Goal: Information Seeking & Learning: Check status

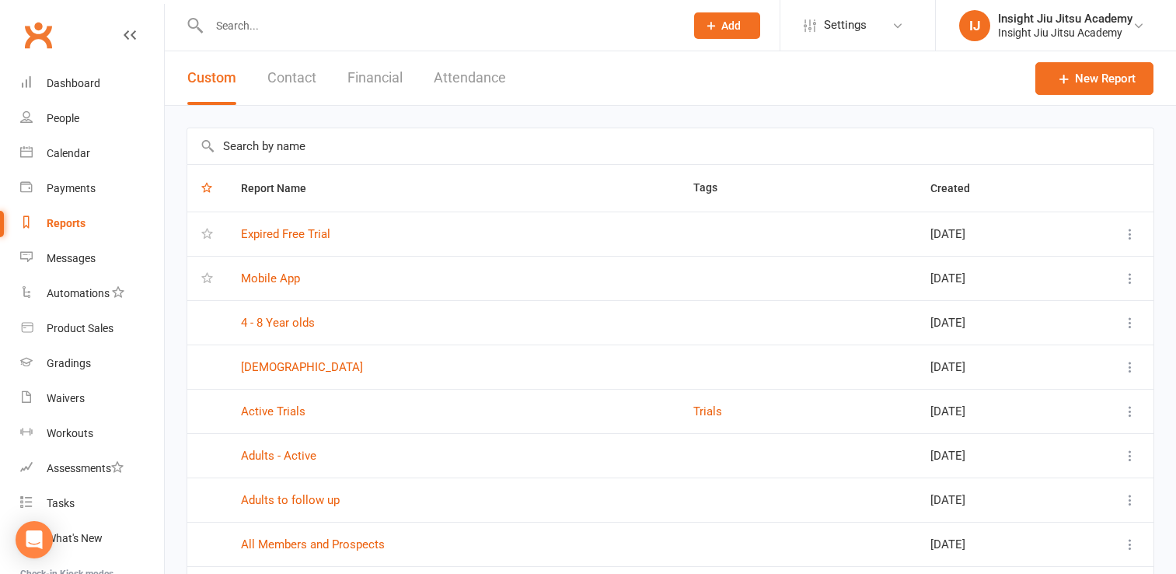
select select "25"
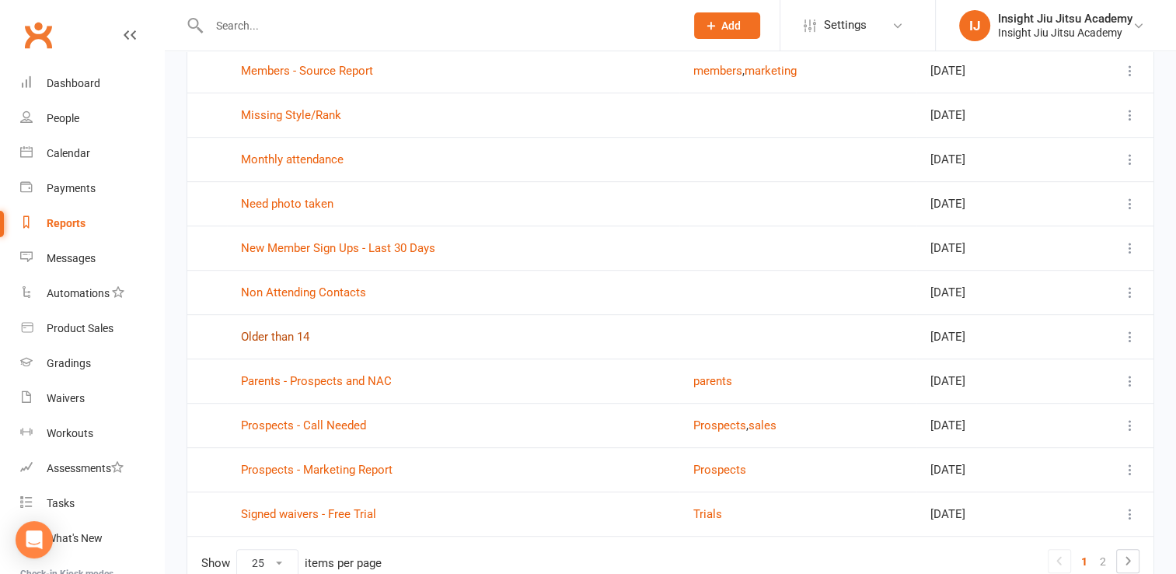
click at [291, 335] on link "Older than 14" at bounding box center [275, 337] width 68 height 14
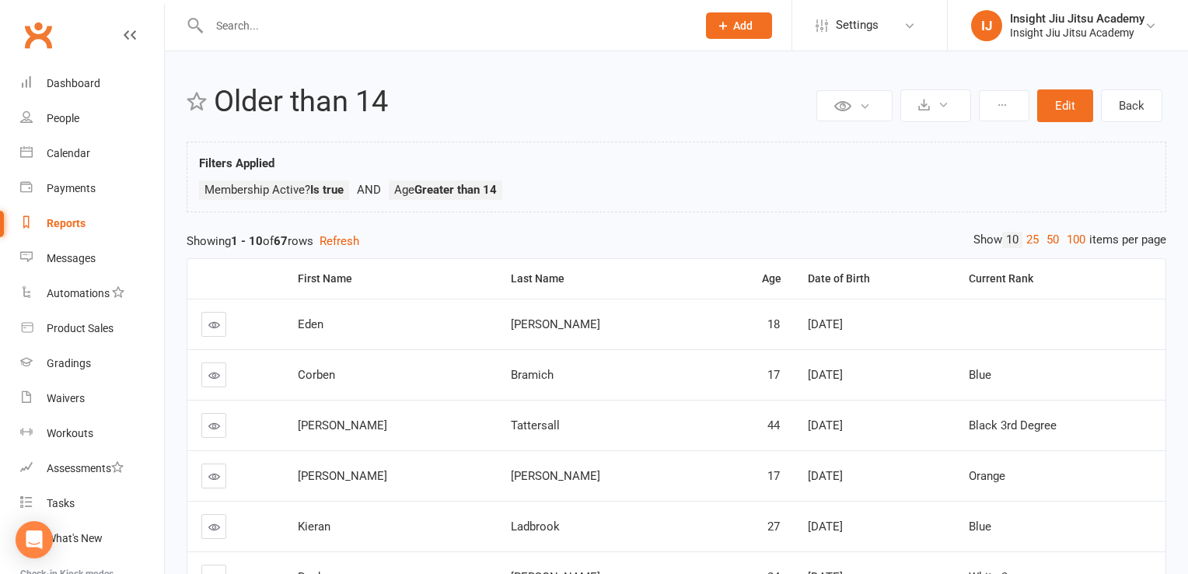
select select "25"
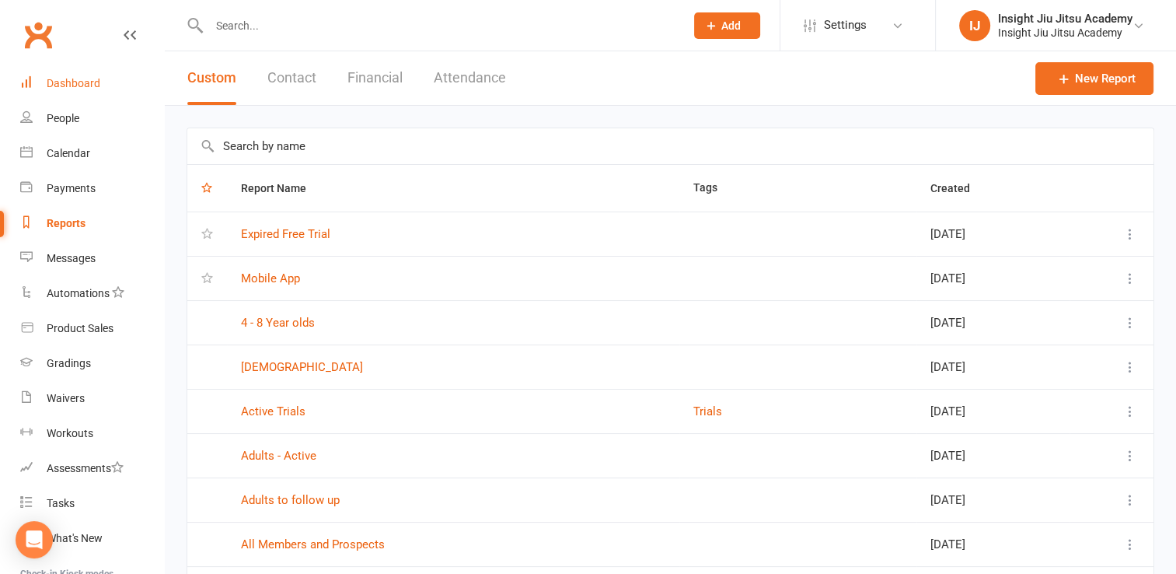
click at [99, 87] on div "Dashboard" at bounding box center [74, 83] width 54 height 12
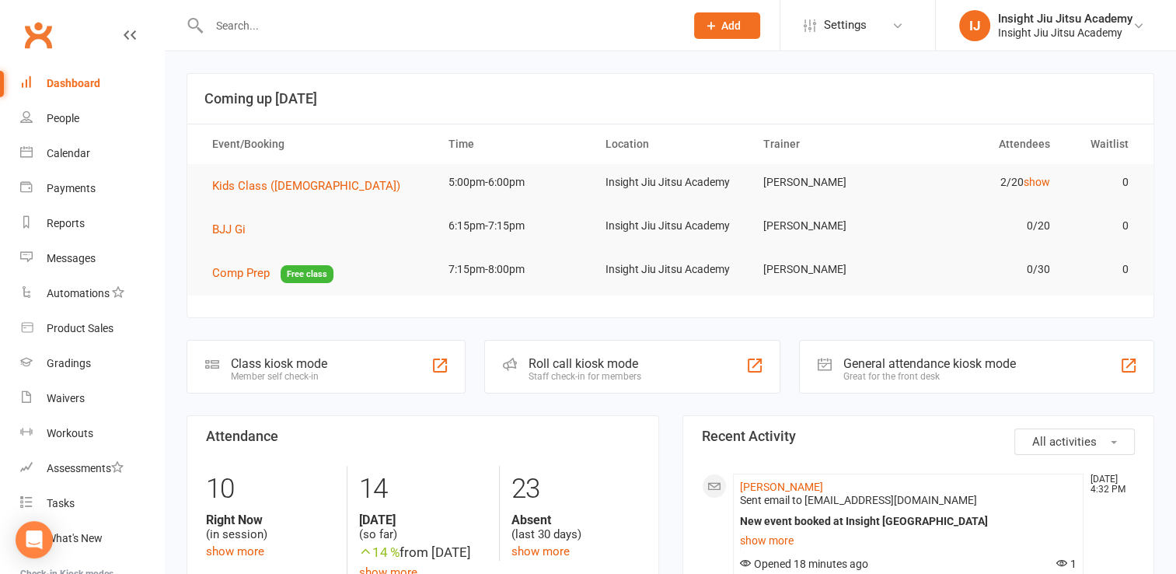
click at [230, 26] on input "text" at bounding box center [438, 26] width 469 height 22
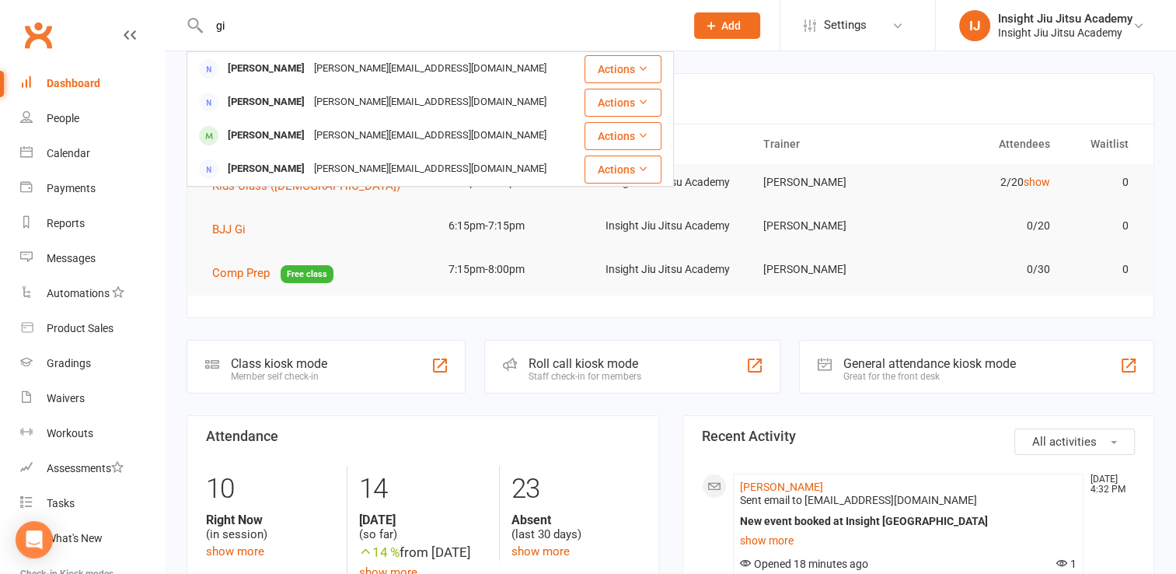
type input "g"
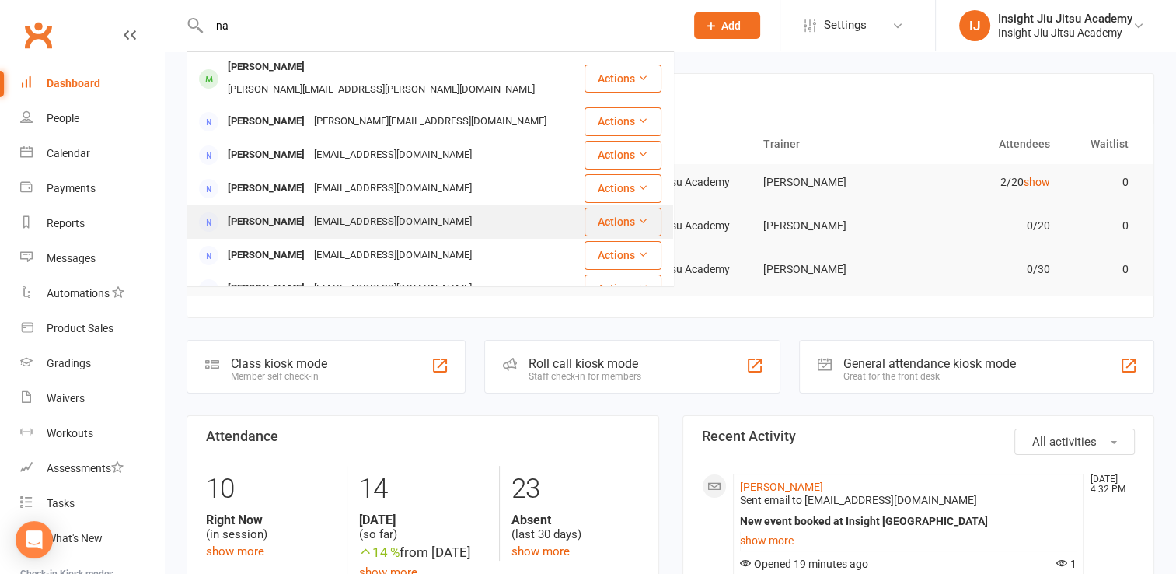
type input "n"
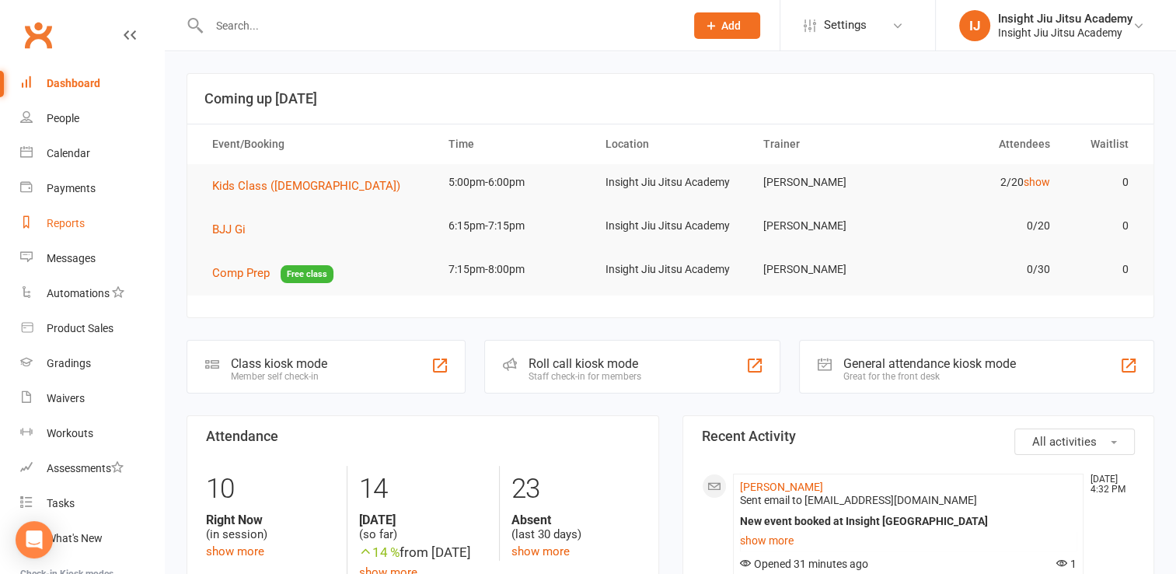
click at [69, 222] on div "Reports" at bounding box center [66, 223] width 38 height 12
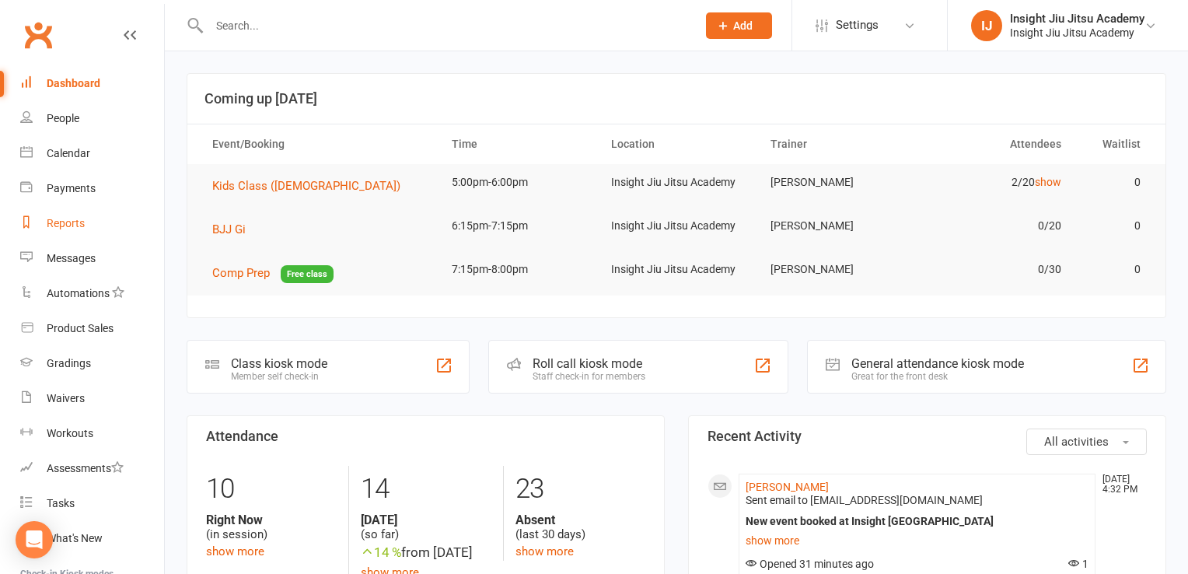
select select "25"
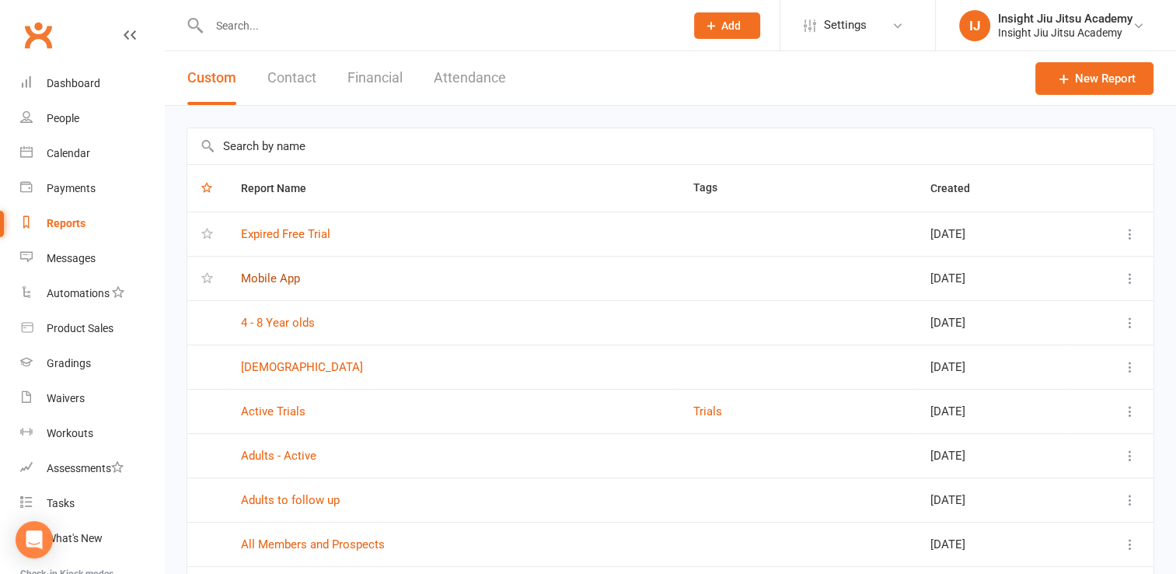
click at [251, 275] on link "Mobile App" at bounding box center [270, 278] width 59 height 14
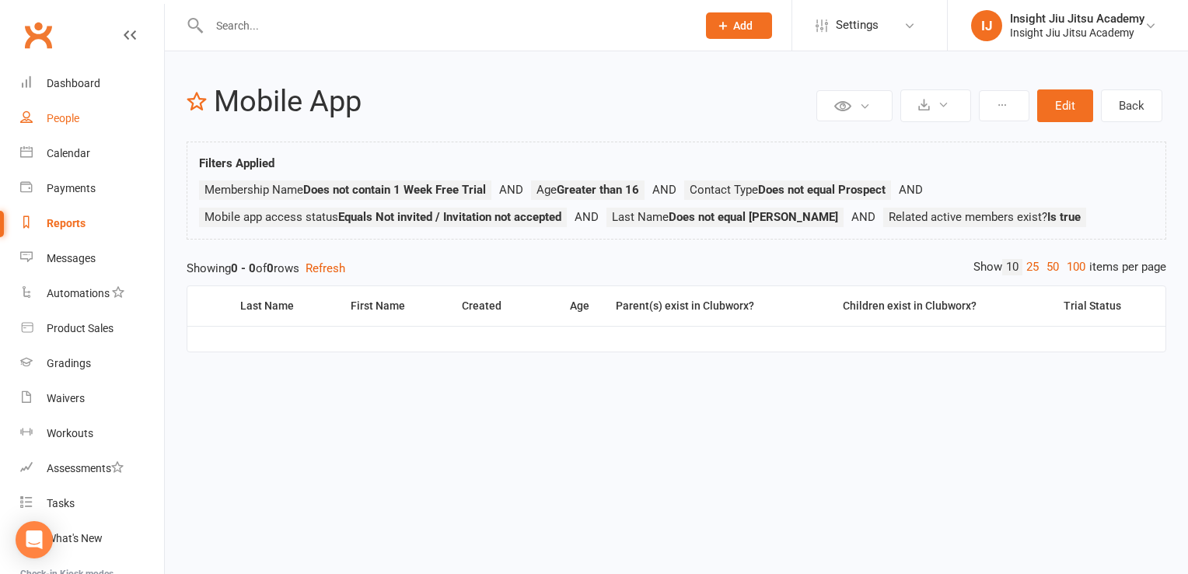
select select "25"
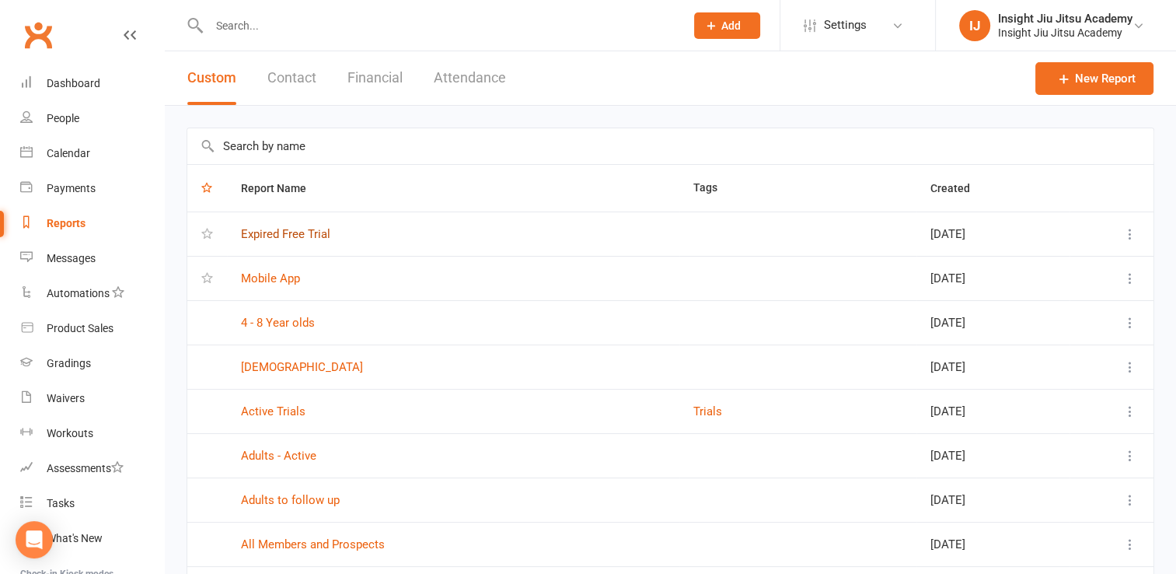
click at [267, 232] on link "Expired Free Trial" at bounding box center [285, 234] width 89 height 14
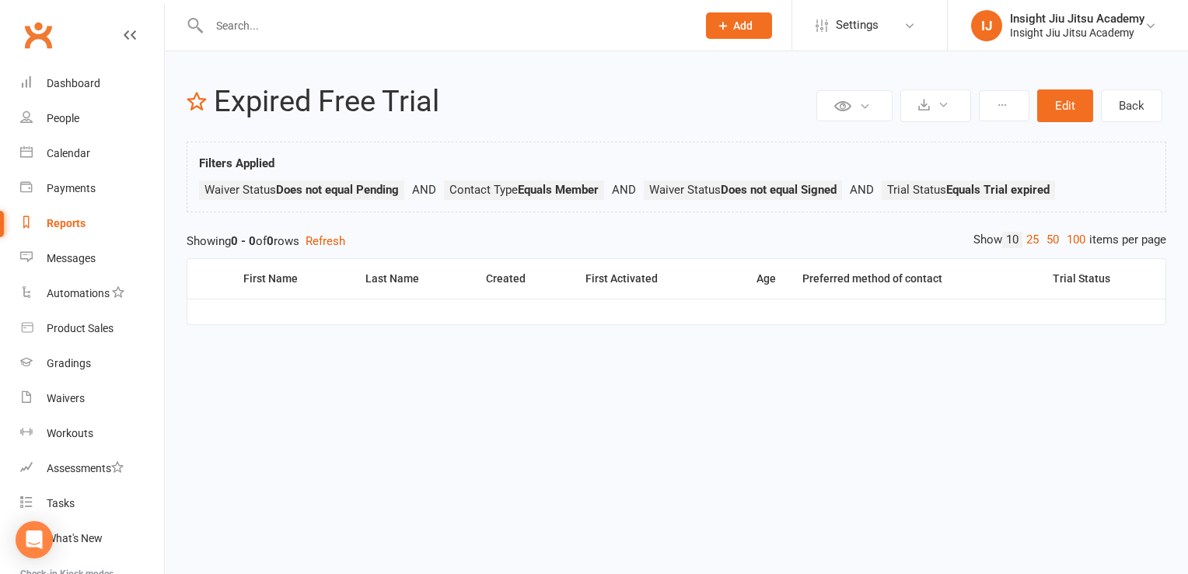
select select "25"
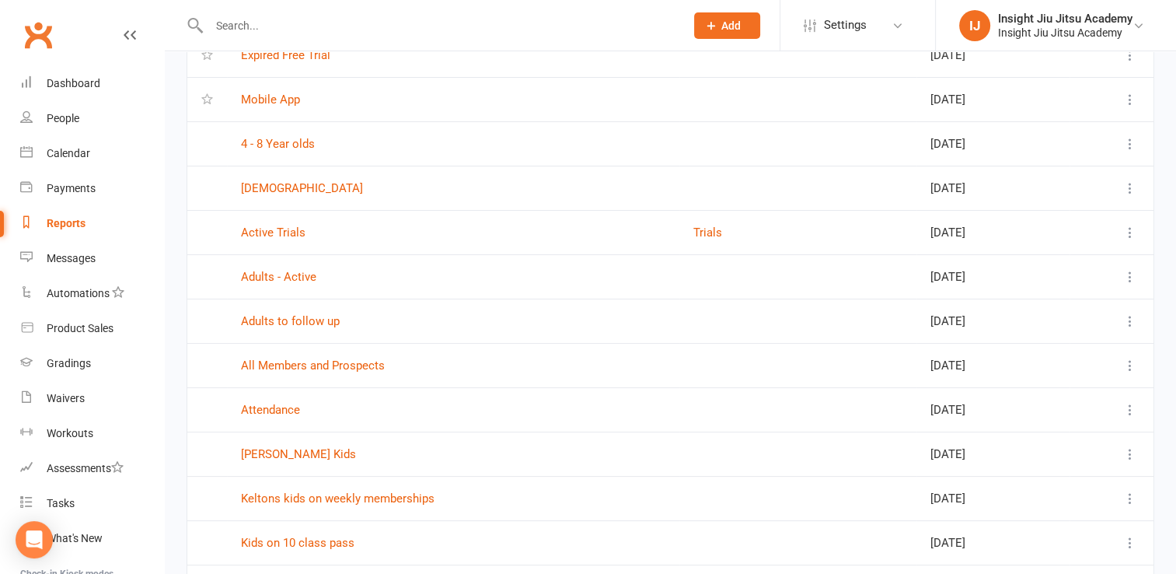
scroll to position [180, 0]
click at [282, 406] on link "Attendance" at bounding box center [270, 409] width 59 height 14
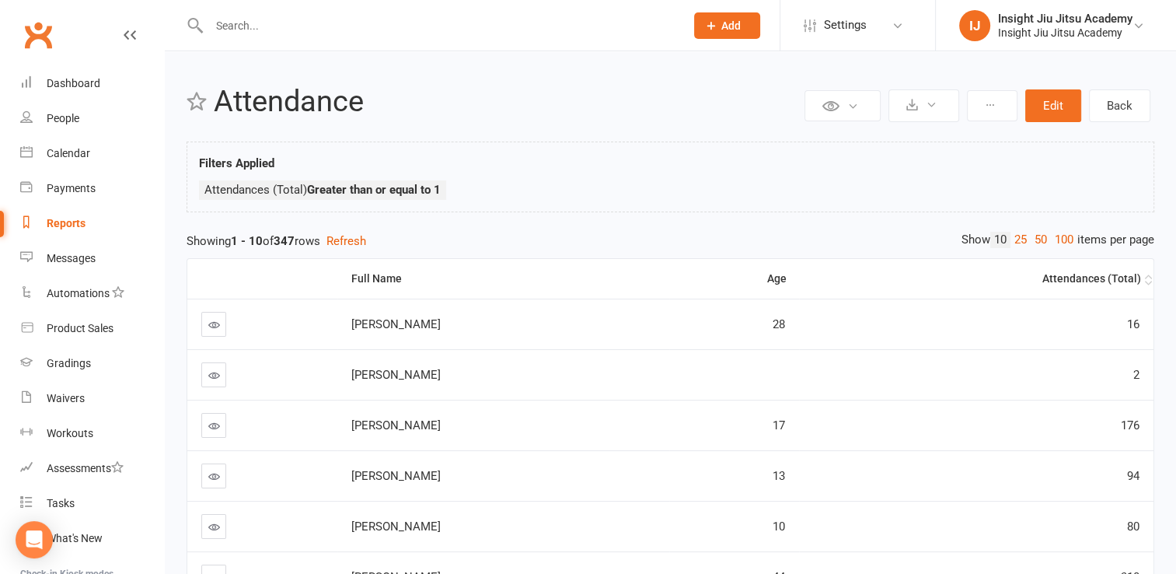
click at [1108, 274] on div "Attendances (Total)" at bounding box center [977, 279] width 328 height 12
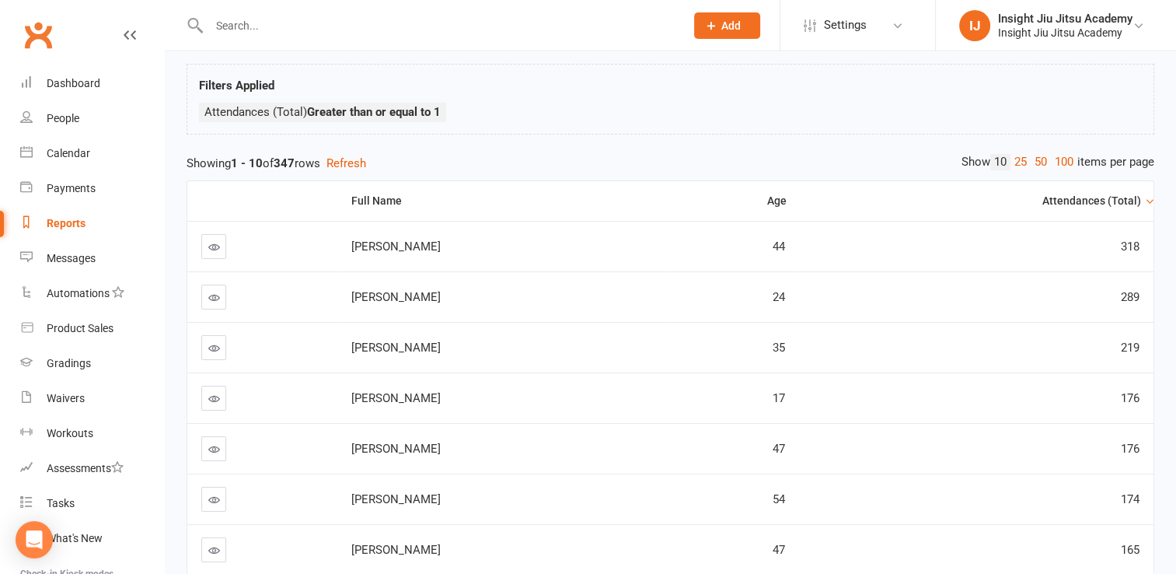
scroll to position [79, 0]
click at [60, 392] on div "Waivers" at bounding box center [66, 398] width 38 height 12
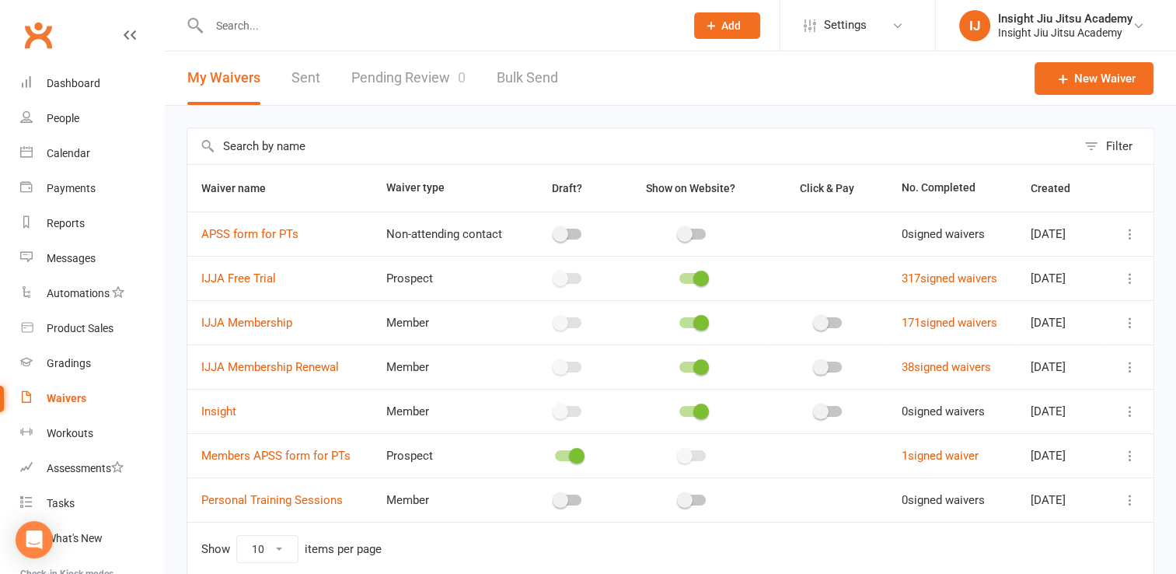
click at [387, 70] on link "Pending Review 0" at bounding box center [408, 78] width 114 height 54
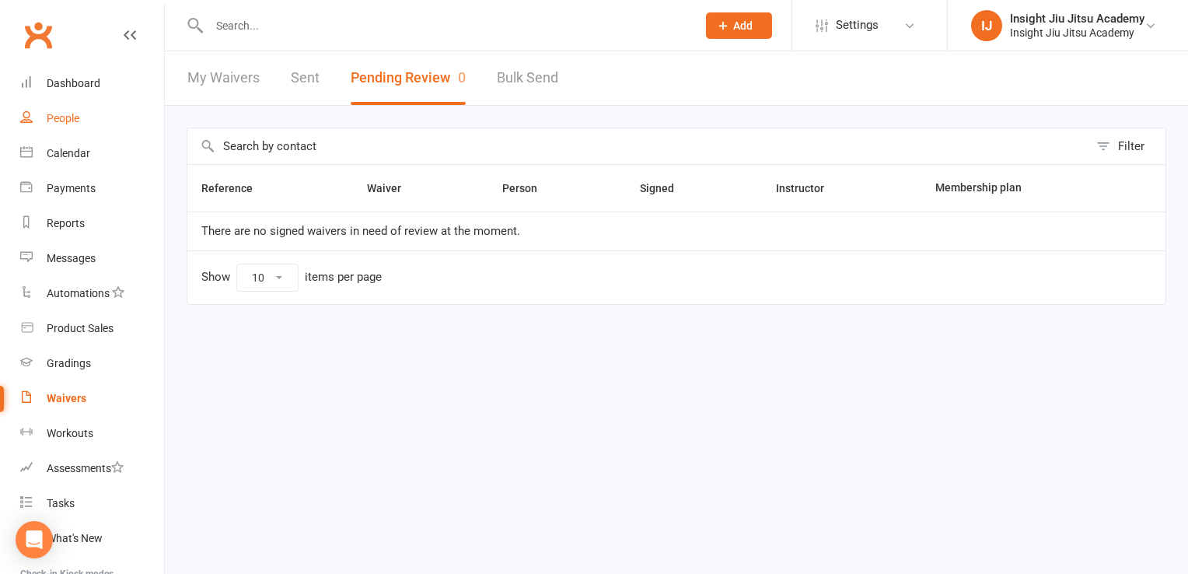
click at [70, 126] on link "People" at bounding box center [92, 118] width 144 height 35
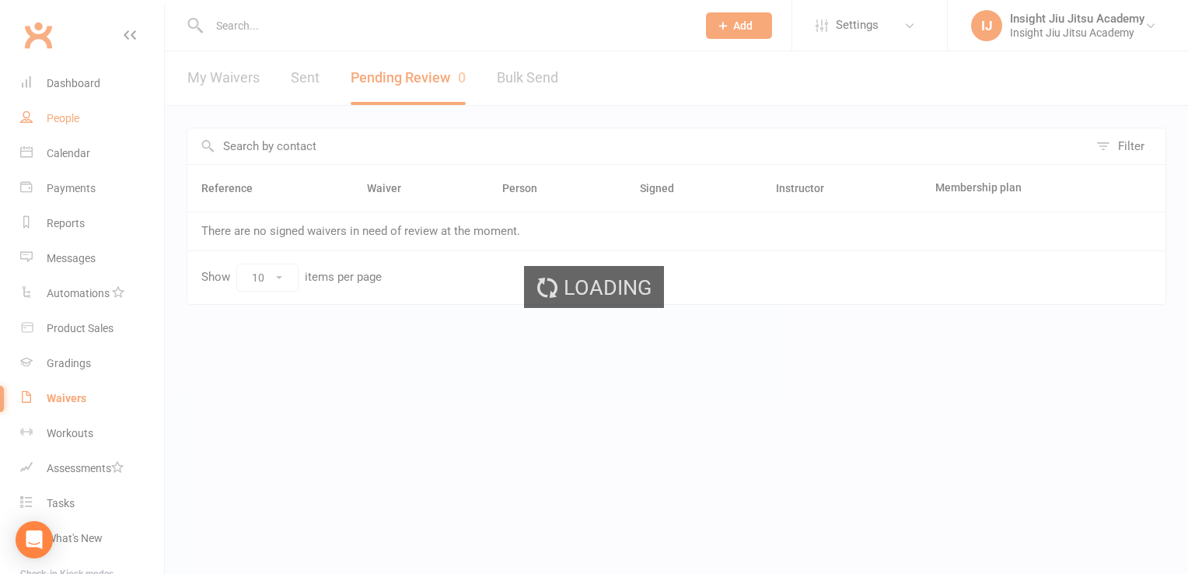
select select "100"
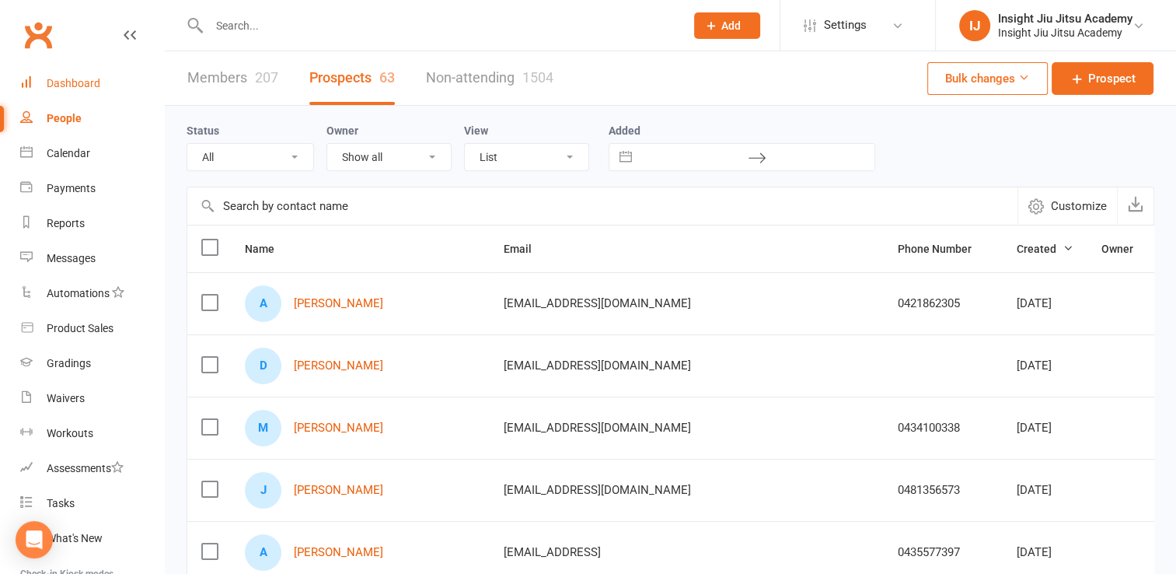
click at [50, 92] on link "Dashboard" at bounding box center [92, 83] width 144 height 35
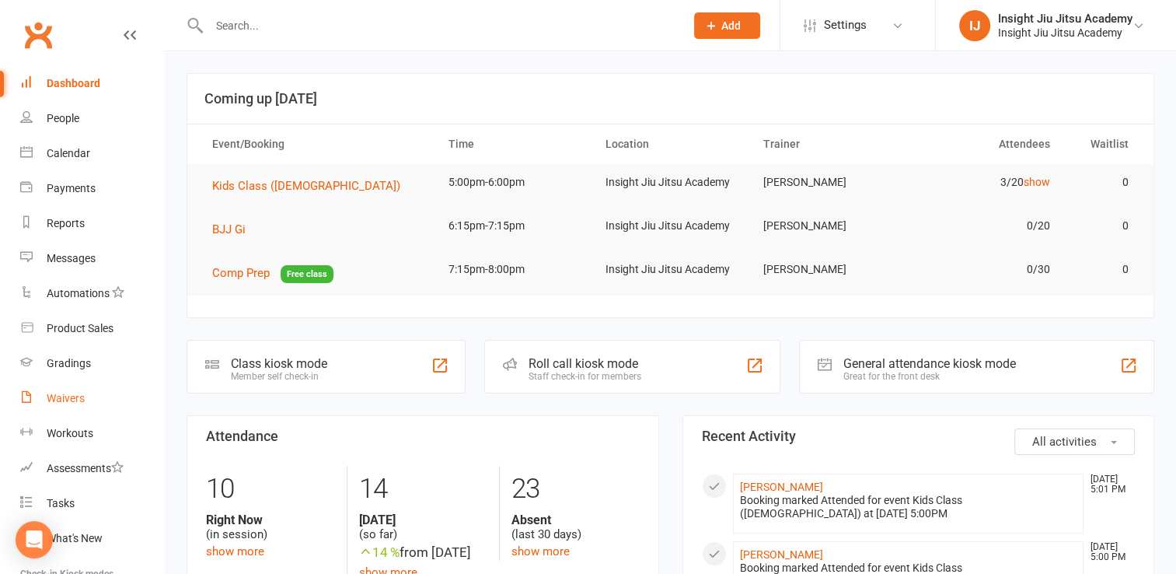
click at [54, 392] on div "Waivers" at bounding box center [66, 398] width 38 height 12
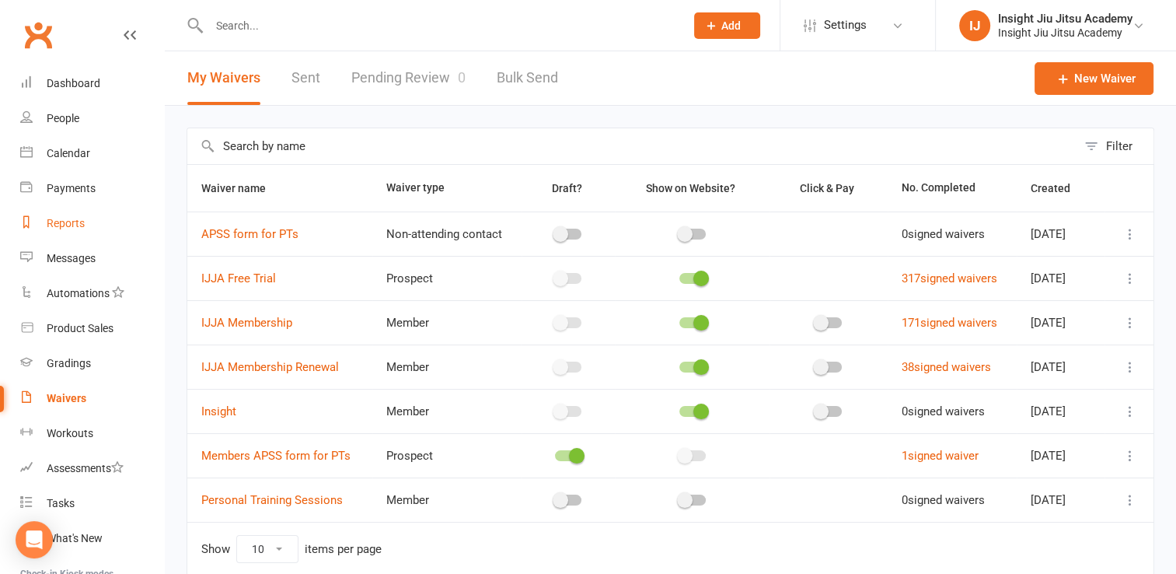
click at [75, 229] on link "Reports" at bounding box center [92, 223] width 144 height 35
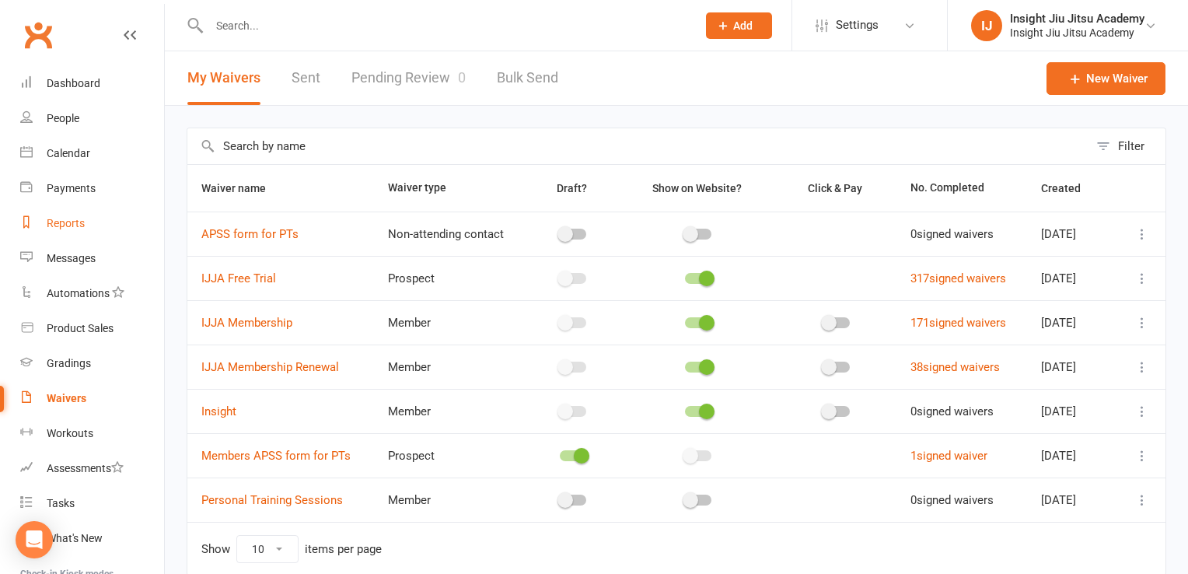
select select "25"
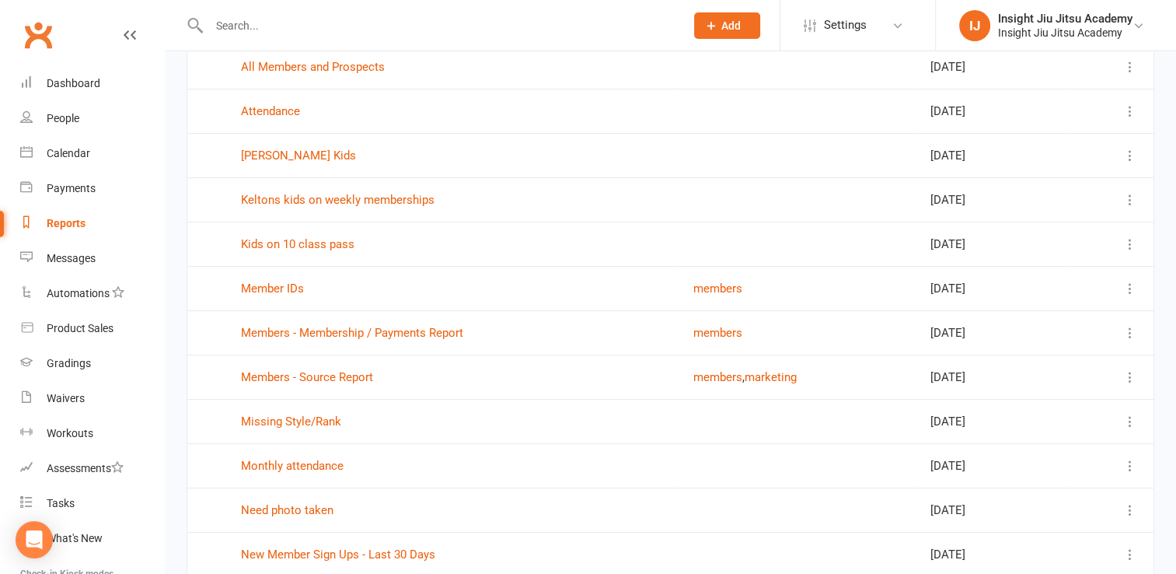
scroll to position [478, 0]
click at [299, 448] on td "Monthly attendance" at bounding box center [453, 464] width 452 height 44
click at [292, 463] on link "Monthly attendance" at bounding box center [292, 465] width 103 height 14
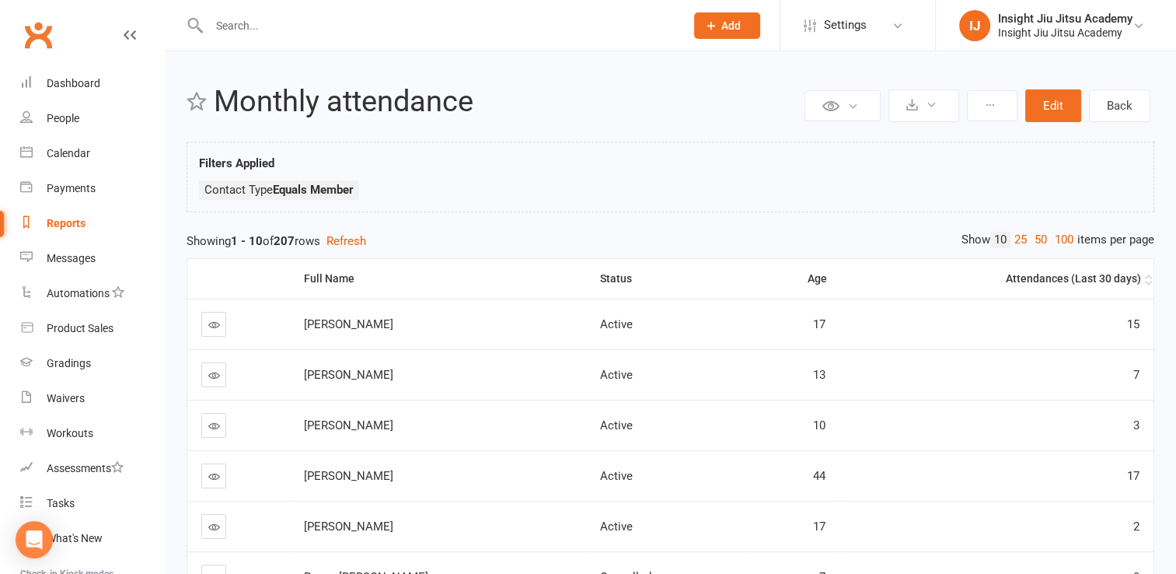
click at [1142, 267] on th "Attendances (Last 30 days)" at bounding box center [996, 279] width 314 height 40
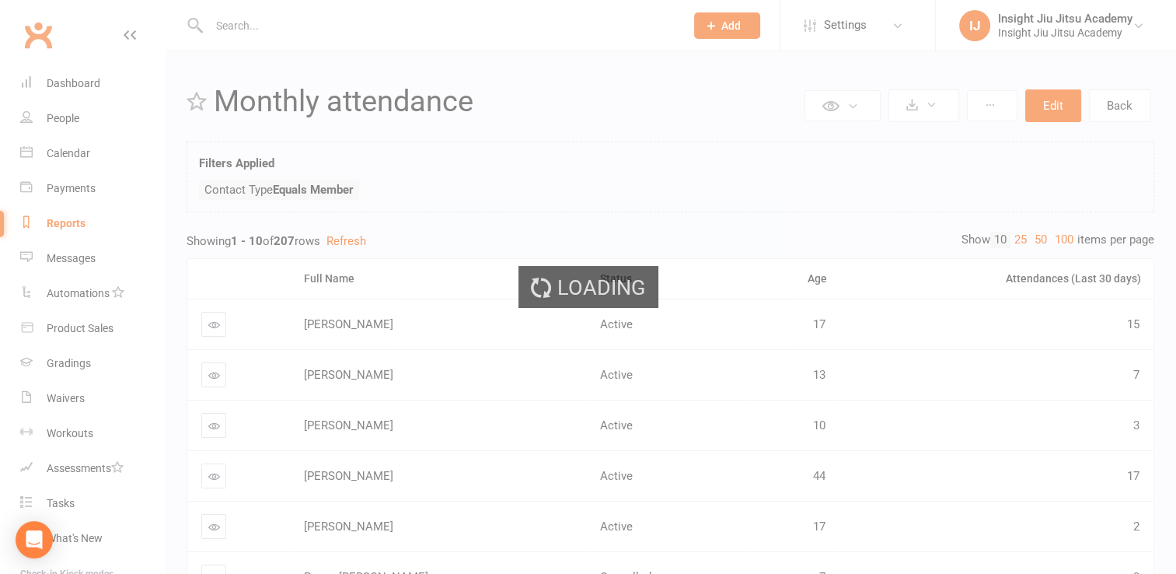
click at [1132, 278] on ui-view "Prospect Member Non-attending contact Class / event Appointment Grading event T…" at bounding box center [588, 454] width 1176 height 901
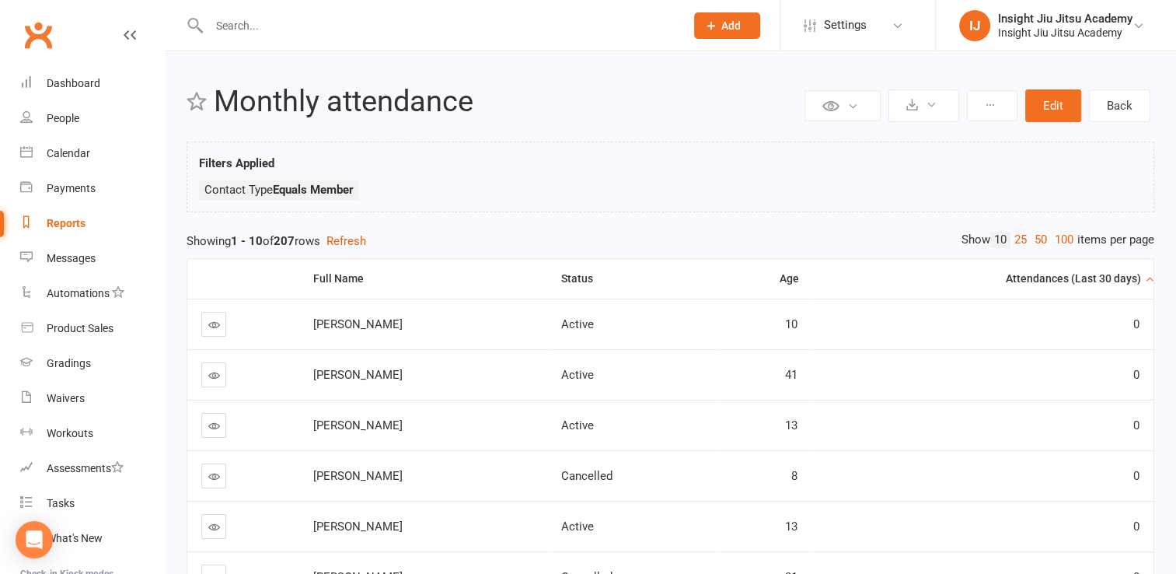
click at [1132, 278] on div "Attendances (Last 30 days)" at bounding box center [983, 279] width 316 height 12
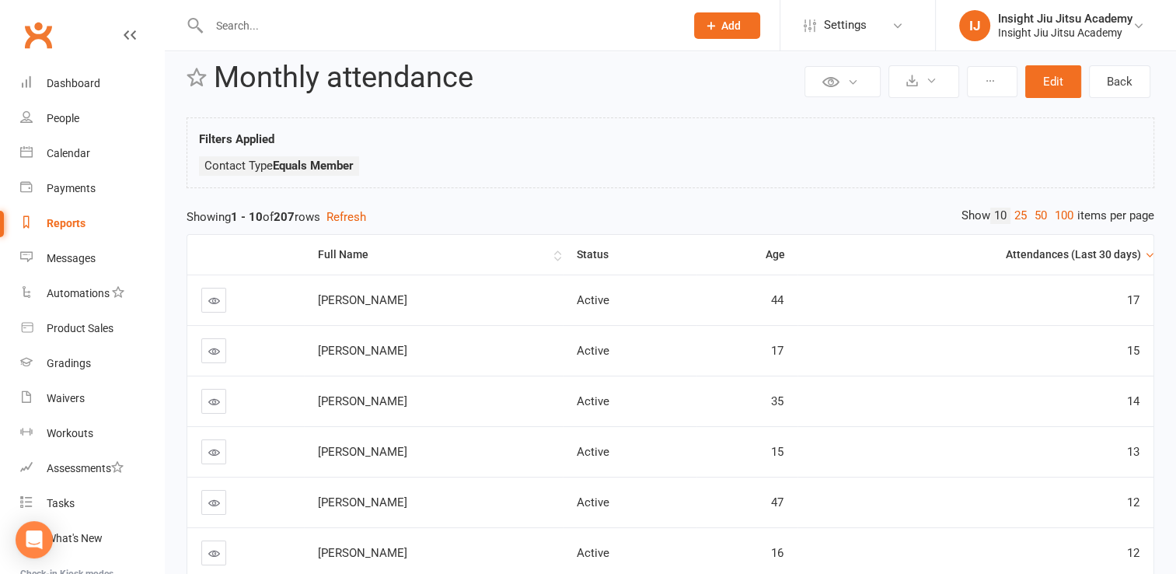
scroll to position [28, 0]
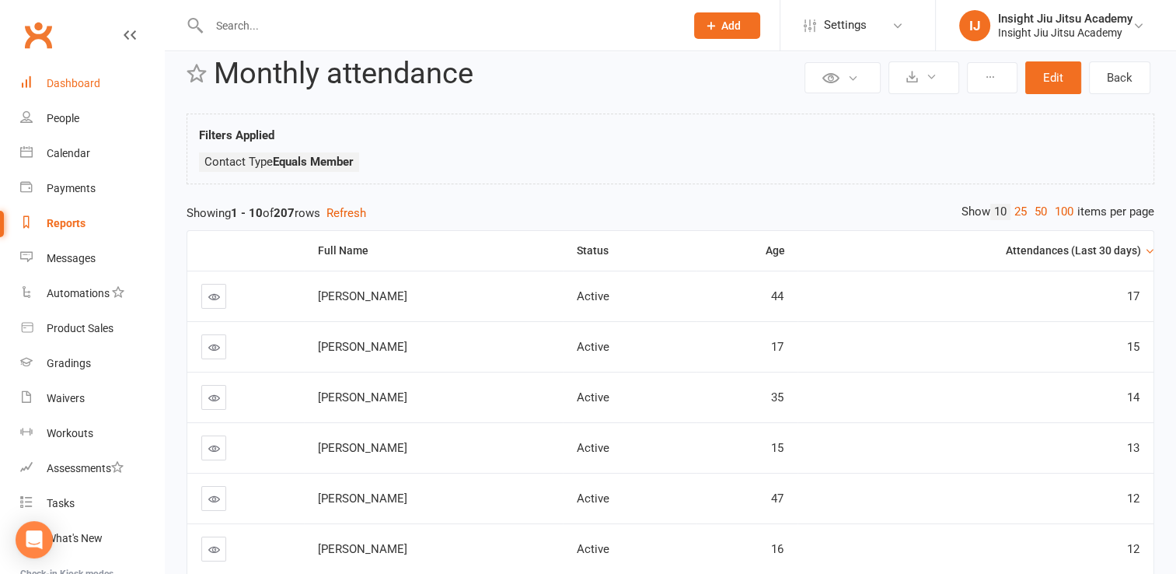
click at [71, 82] on div "Dashboard" at bounding box center [74, 83] width 54 height 12
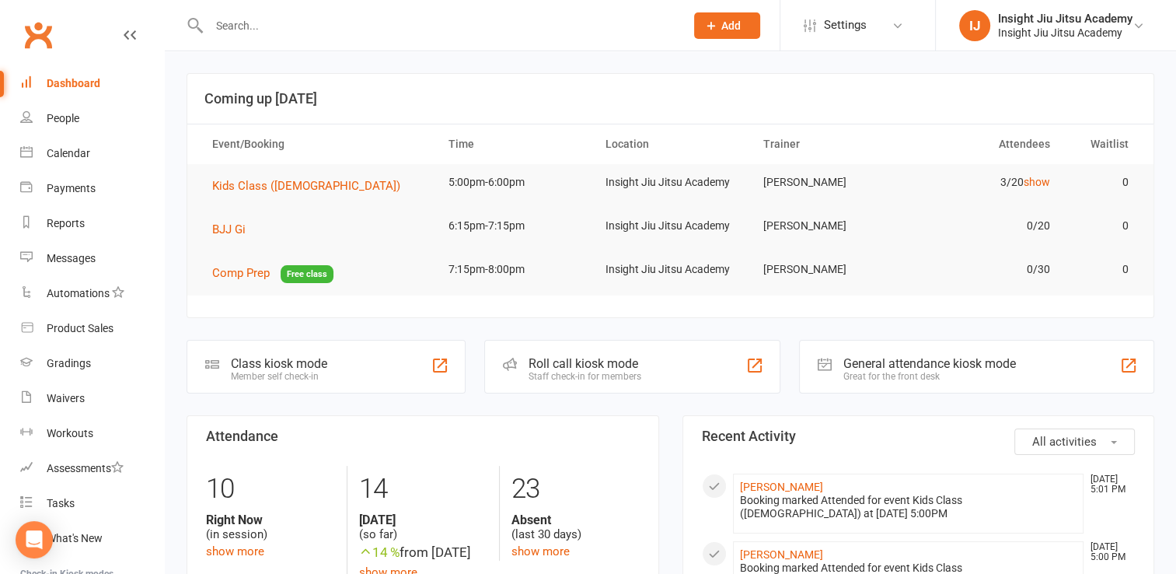
click at [71, 82] on div "Dashboard" at bounding box center [74, 83] width 54 height 12
click at [75, 398] on div "Waivers" at bounding box center [66, 398] width 38 height 12
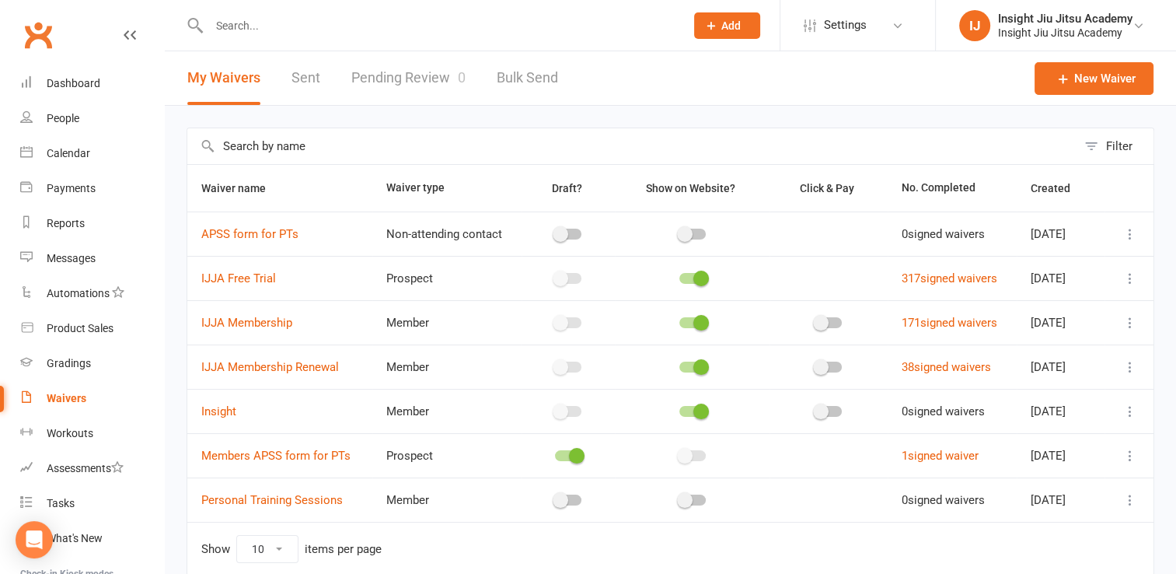
click at [380, 96] on link "Pending Review 0" at bounding box center [408, 78] width 114 height 54
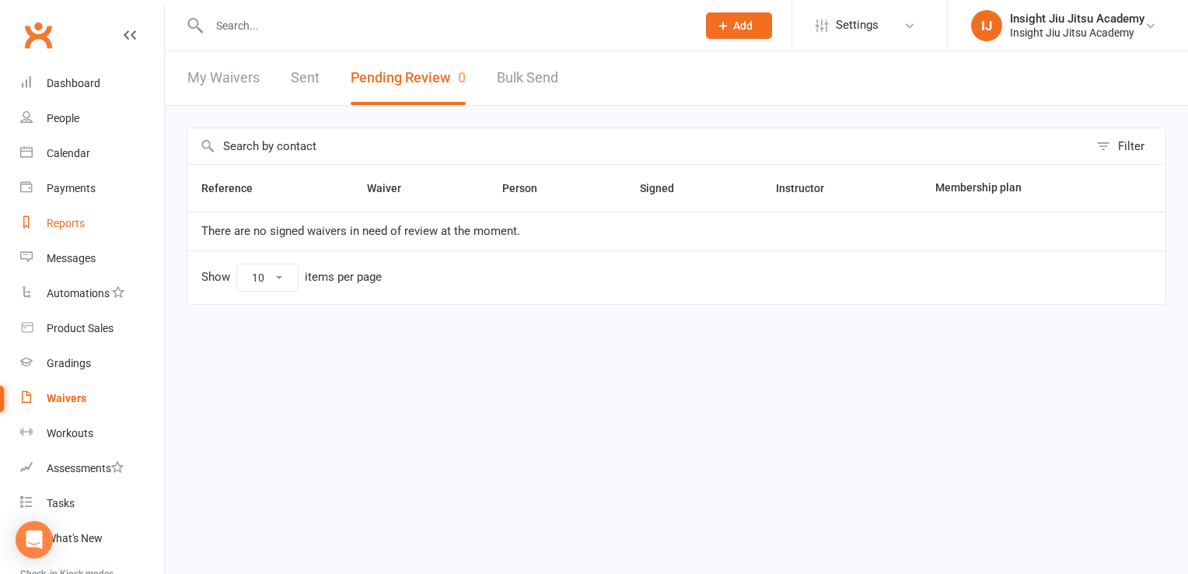
click at [59, 212] on link "Reports" at bounding box center [92, 223] width 144 height 35
select select "25"
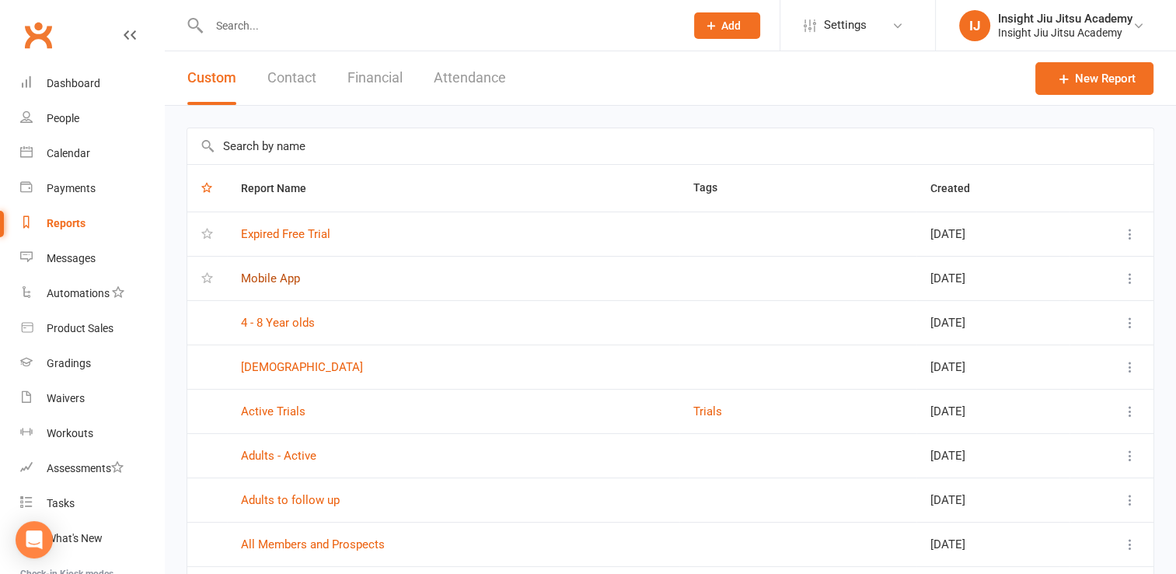
click at [246, 276] on link "Mobile App" at bounding box center [270, 278] width 59 height 14
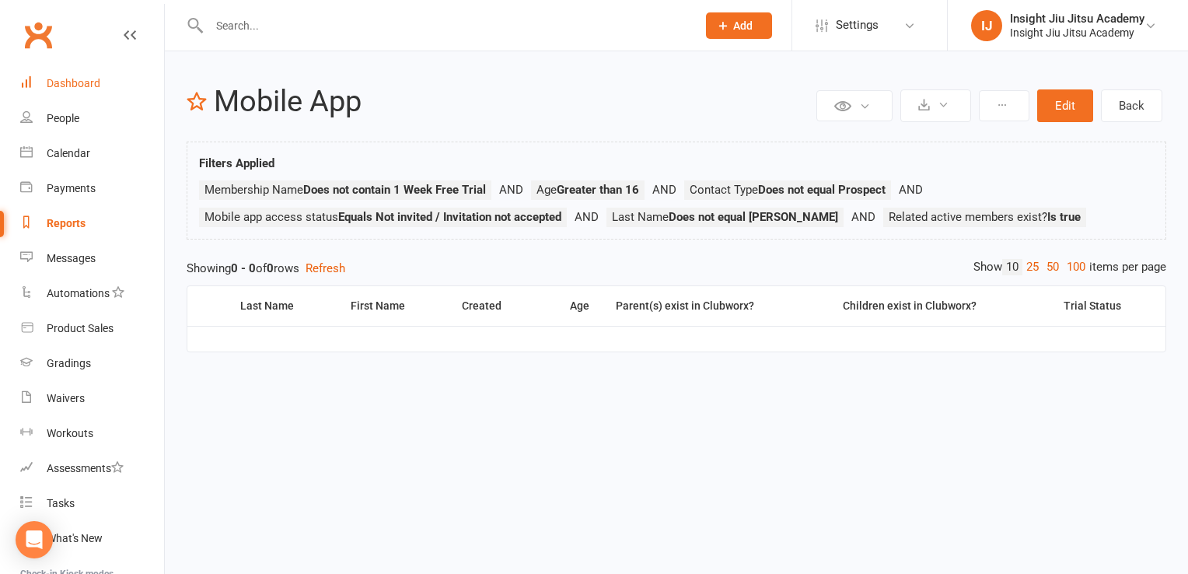
click at [72, 88] on div "Dashboard" at bounding box center [74, 83] width 54 height 12
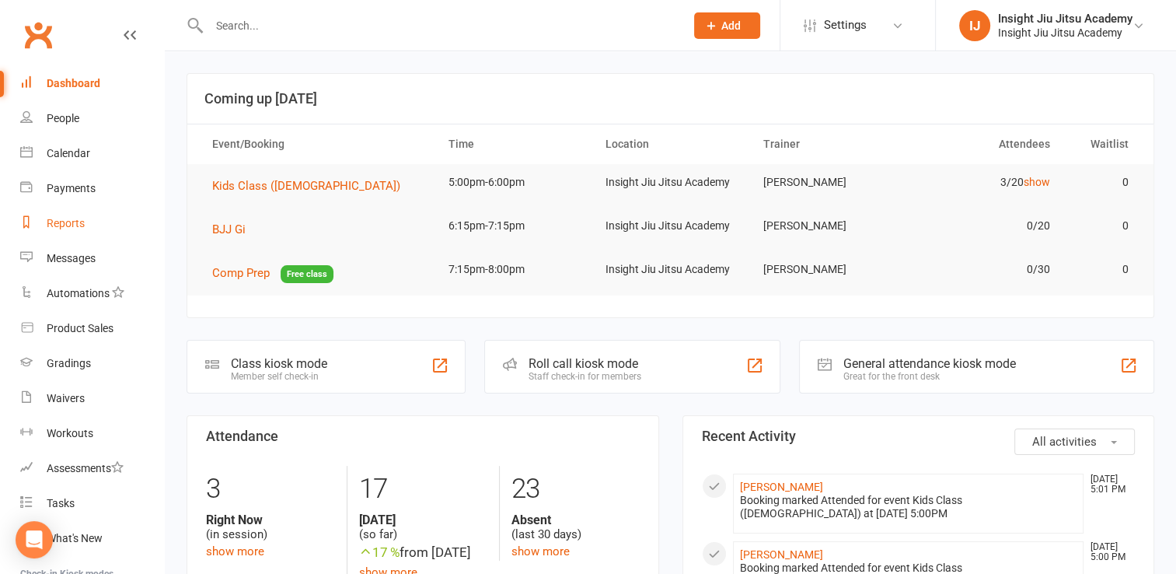
click at [78, 228] on div "Reports" at bounding box center [66, 223] width 38 height 12
select select "25"
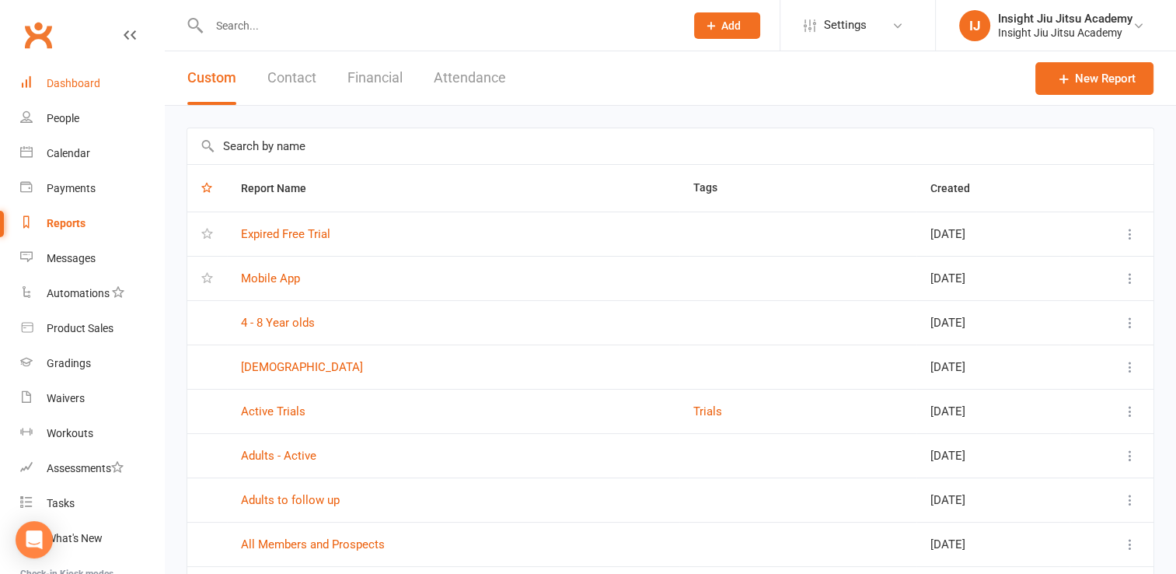
click at [71, 92] on link "Dashboard" at bounding box center [92, 83] width 144 height 35
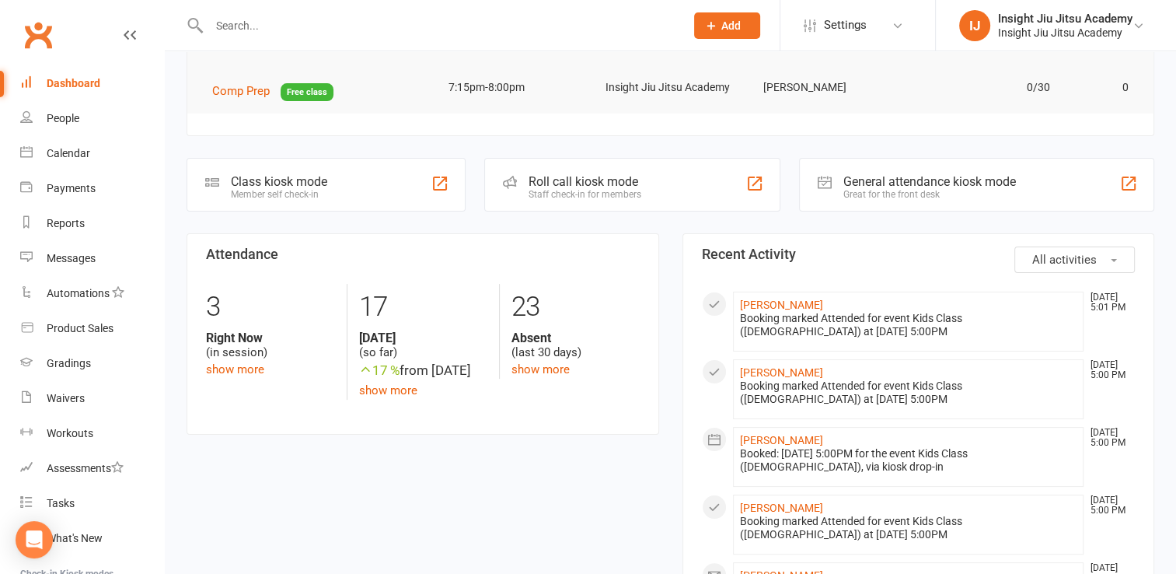
scroll to position [183, 0]
click at [80, 126] on link "People" at bounding box center [92, 118] width 144 height 35
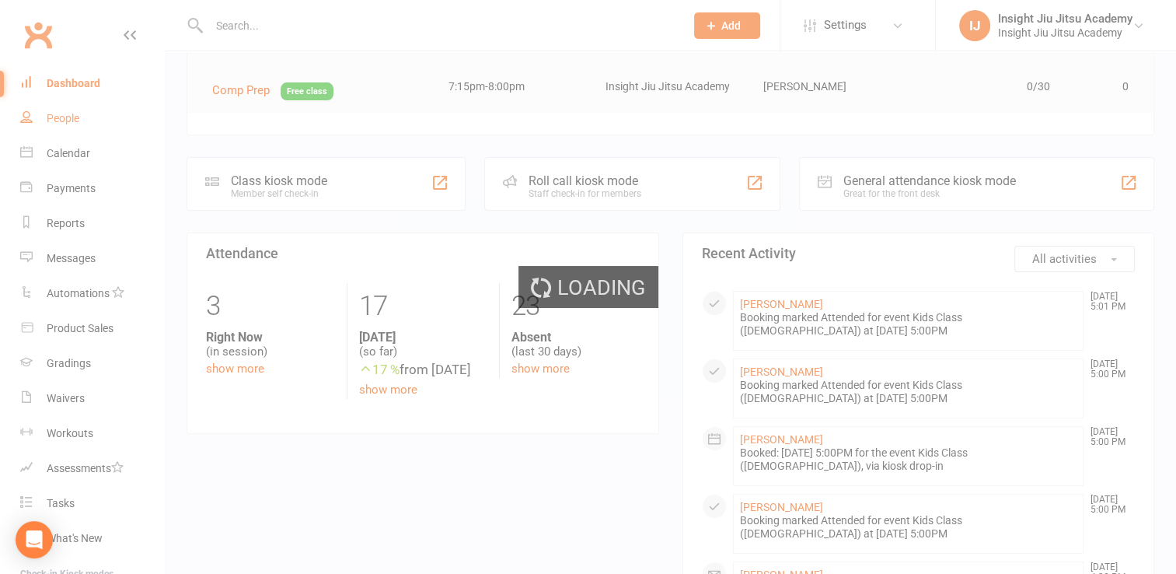
select select "100"
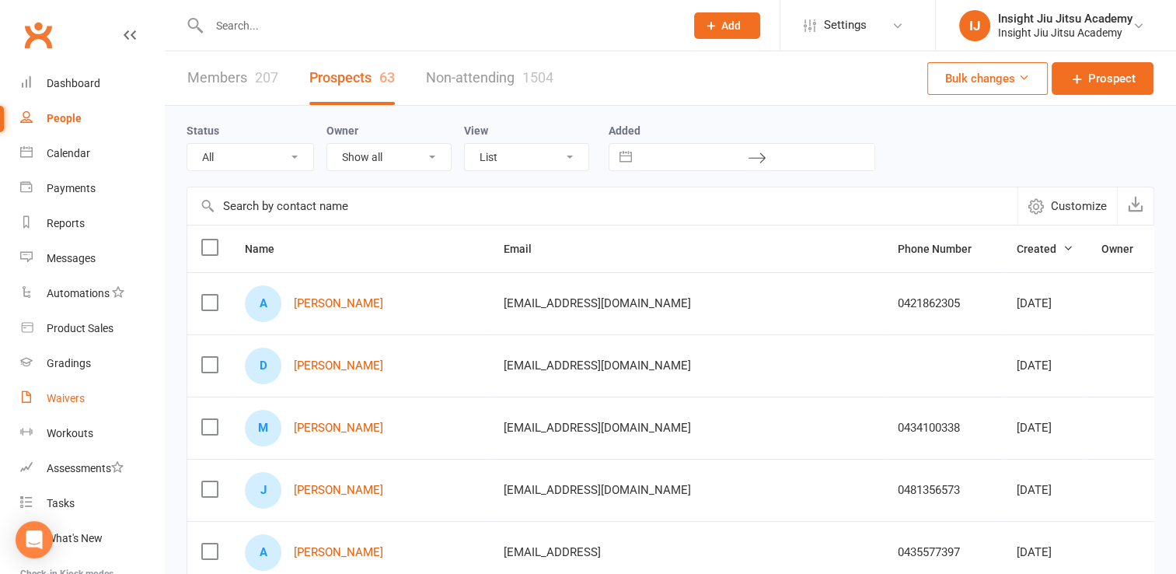
click at [58, 395] on div "Waivers" at bounding box center [66, 398] width 38 height 12
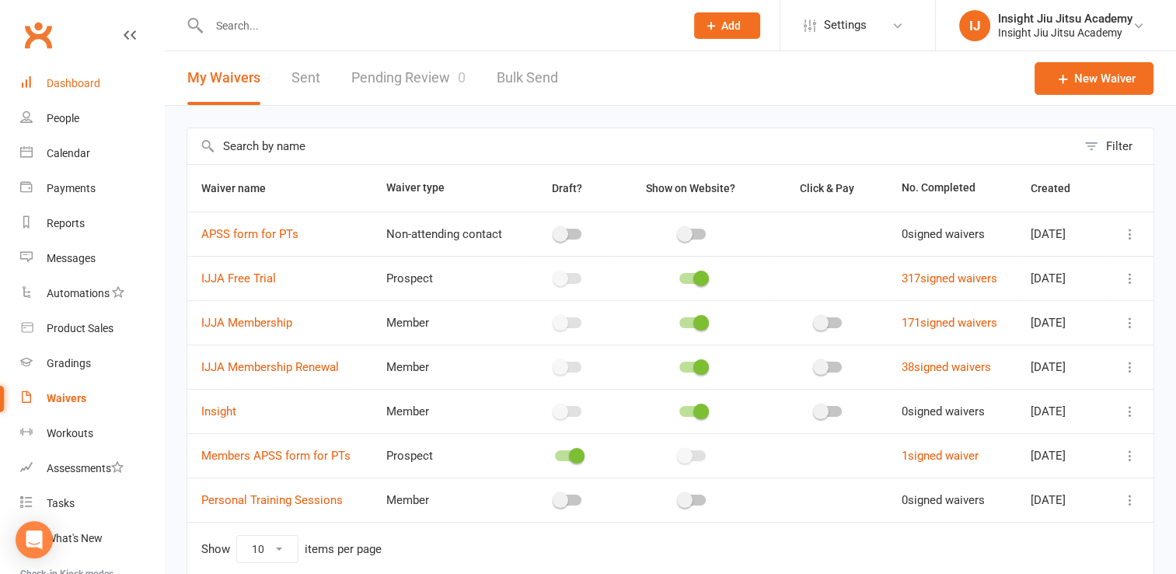
click at [40, 92] on link "Dashboard" at bounding box center [92, 83] width 144 height 35
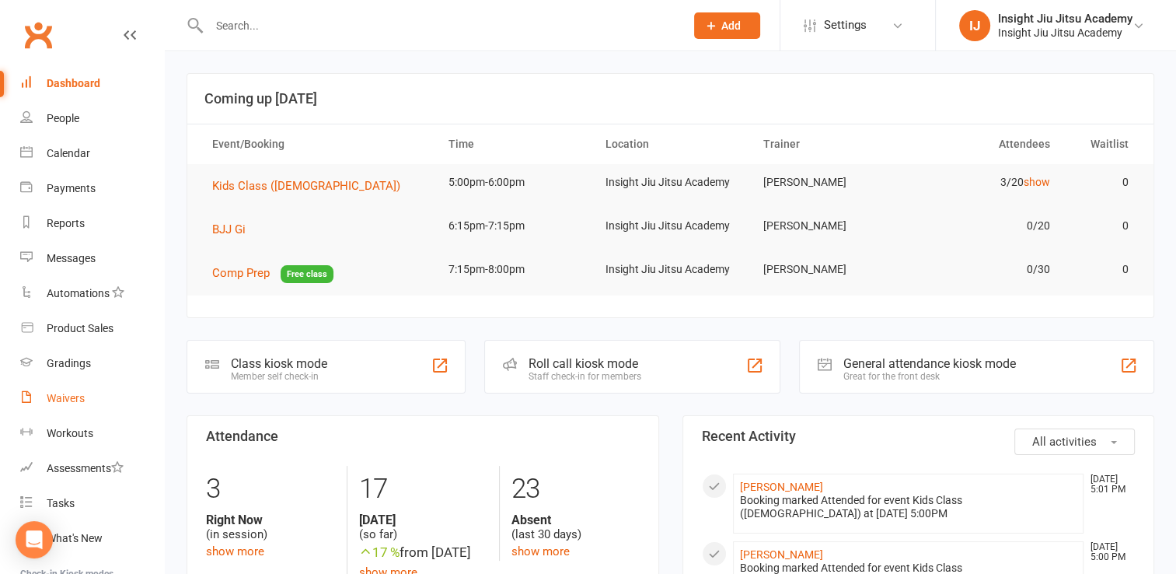
click at [54, 399] on div "Waivers" at bounding box center [66, 398] width 38 height 12
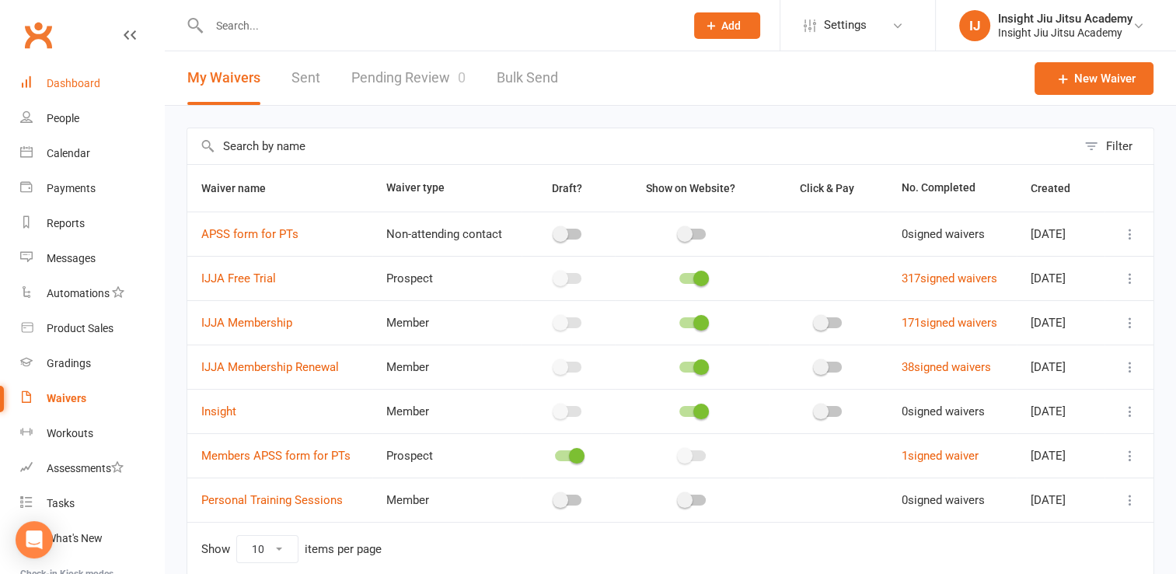
click at [68, 79] on div "Dashboard" at bounding box center [74, 83] width 54 height 12
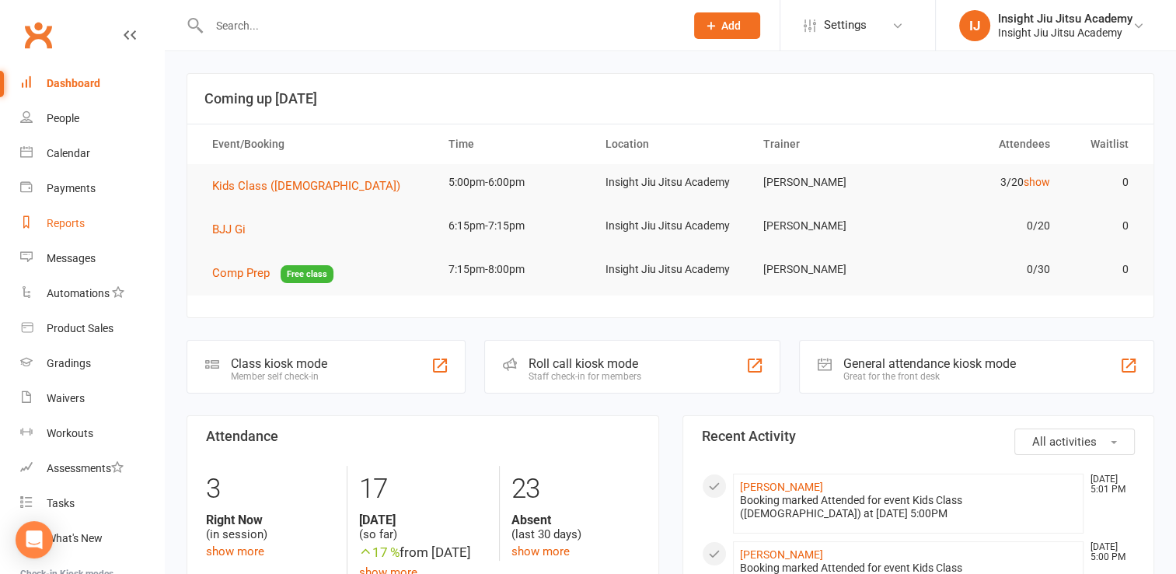
click at [77, 232] on link "Reports" at bounding box center [92, 223] width 144 height 35
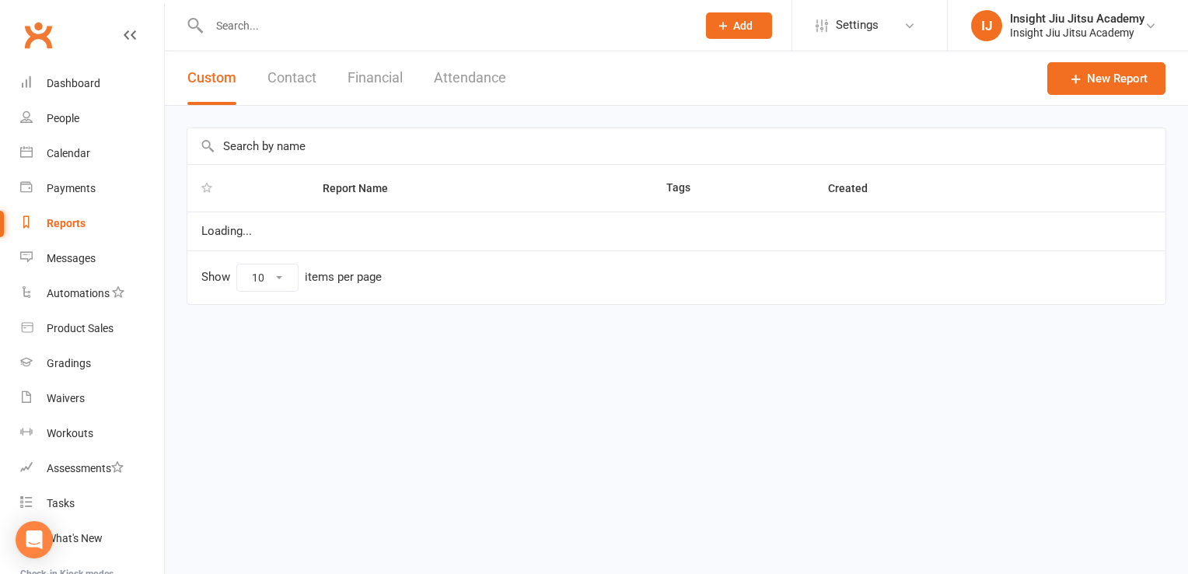
select select "25"
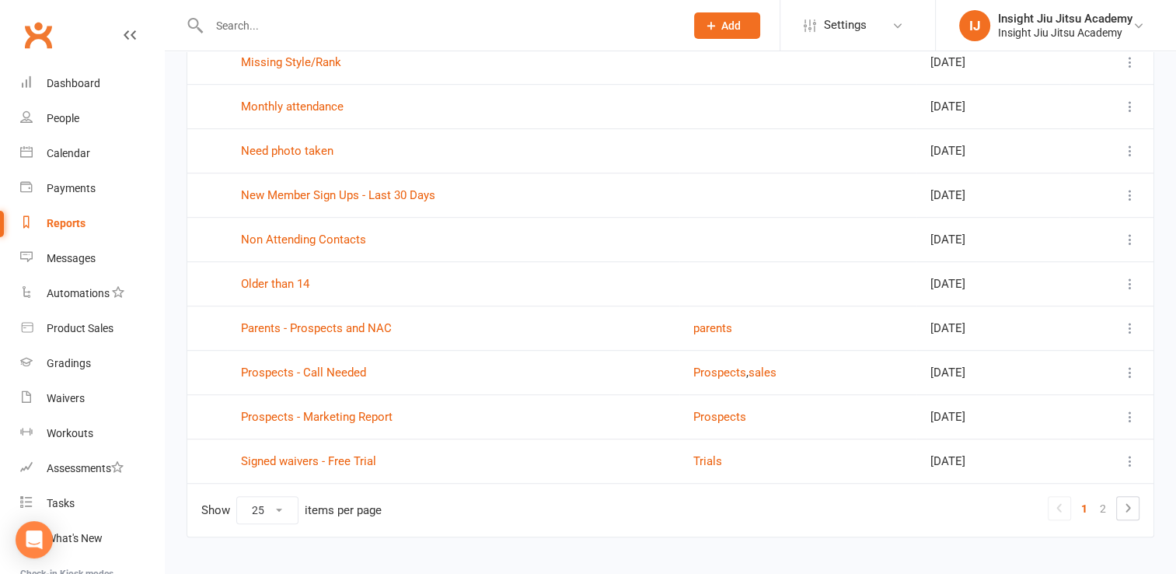
scroll to position [860, 0]
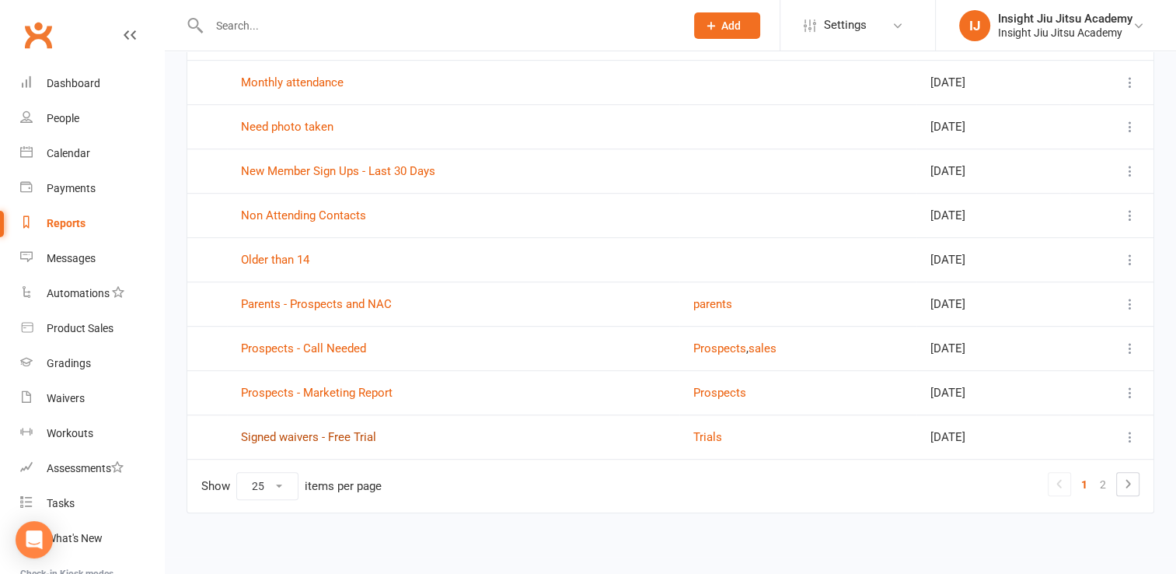
click at [342, 435] on link "Signed waivers - Free Trial" at bounding box center [308, 437] width 135 height 14
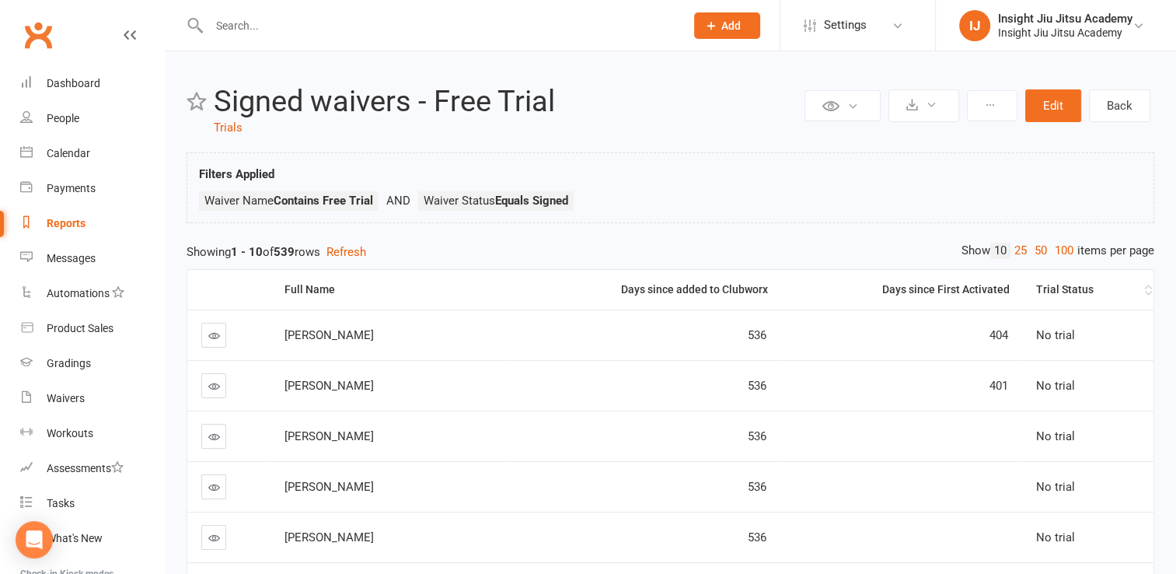
click at [1073, 278] on th "Trial Status" at bounding box center [1087, 290] width 131 height 40
click at [1072, 284] on div "Trial Status" at bounding box center [1088, 290] width 106 height 12
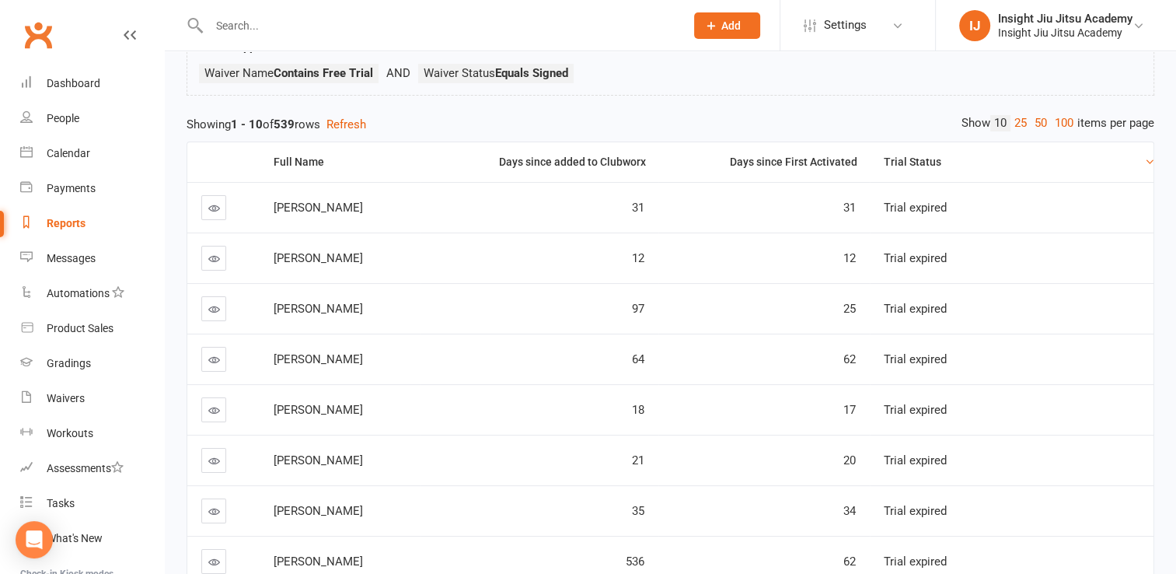
scroll to position [106, 0]
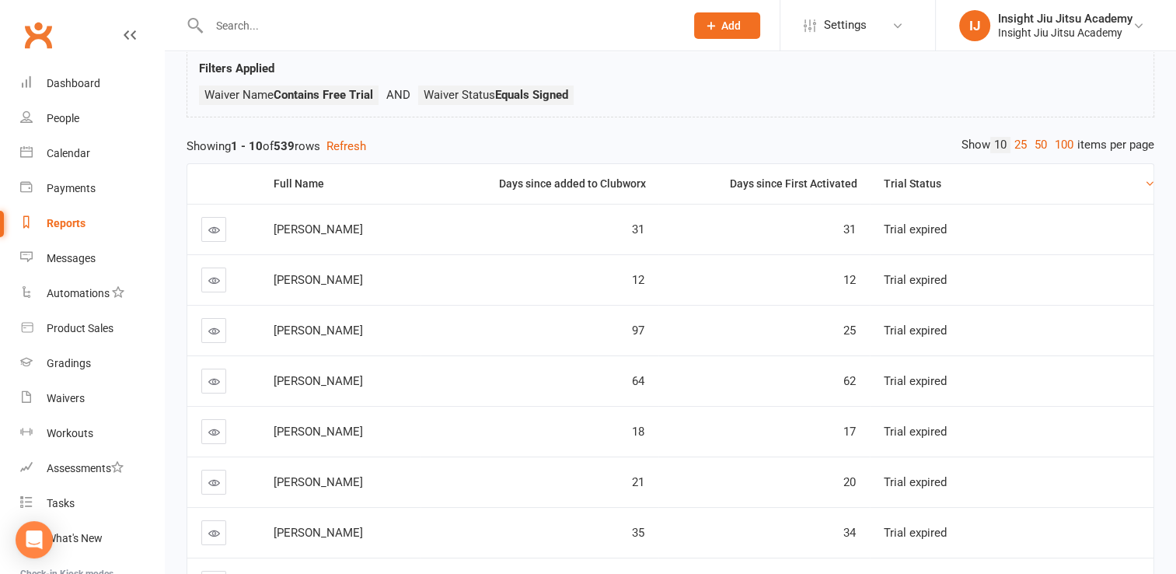
click at [1108, 187] on div "Trial Status" at bounding box center [1012, 184] width 257 height 12
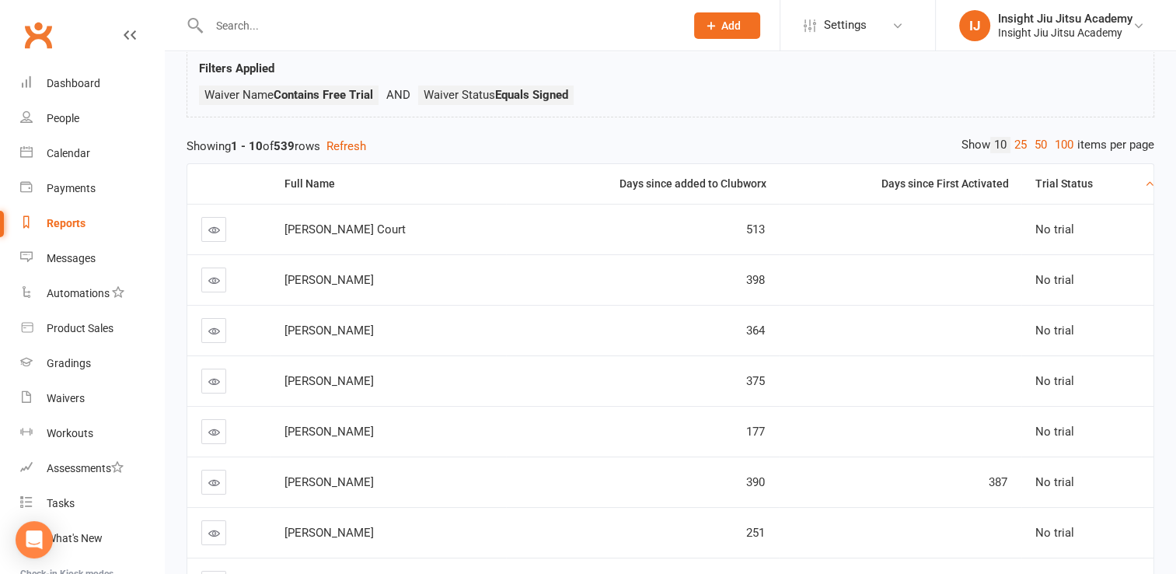
click at [1110, 179] on div "Trial Status" at bounding box center [1088, 184] width 106 height 12
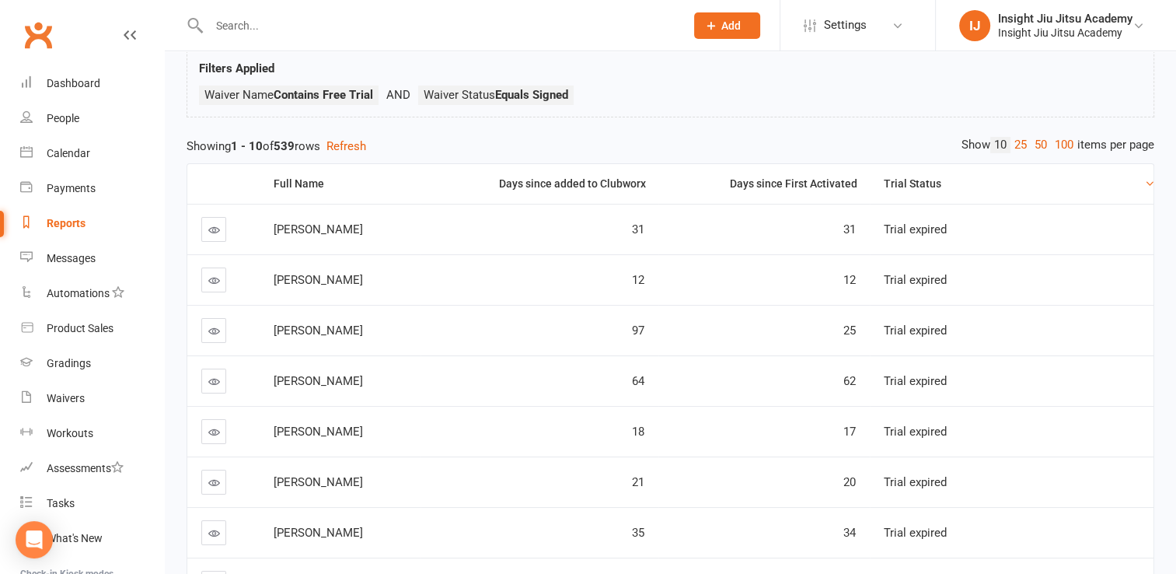
click at [1110, 179] on div "Trial Status" at bounding box center [1012, 184] width 257 height 12
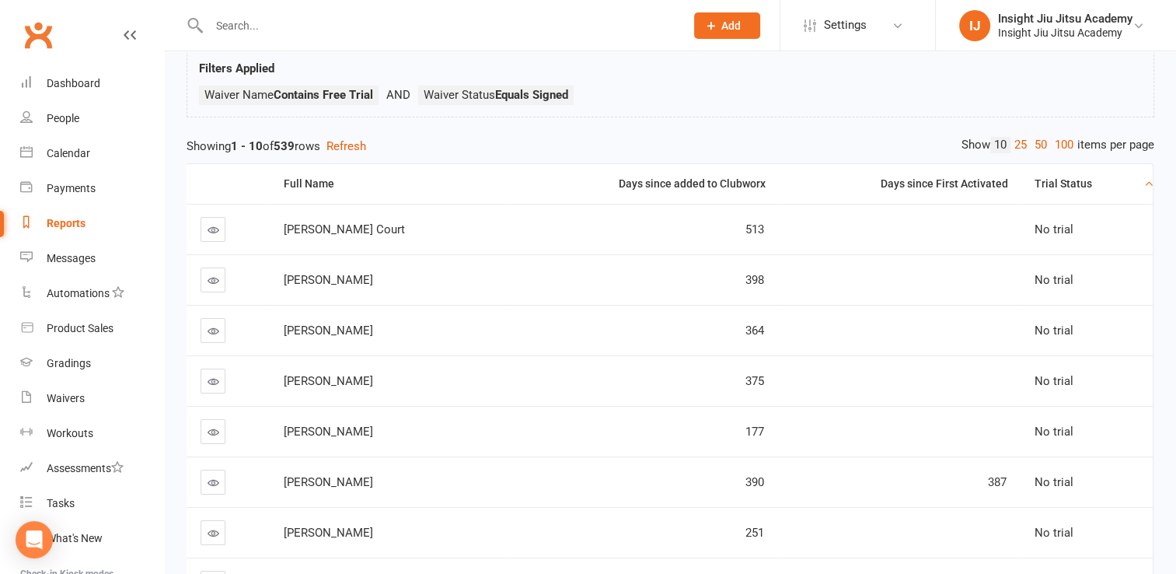
scroll to position [0, 0]
click at [1125, 178] on div "Trial Status" at bounding box center [1088, 184] width 106 height 12
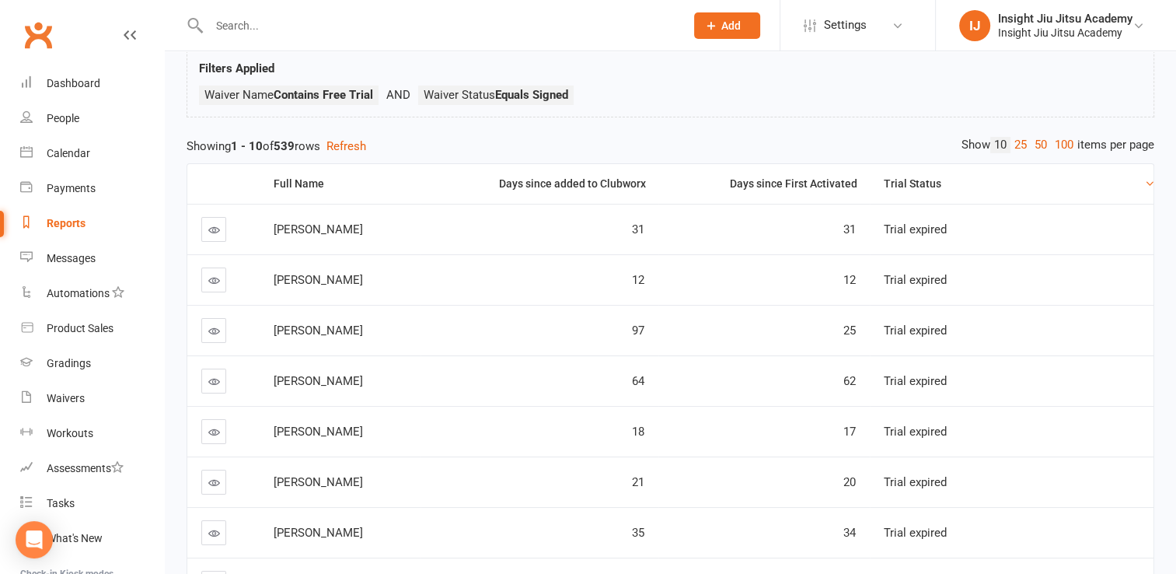
scroll to position [373, 0]
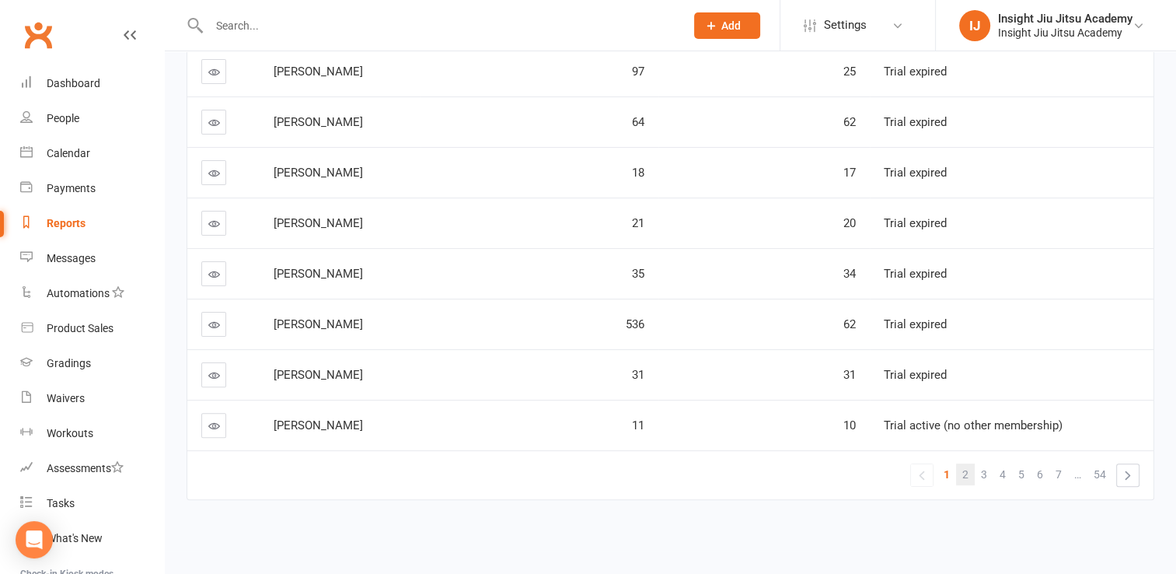
click at [966, 463] on span "2" at bounding box center [965, 474] width 6 height 22
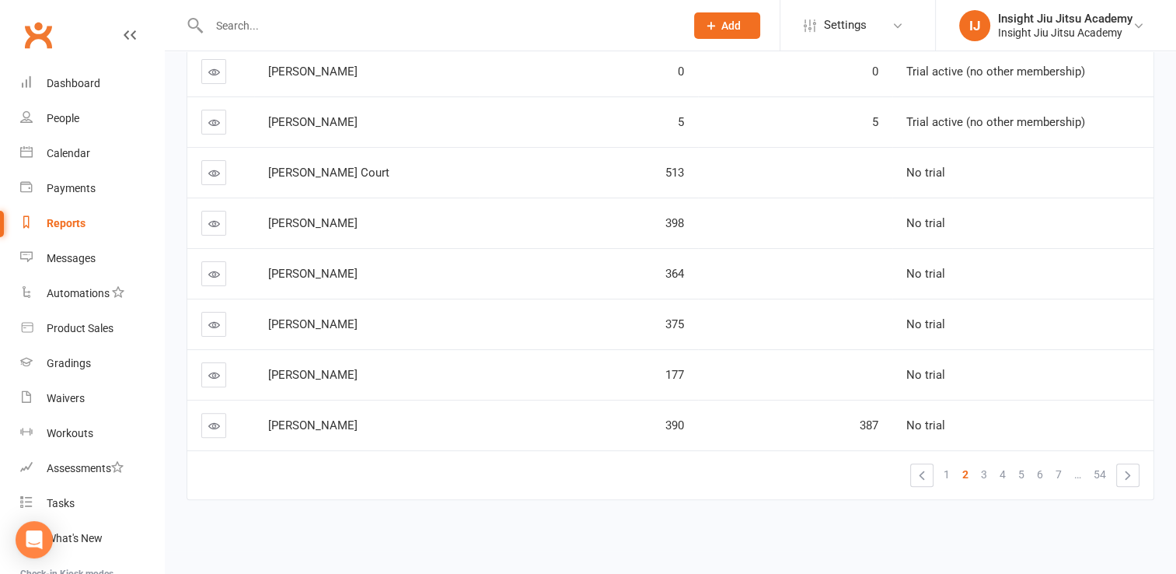
scroll to position [127, 0]
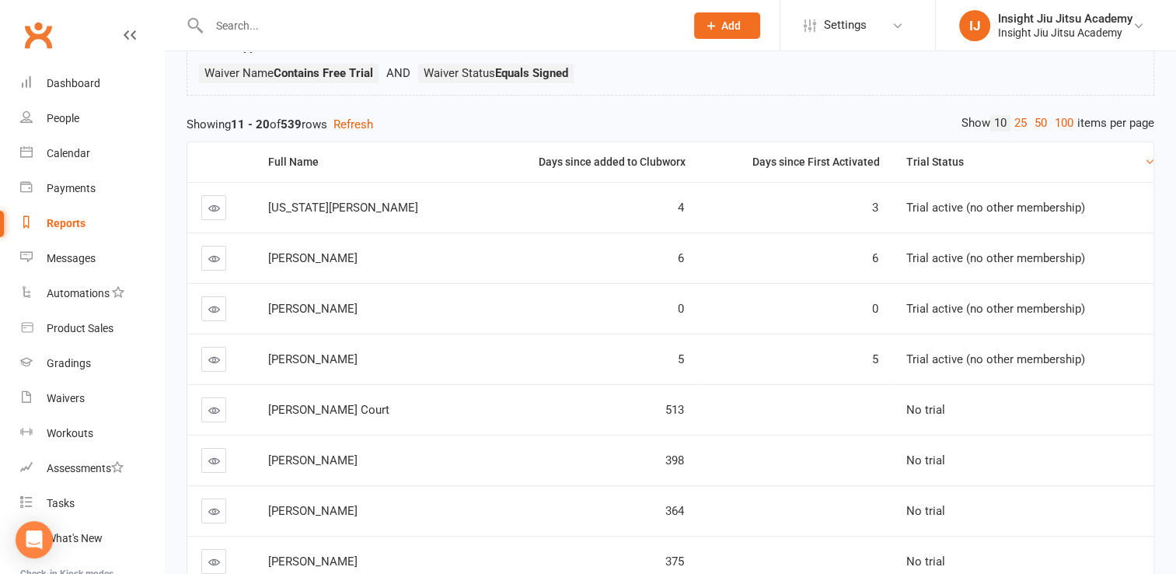
click at [204, 309] on link at bounding box center [213, 308] width 25 height 25
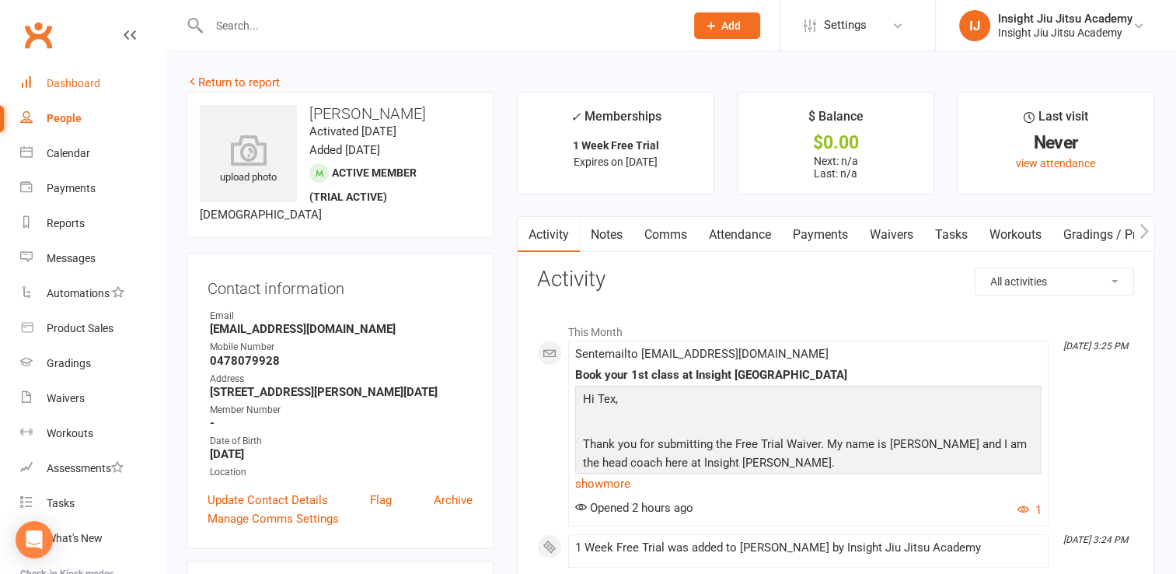
click at [44, 74] on link "Dashboard" at bounding box center [92, 83] width 144 height 35
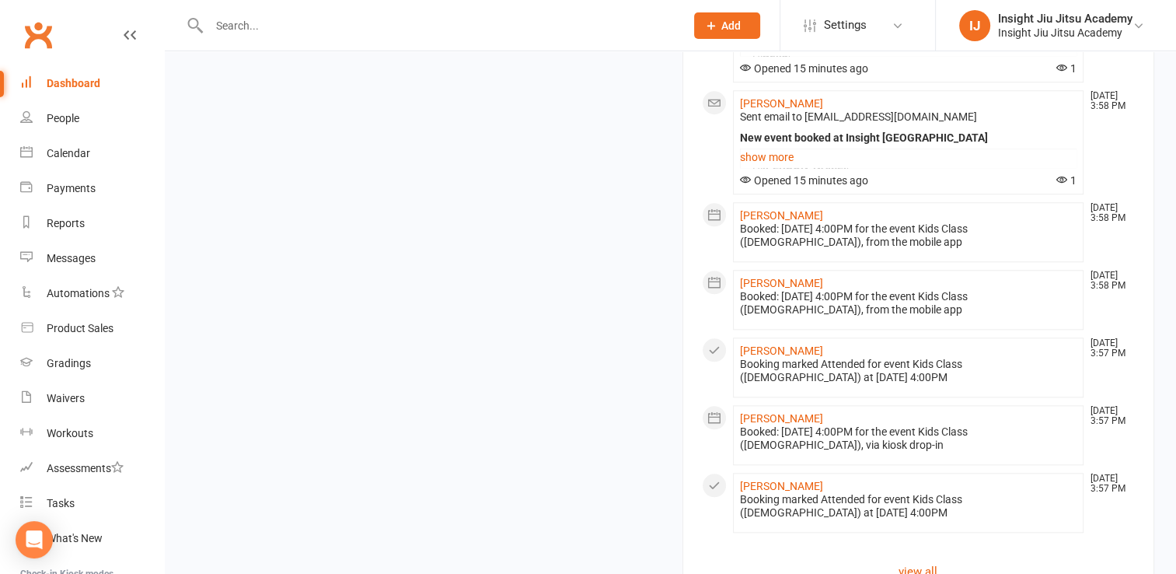
scroll to position [1390, 0]
click at [58, 410] on link "Waivers" at bounding box center [92, 398] width 144 height 35
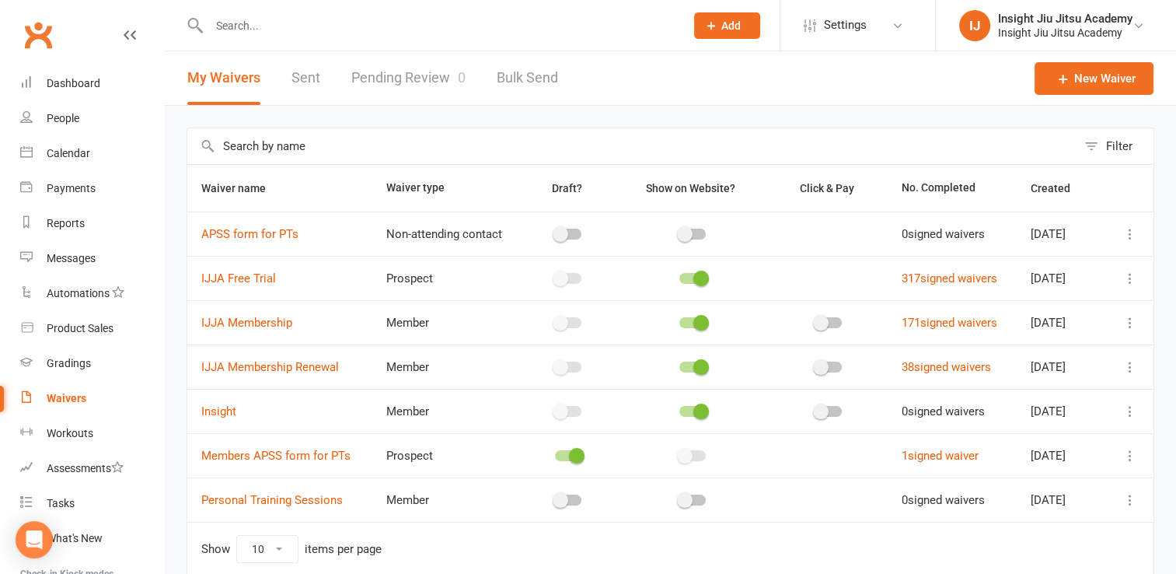
click at [353, 81] on link "Pending Review 0" at bounding box center [408, 78] width 114 height 54
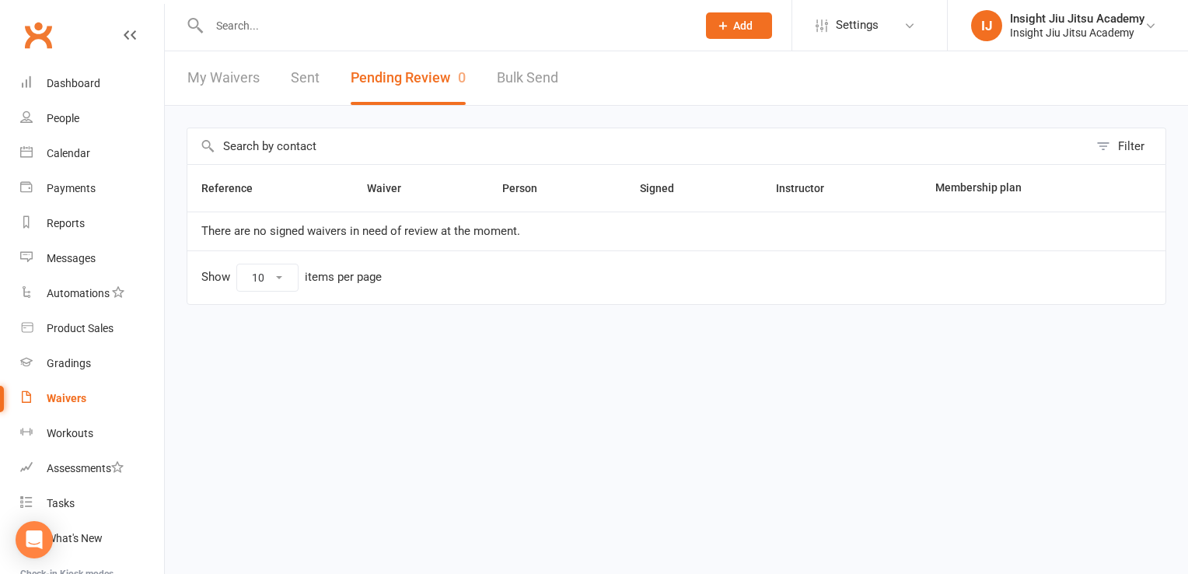
click at [319, 80] on div "My Waivers Sent Pending Review 0 Bulk Send" at bounding box center [373, 78] width 416 height 54
click at [304, 73] on link "Sent" at bounding box center [305, 78] width 29 height 54
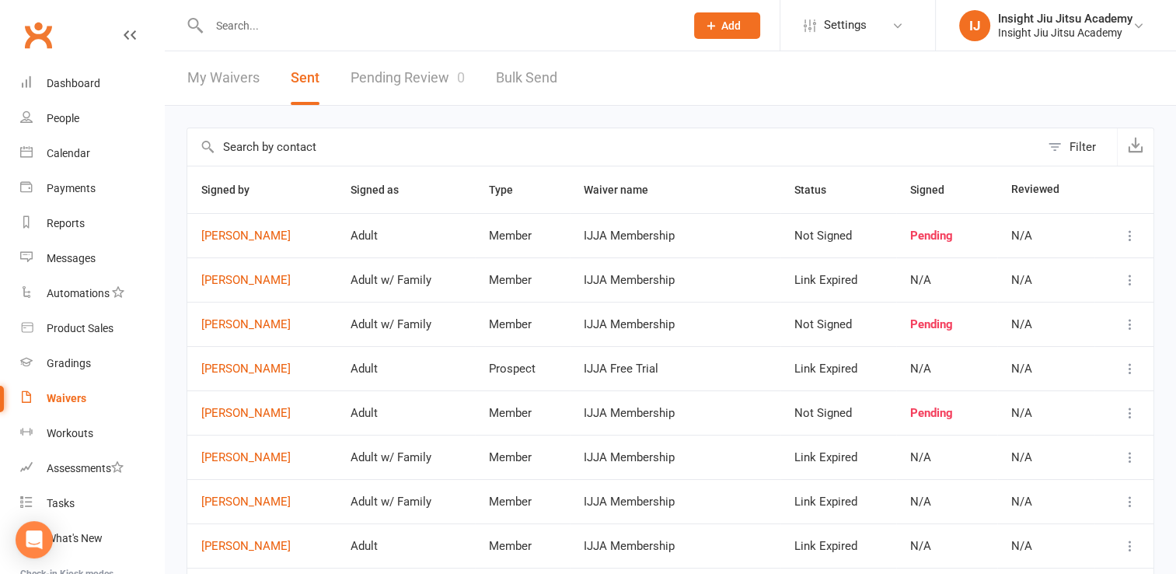
click at [935, 179] on th "Signed" at bounding box center [946, 189] width 101 height 47
click at [939, 192] on span "Signed" at bounding box center [935, 189] width 51 height 12
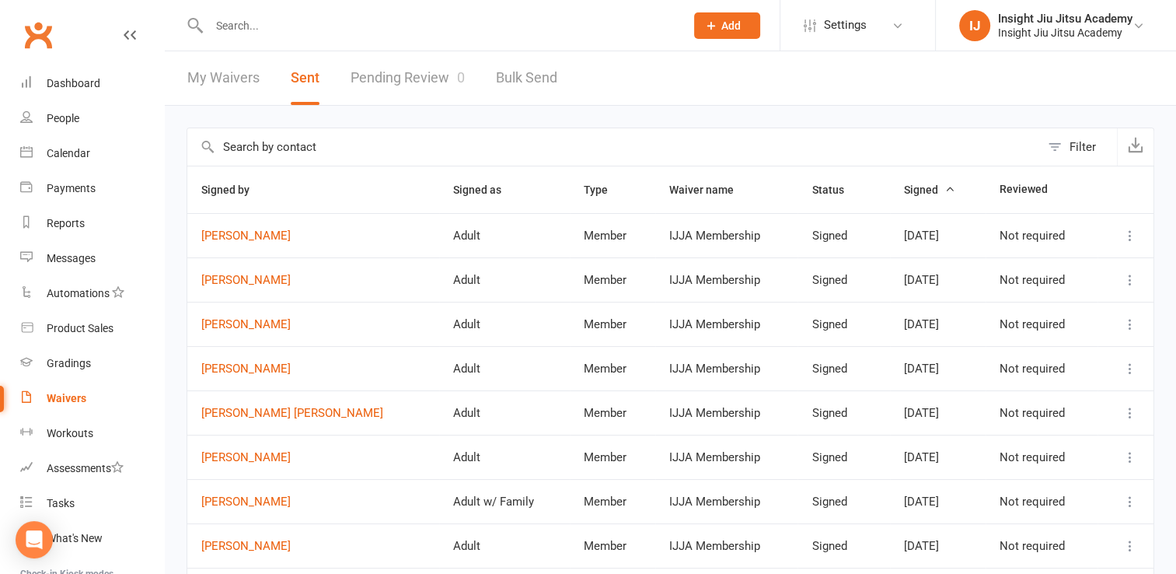
click at [944, 191] on icon "button" at bounding box center [949, 188] width 11 height 11
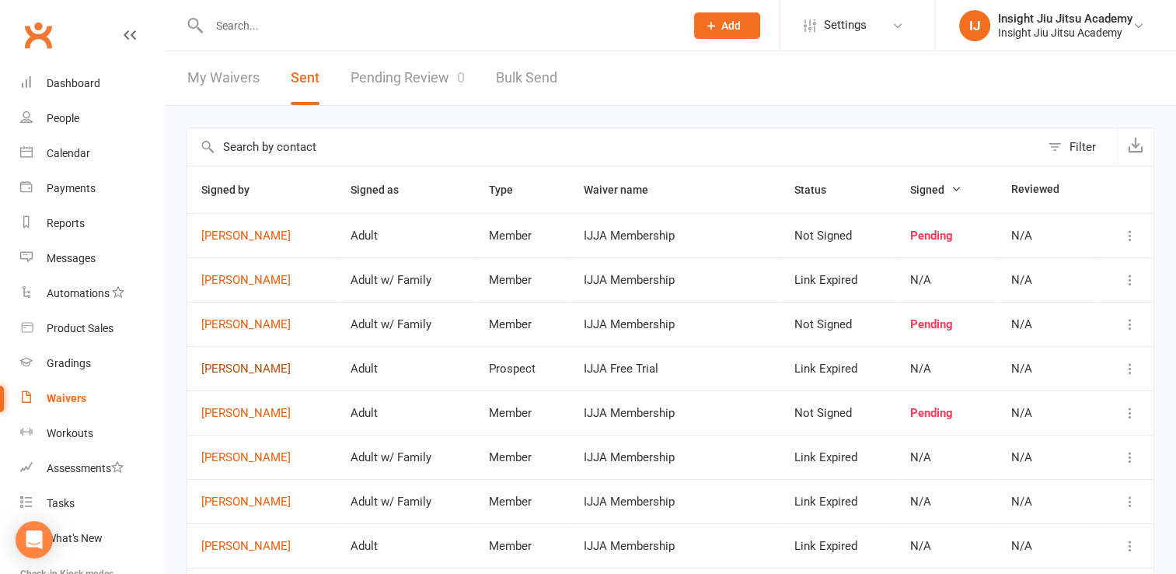
click at [241, 362] on link "[PERSON_NAME]" at bounding box center [261, 368] width 121 height 13
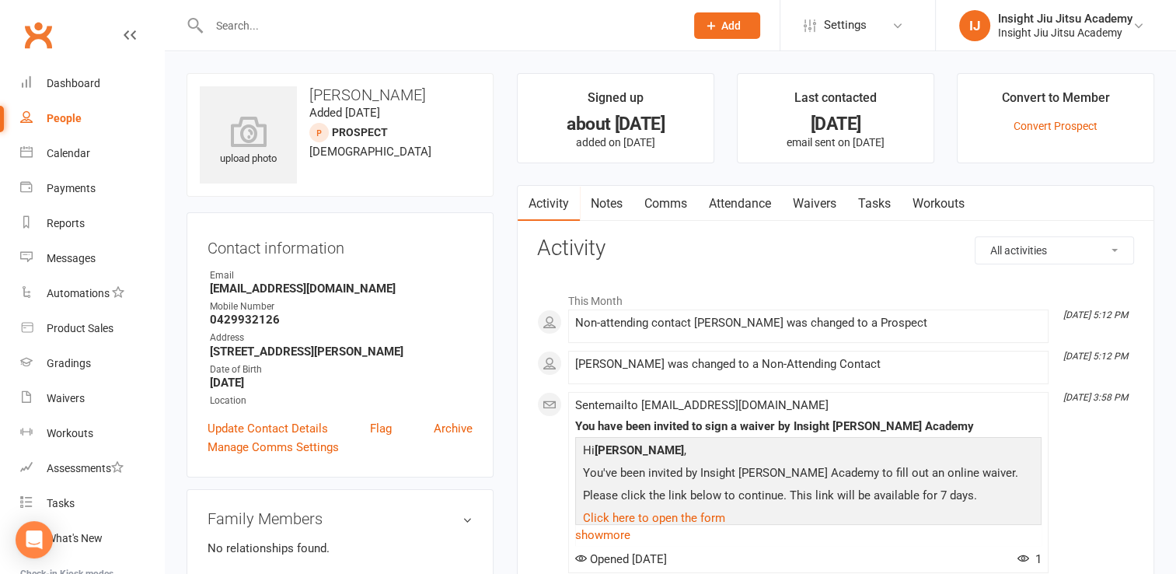
click at [816, 215] on link "Waivers" at bounding box center [814, 204] width 65 height 36
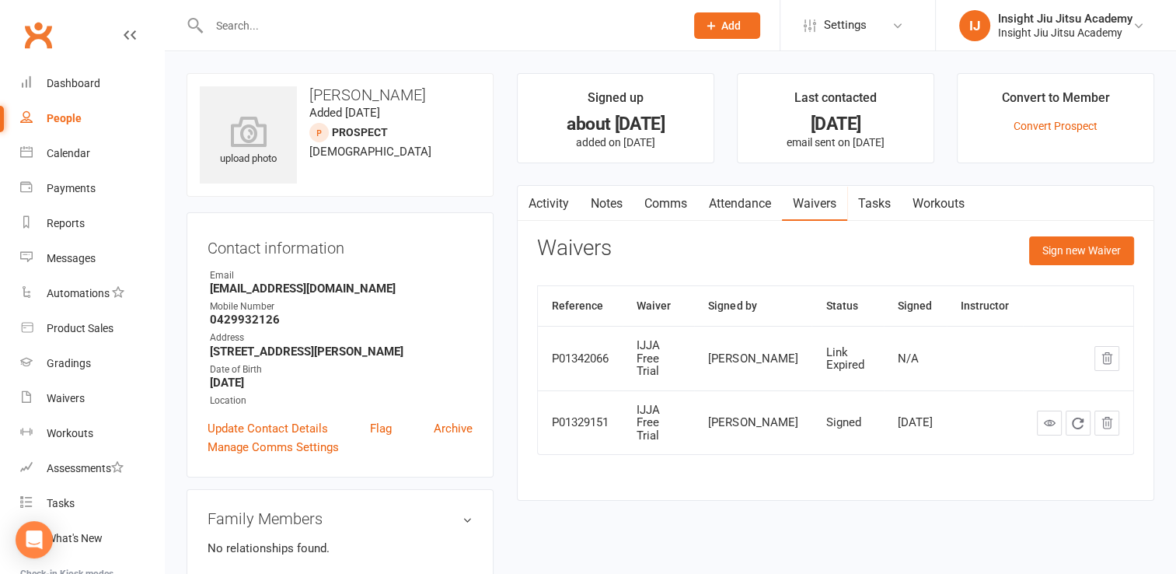
click at [1087, 271] on div "Sign new Waiver" at bounding box center [1081, 254] width 105 height 37
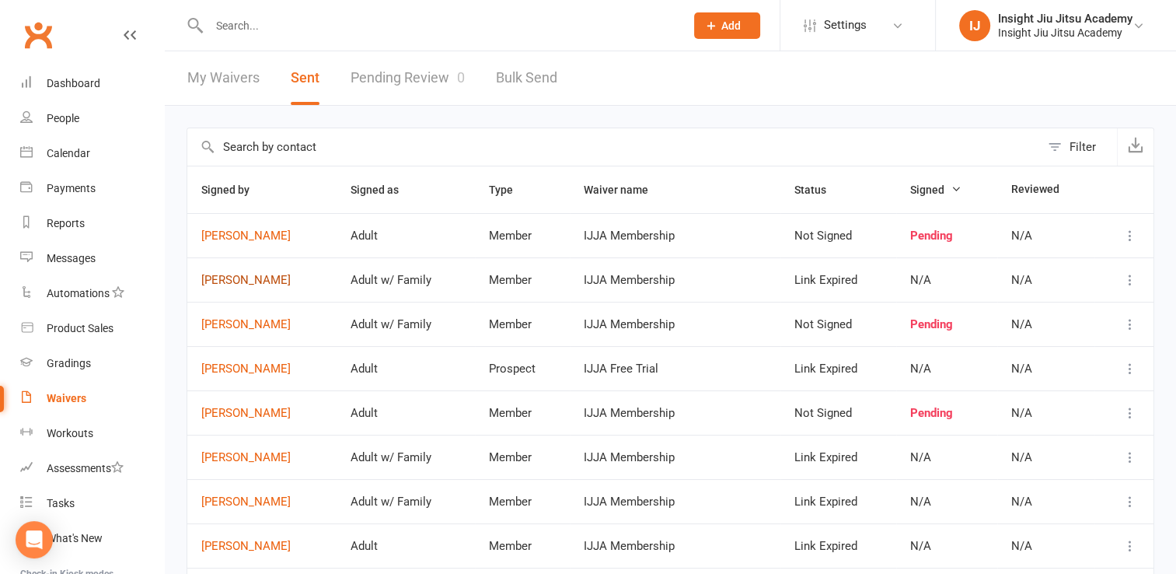
click at [247, 276] on link "[PERSON_NAME]" at bounding box center [261, 280] width 121 height 13
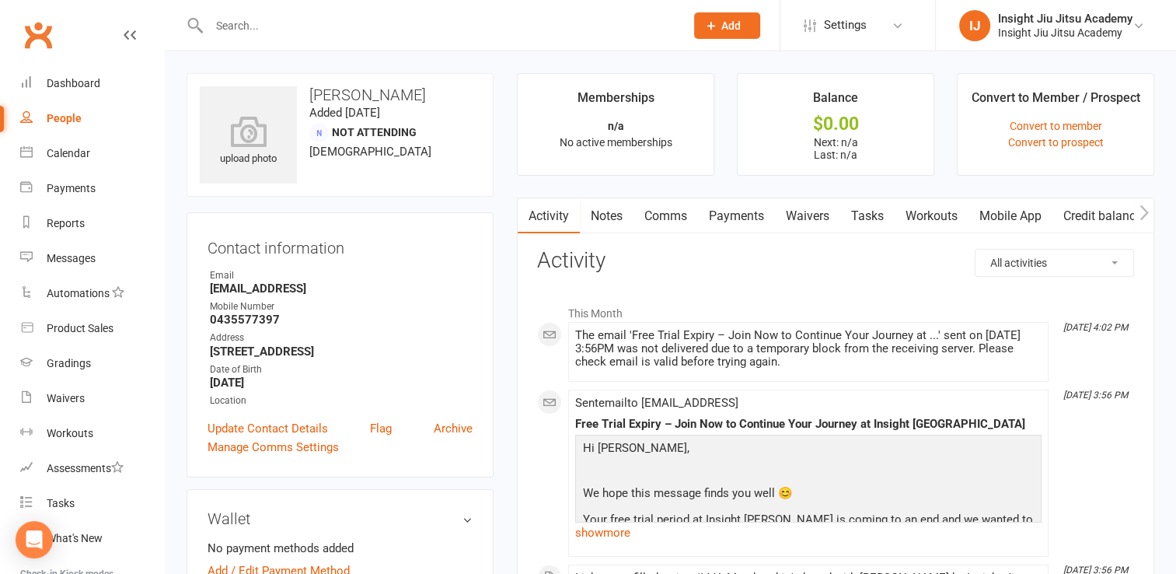
click at [815, 229] on link "Waivers" at bounding box center [807, 216] width 65 height 36
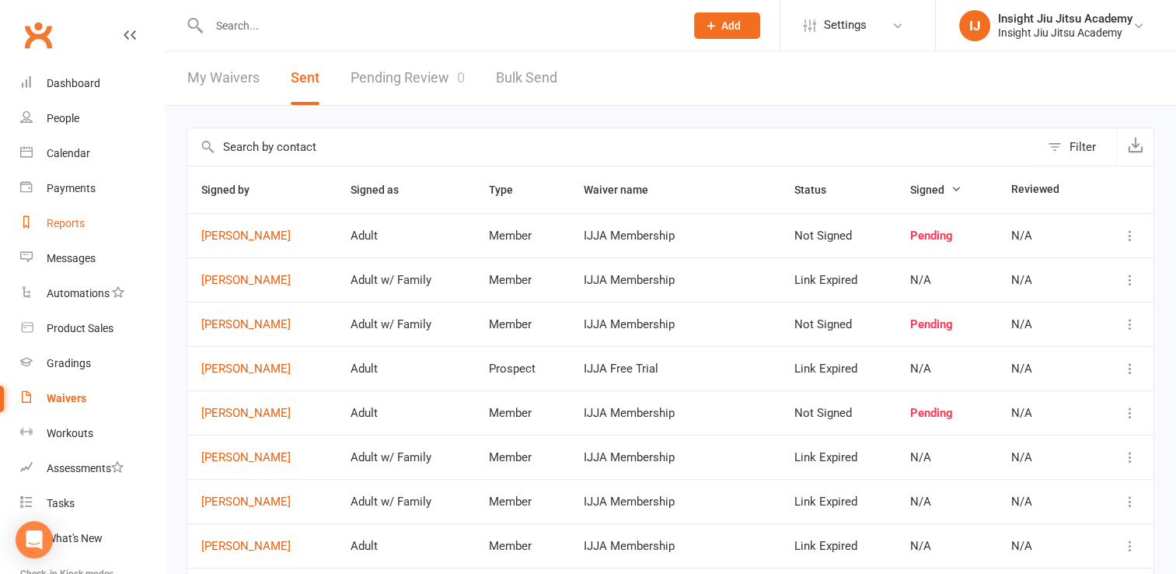
click at [65, 235] on link "Reports" at bounding box center [92, 223] width 144 height 35
select select "25"
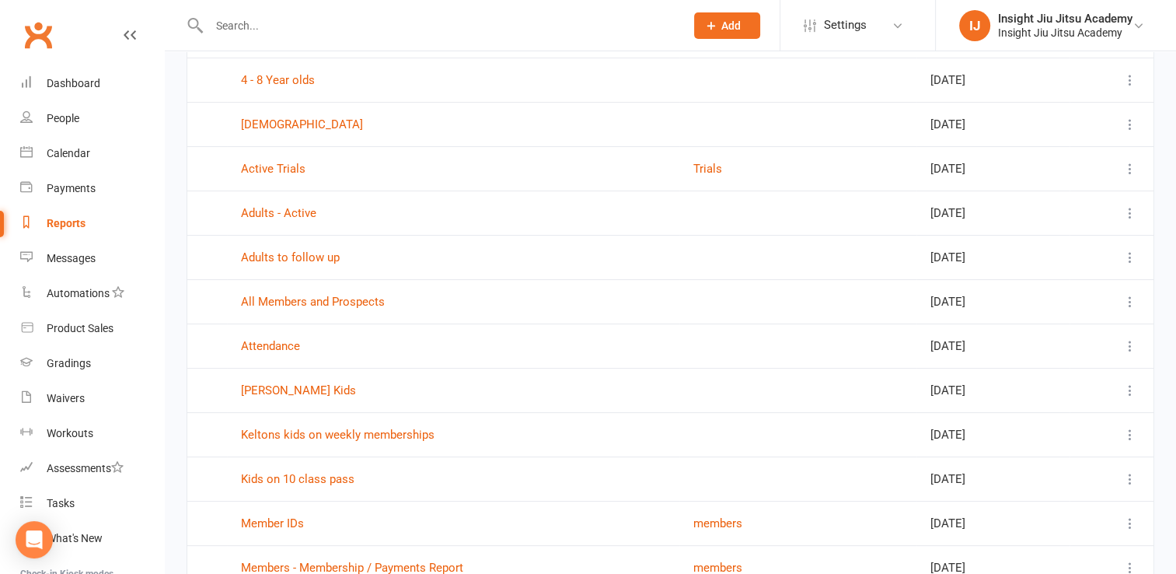
scroll to position [242, 0]
click at [311, 257] on link "Adults to follow up" at bounding box center [290, 258] width 99 height 14
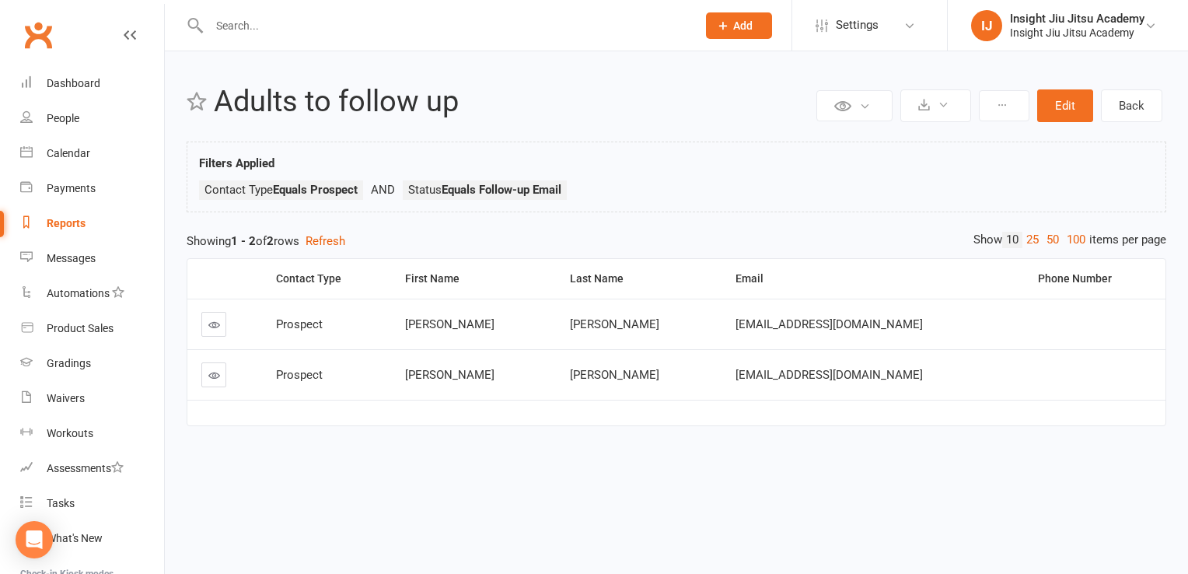
select select "25"
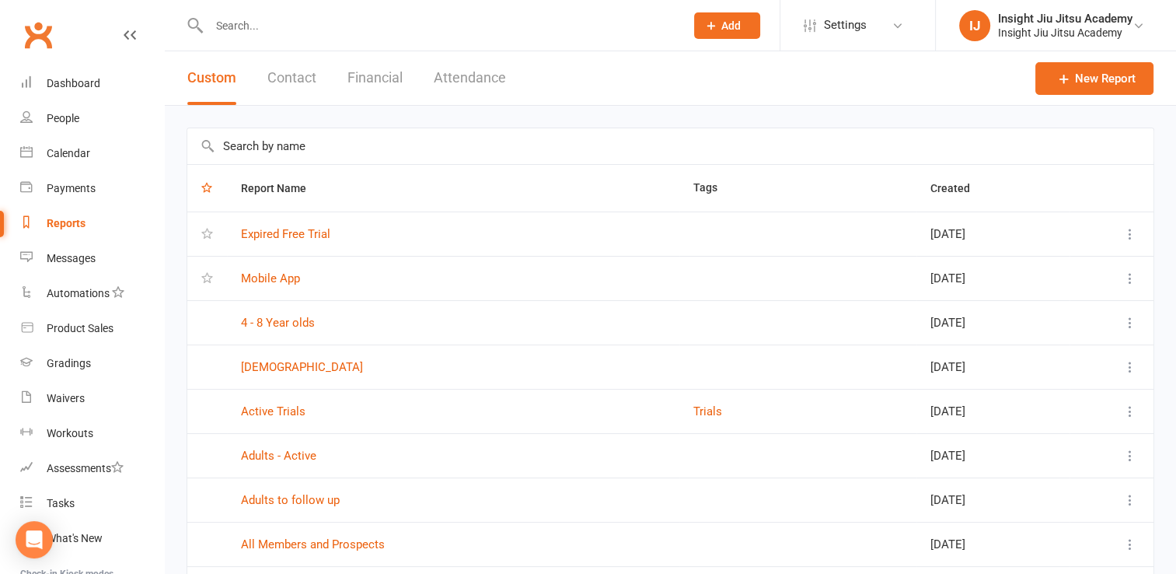
click at [242, 26] on input "text" at bounding box center [438, 26] width 469 height 22
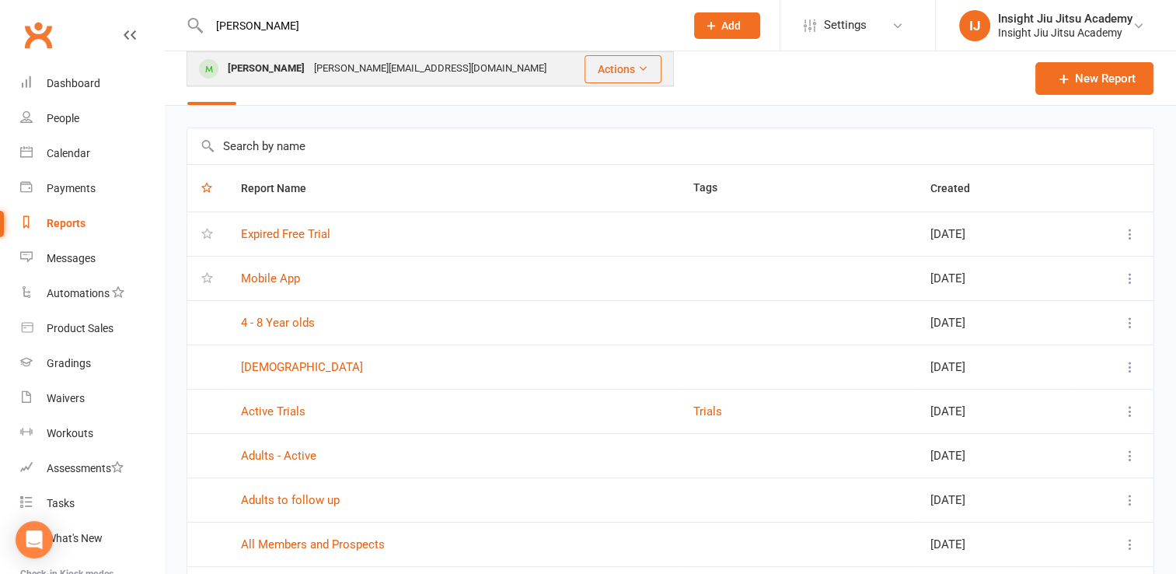
type input "[PERSON_NAME]"
click at [247, 69] on div "[PERSON_NAME]" at bounding box center [266, 69] width 86 height 23
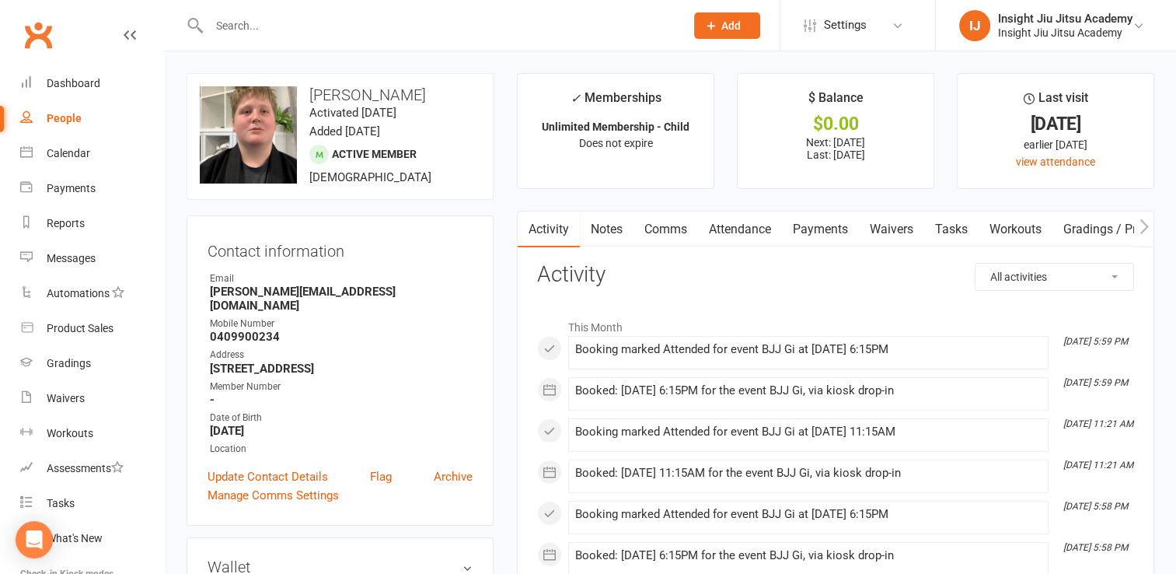
click at [737, 239] on link "Attendance" at bounding box center [740, 229] width 84 height 36
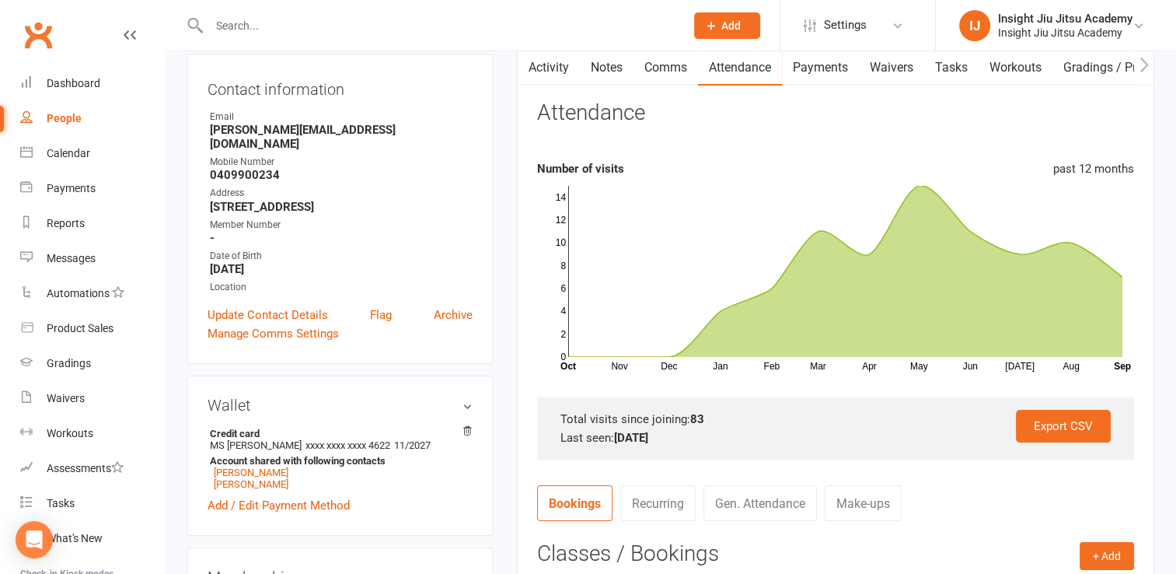
scroll to position [161, 0]
click at [678, 501] on link "Recurring" at bounding box center [657, 504] width 75 height 36
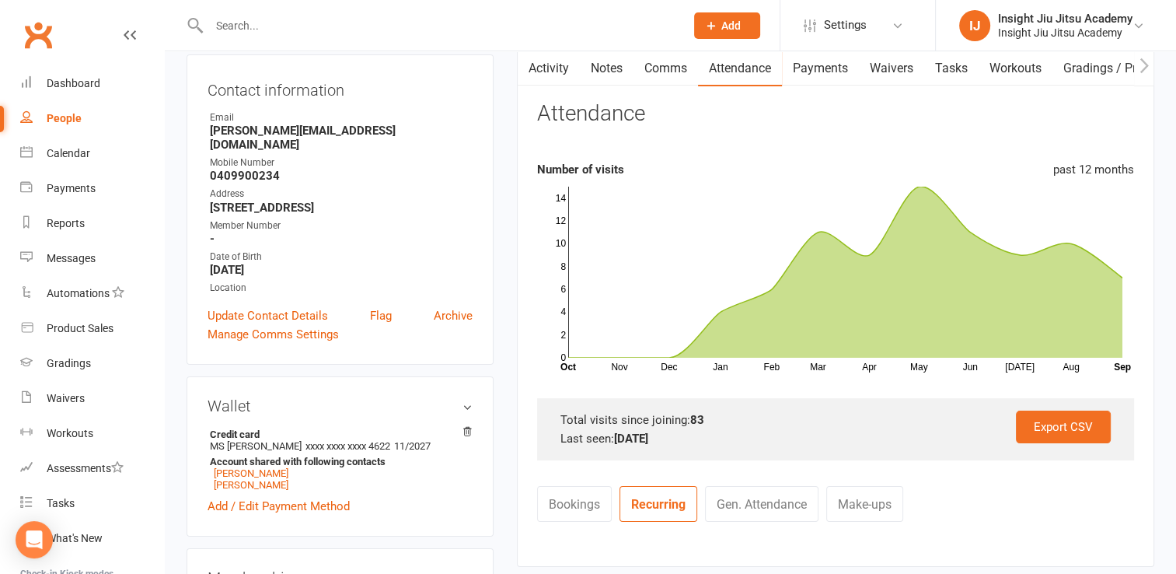
scroll to position [375, 0]
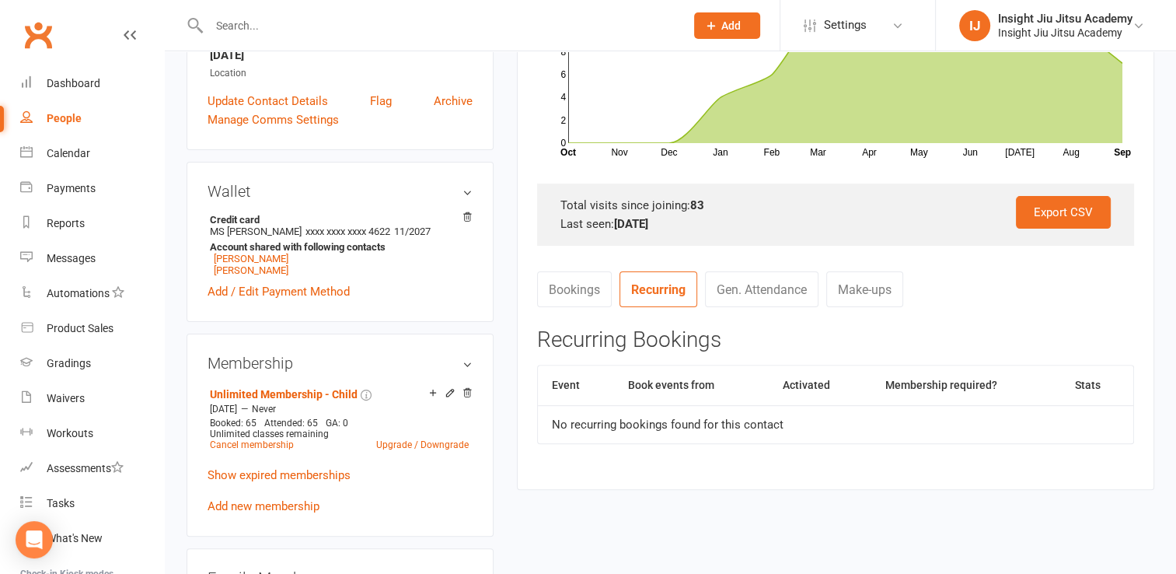
click at [575, 287] on link "Bookings" at bounding box center [574, 289] width 75 height 36
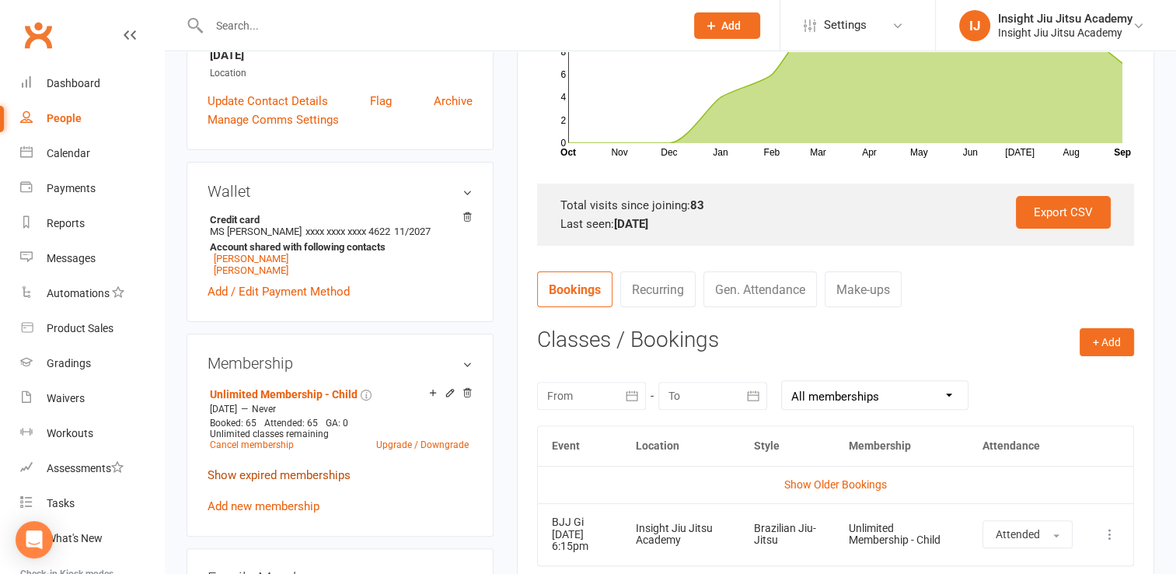
click at [274, 468] on link "Show expired memberships" at bounding box center [279, 475] width 143 height 14
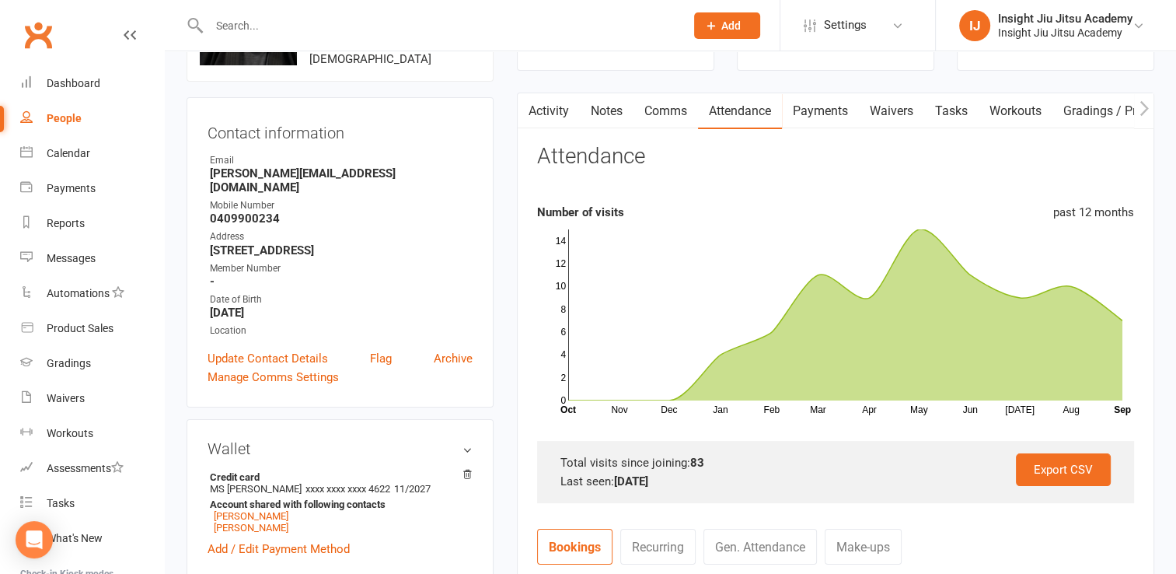
scroll to position [99, 0]
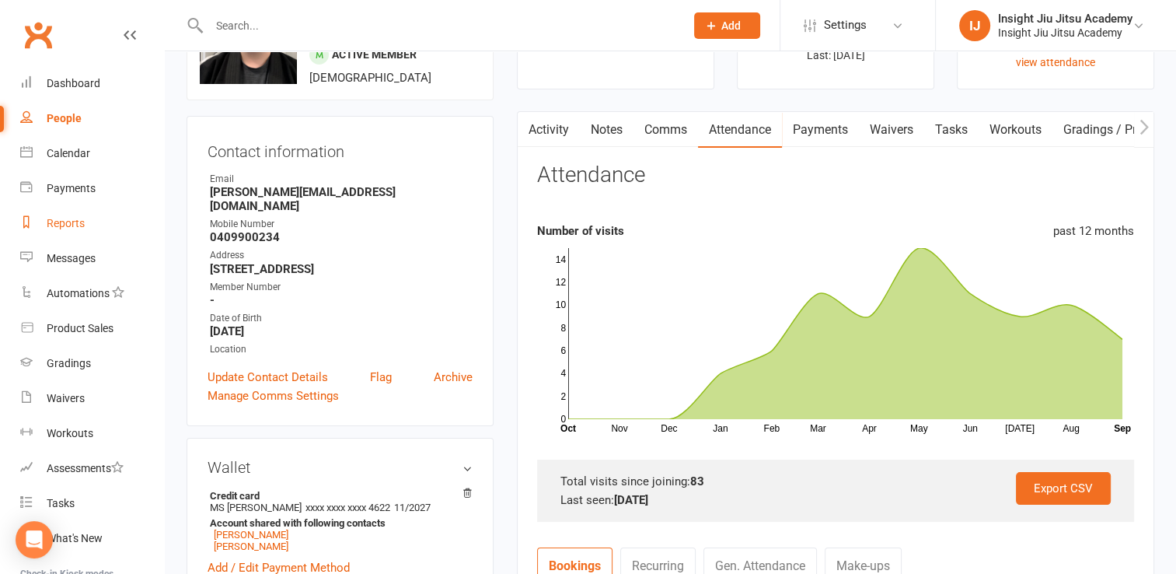
click at [53, 218] on div "Reports" at bounding box center [66, 223] width 38 height 12
select select "25"
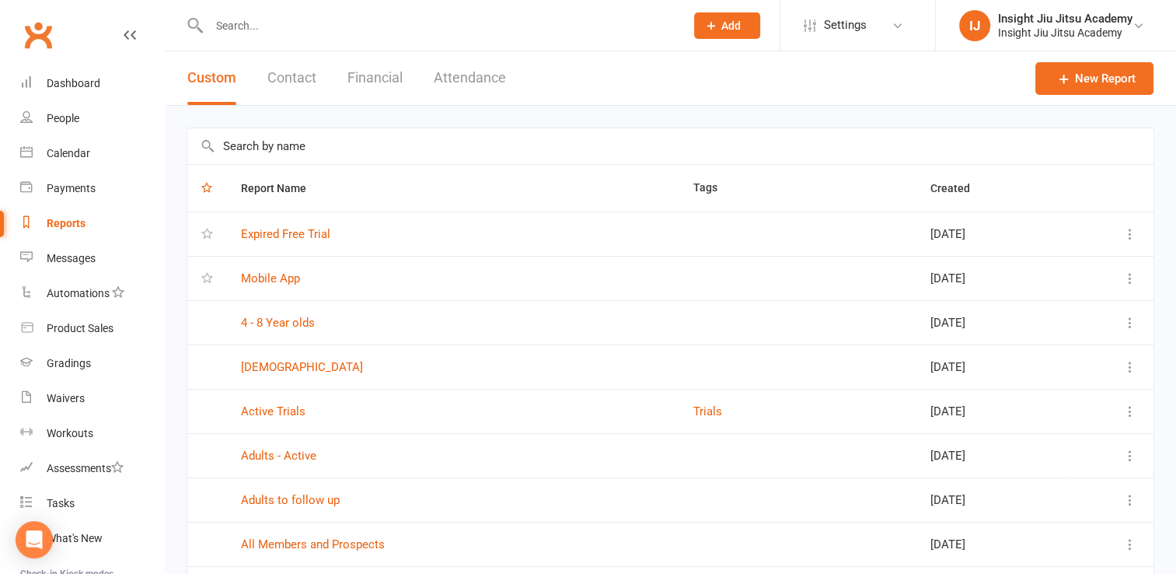
click at [53, 218] on div "Reports" at bounding box center [66, 223] width 39 height 12
click at [271, 23] on input "text" at bounding box center [438, 26] width 469 height 22
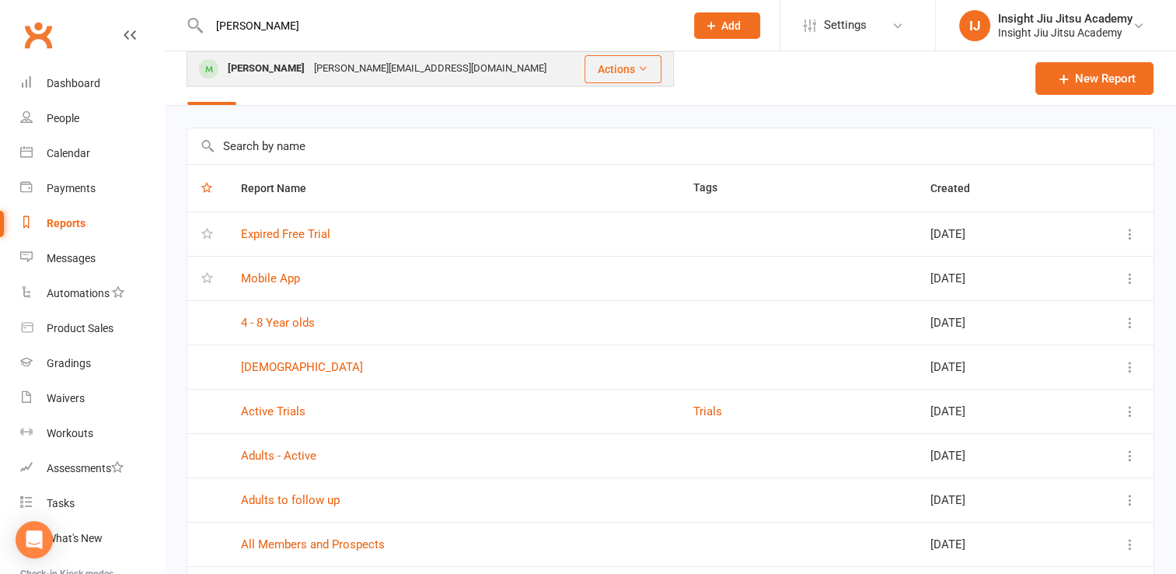
type input "[PERSON_NAME]"
click at [309, 74] on div "[PERSON_NAME][EMAIL_ADDRESS][DOMAIN_NAME]" at bounding box center [430, 69] width 242 height 23
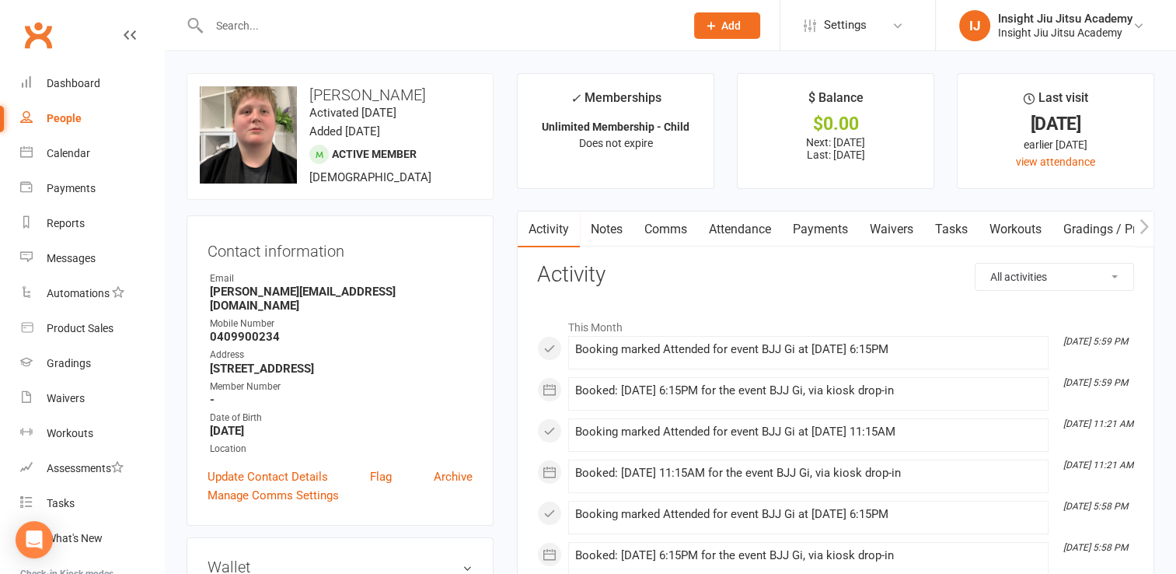
click at [283, 26] on input "text" at bounding box center [438, 26] width 469 height 22
click at [742, 240] on link "Attendance" at bounding box center [740, 229] width 84 height 36
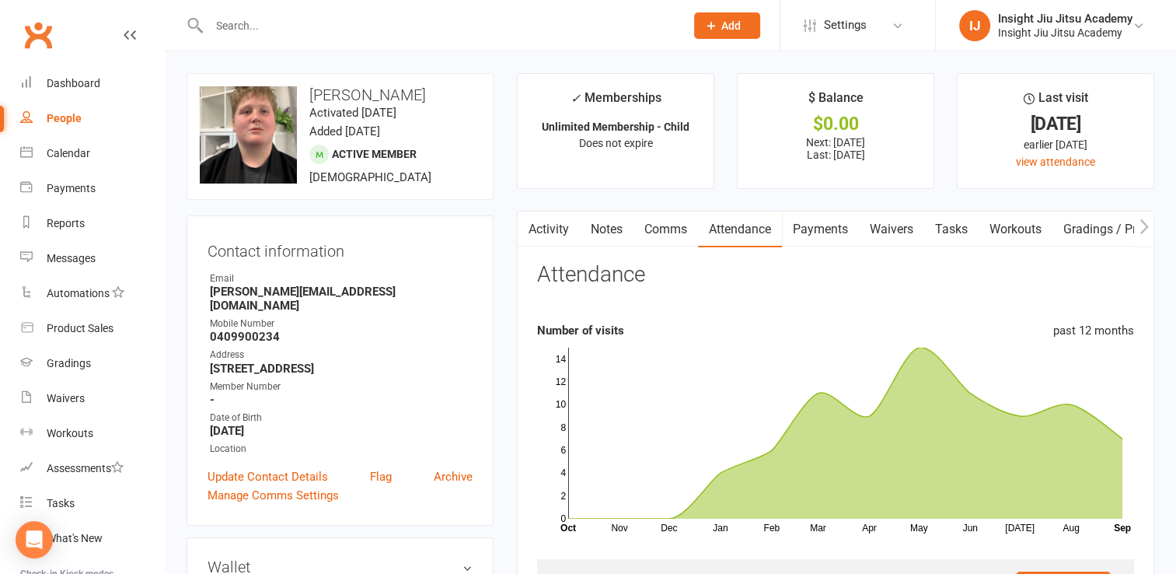
click at [358, 12] on div at bounding box center [430, 25] width 487 height 51
click at [279, 33] on input "text" at bounding box center [438, 26] width 469 height 22
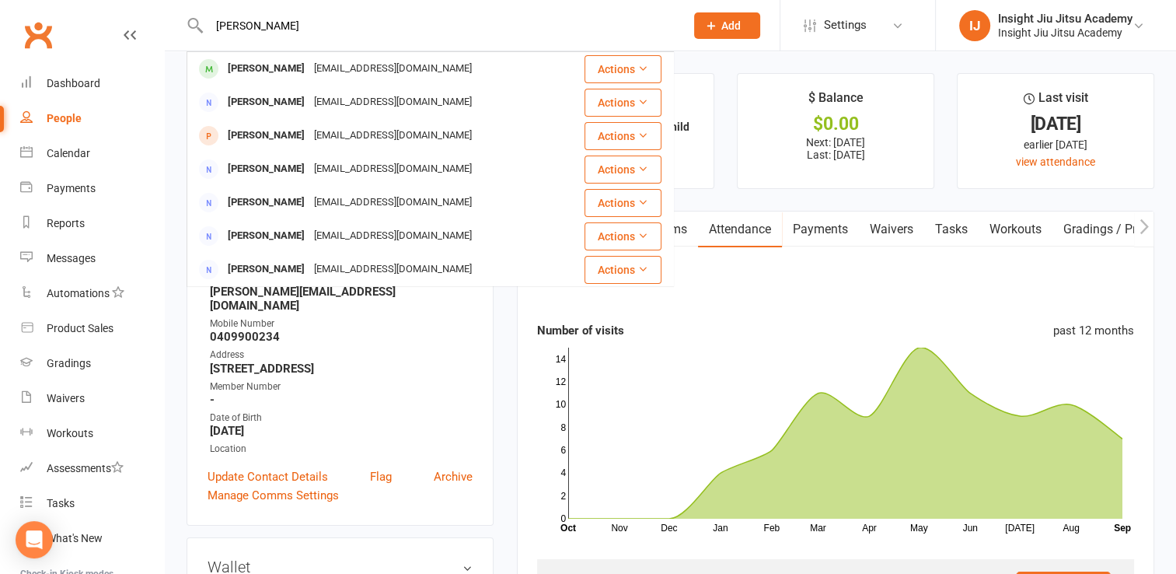
type input "[PERSON_NAME]"
click at [342, 78] on div "[EMAIL_ADDRESS][DOMAIN_NAME]" at bounding box center [392, 69] width 167 height 23
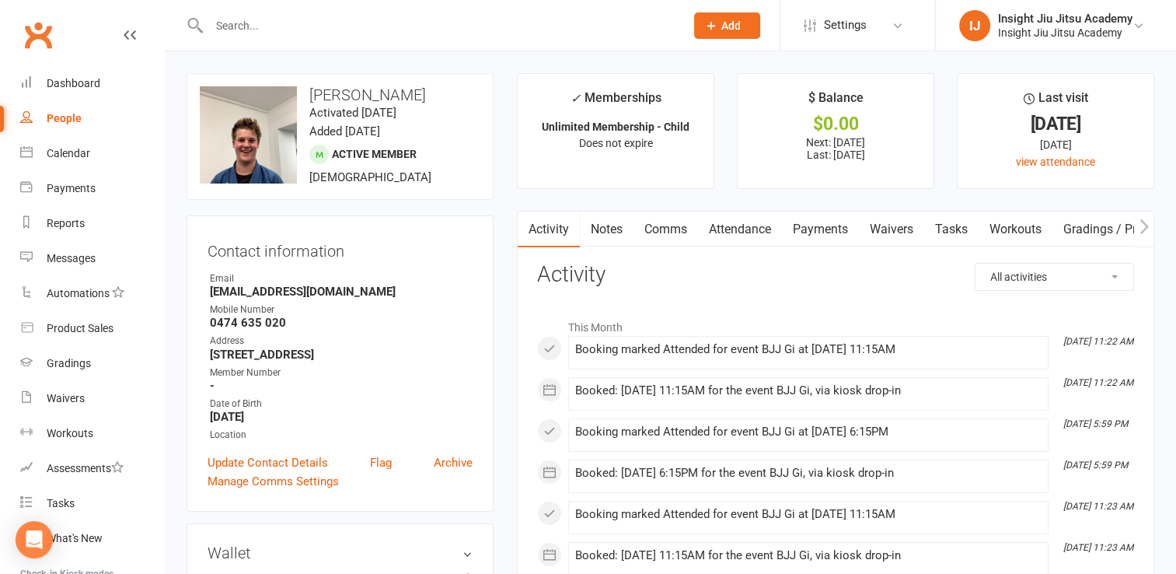
click at [752, 222] on link "Attendance" at bounding box center [740, 229] width 84 height 36
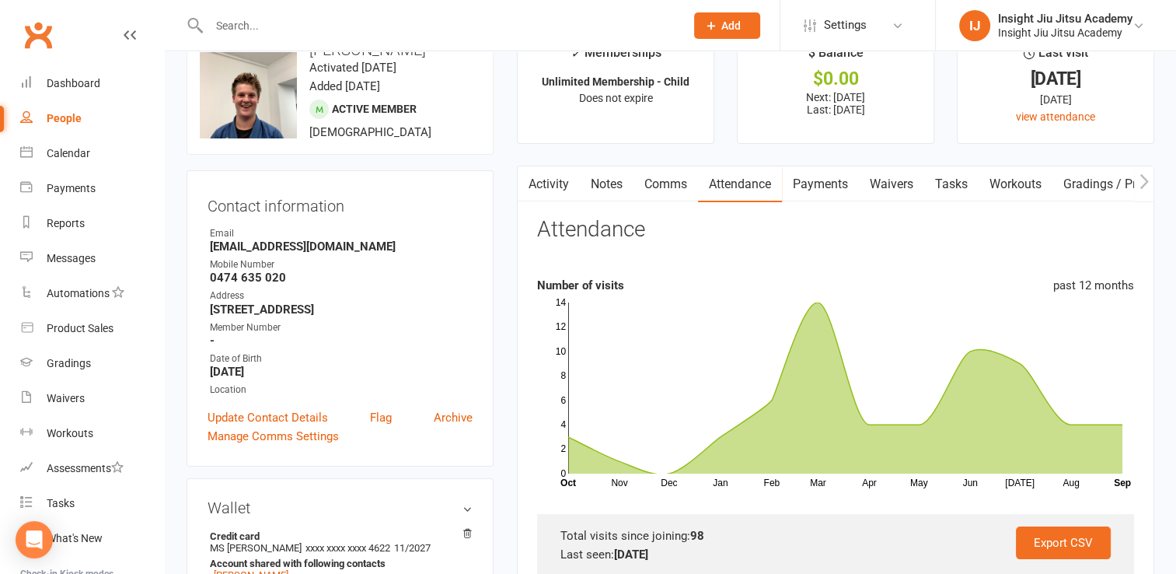
scroll to position [50, 0]
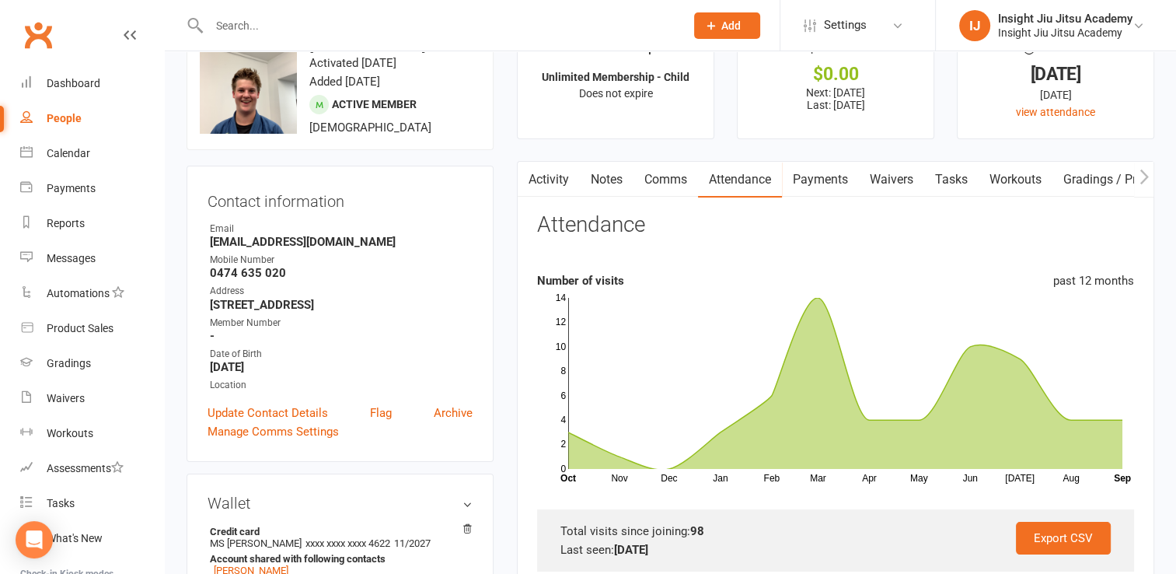
click at [255, 28] on input "text" at bounding box center [438, 26] width 469 height 22
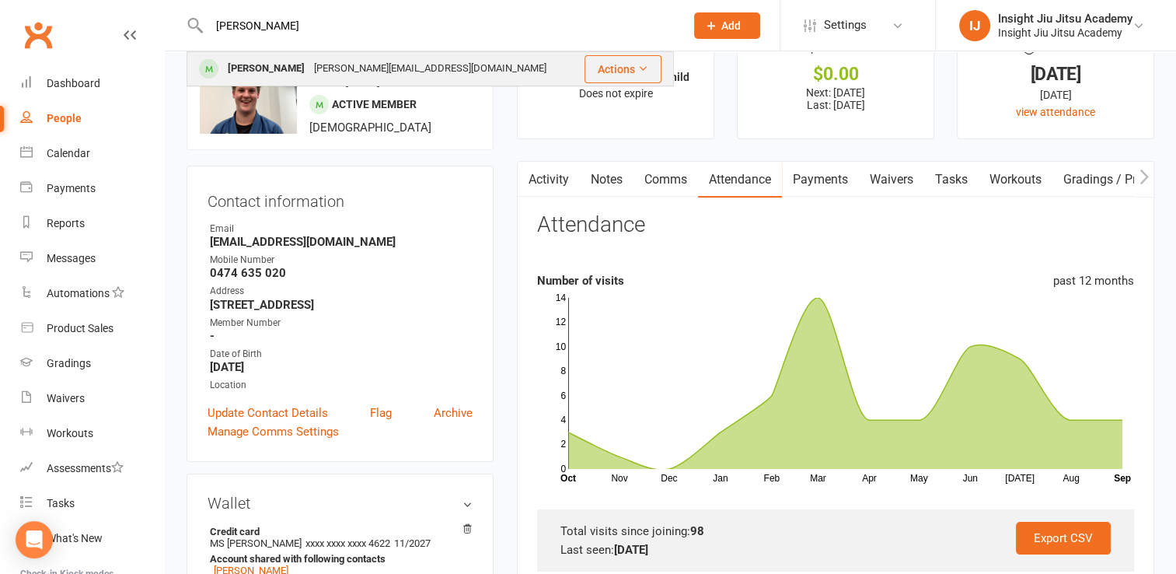
type input "[PERSON_NAME]"
click at [309, 76] on div "[PERSON_NAME][EMAIL_ADDRESS][DOMAIN_NAME]" at bounding box center [430, 69] width 242 height 23
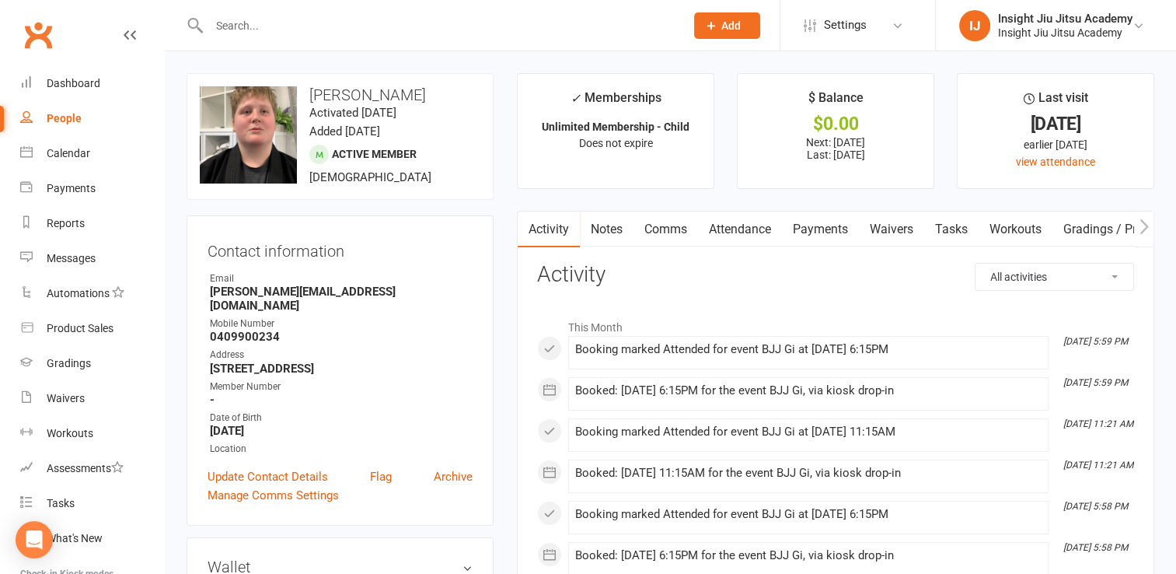
click at [735, 238] on link "Attendance" at bounding box center [740, 229] width 84 height 36
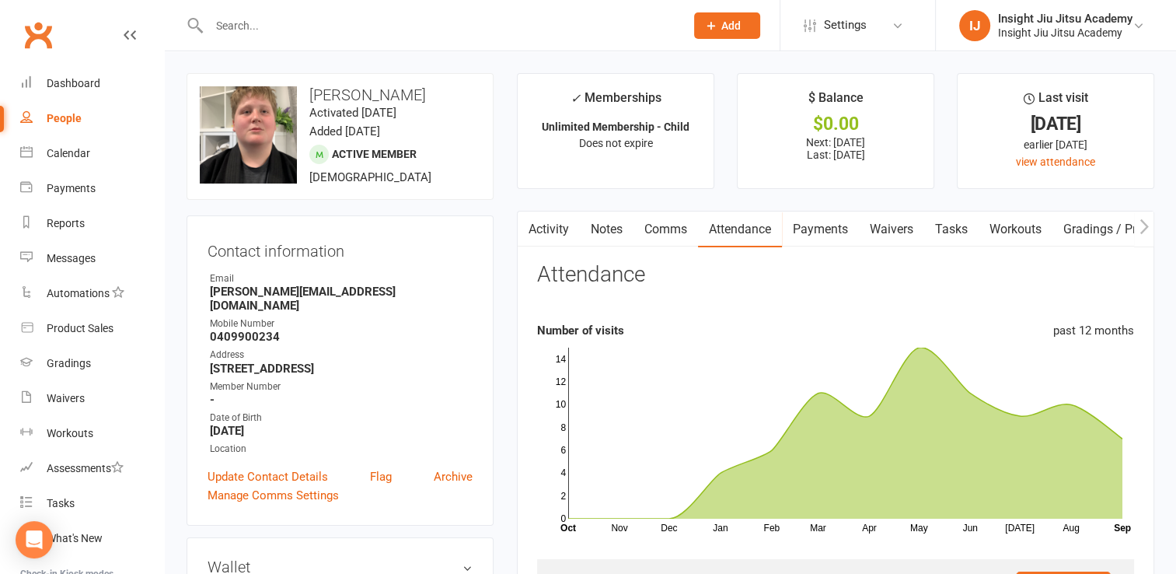
click at [247, 23] on input "text" at bounding box center [438, 26] width 469 height 22
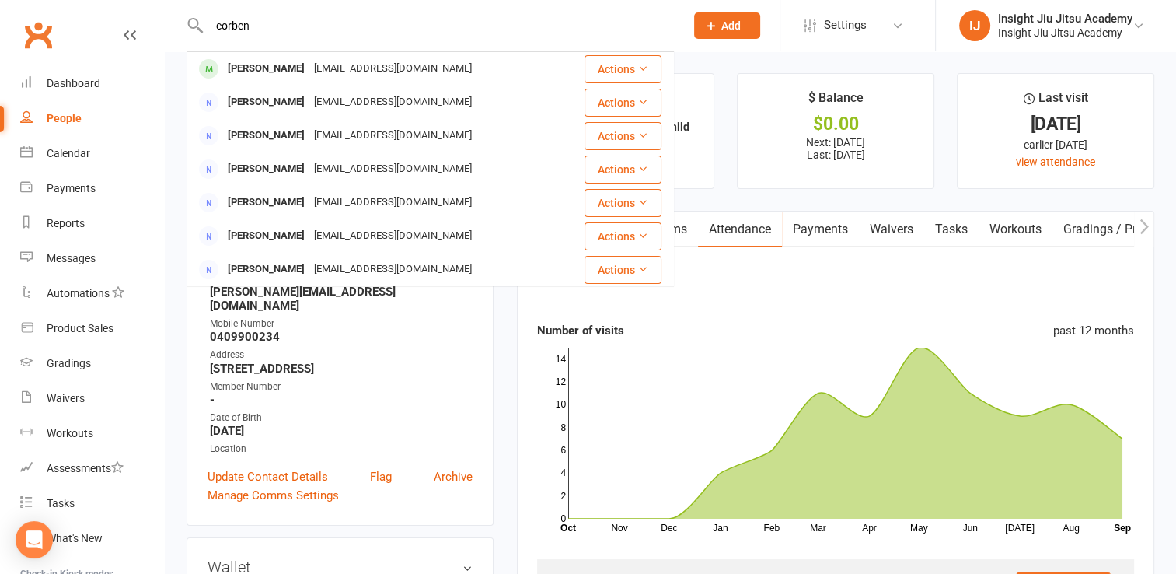
type input "corben"
click at [283, 71] on div "[PERSON_NAME]" at bounding box center [266, 69] width 86 height 23
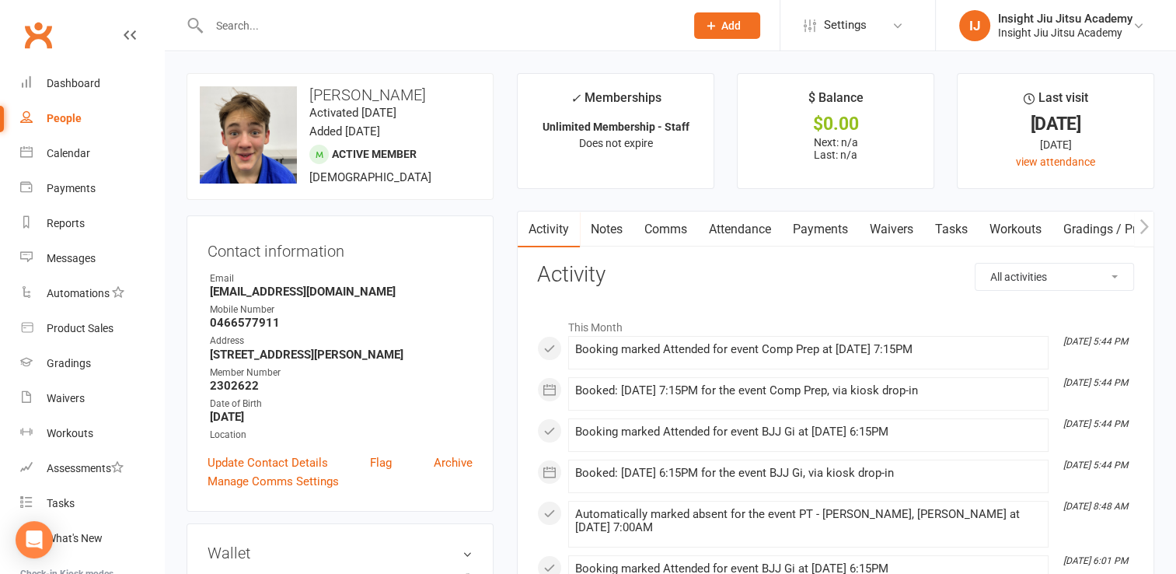
click at [746, 227] on link "Attendance" at bounding box center [740, 229] width 84 height 36
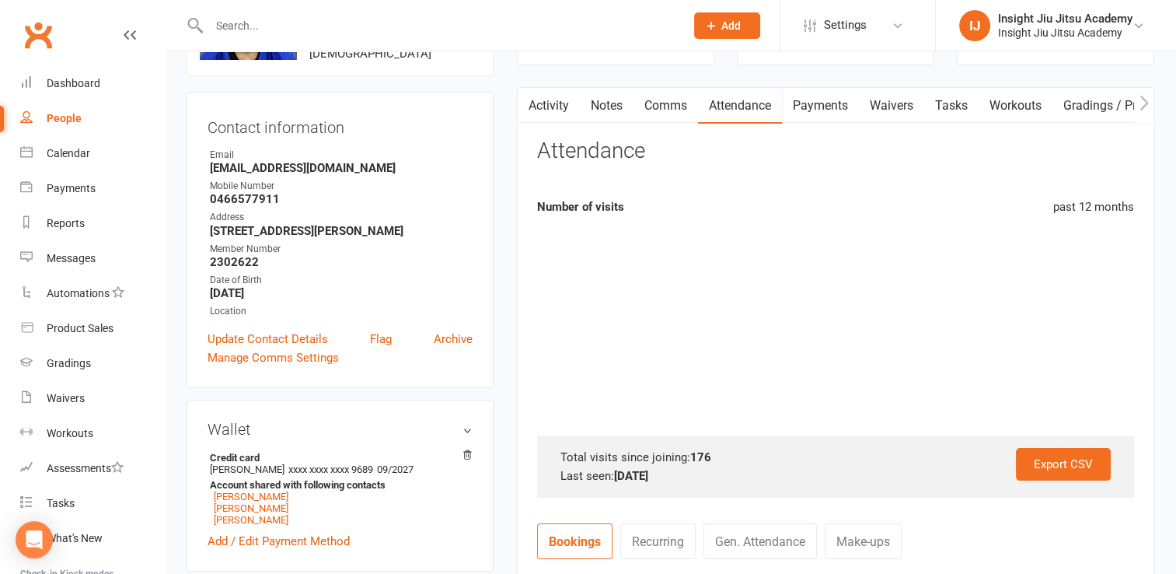
scroll to position [124, 0]
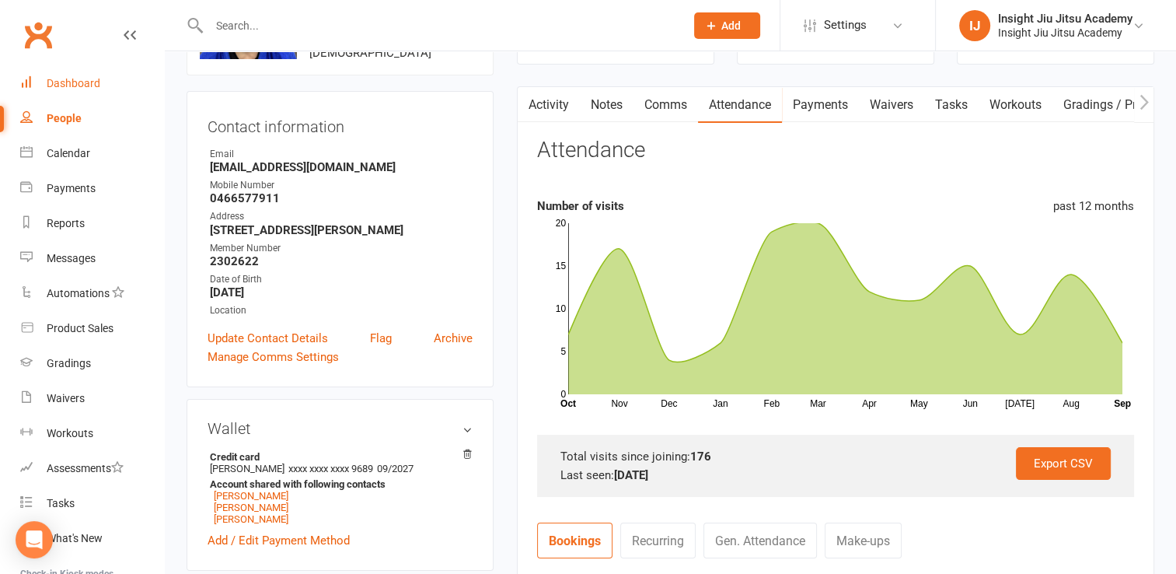
click at [51, 77] on div "Dashboard" at bounding box center [74, 83] width 54 height 12
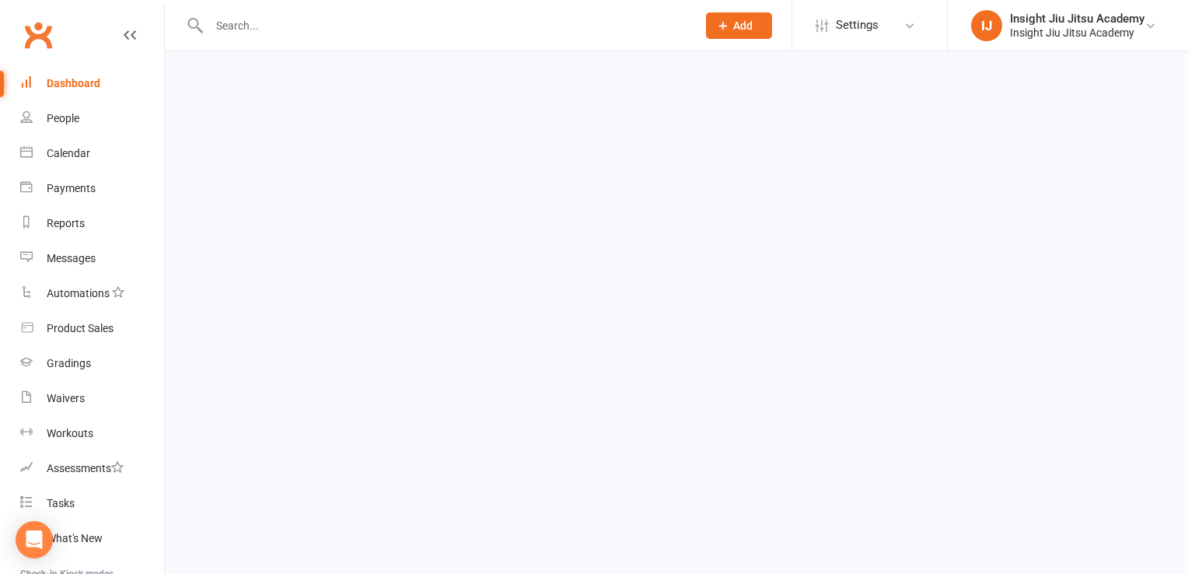
click at [51, 77] on div "Dashboard" at bounding box center [74, 83] width 54 height 12
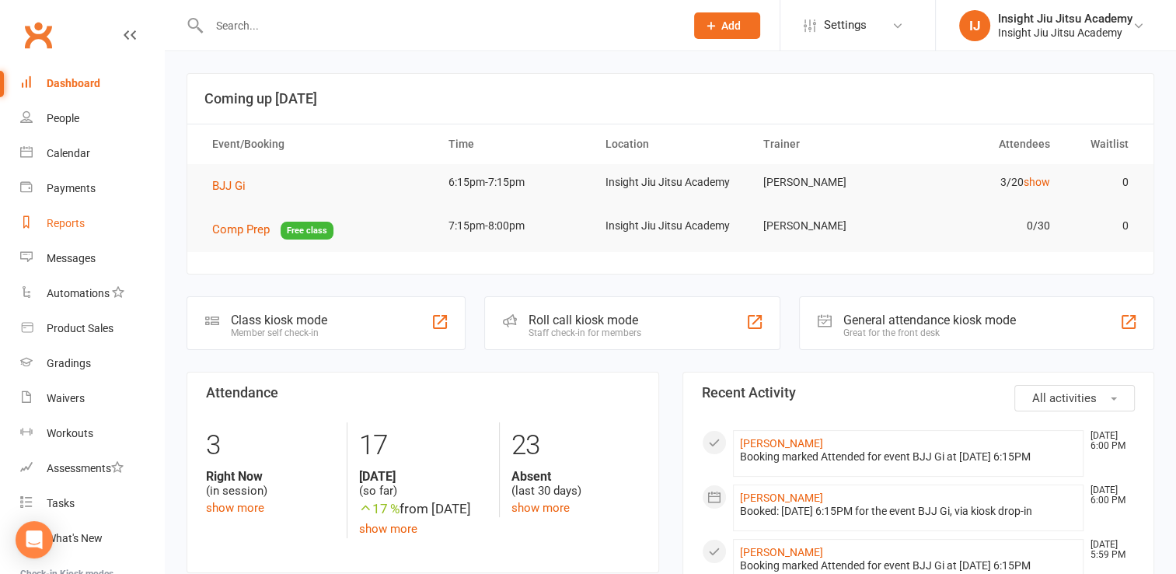
click at [75, 232] on link "Reports" at bounding box center [92, 223] width 144 height 35
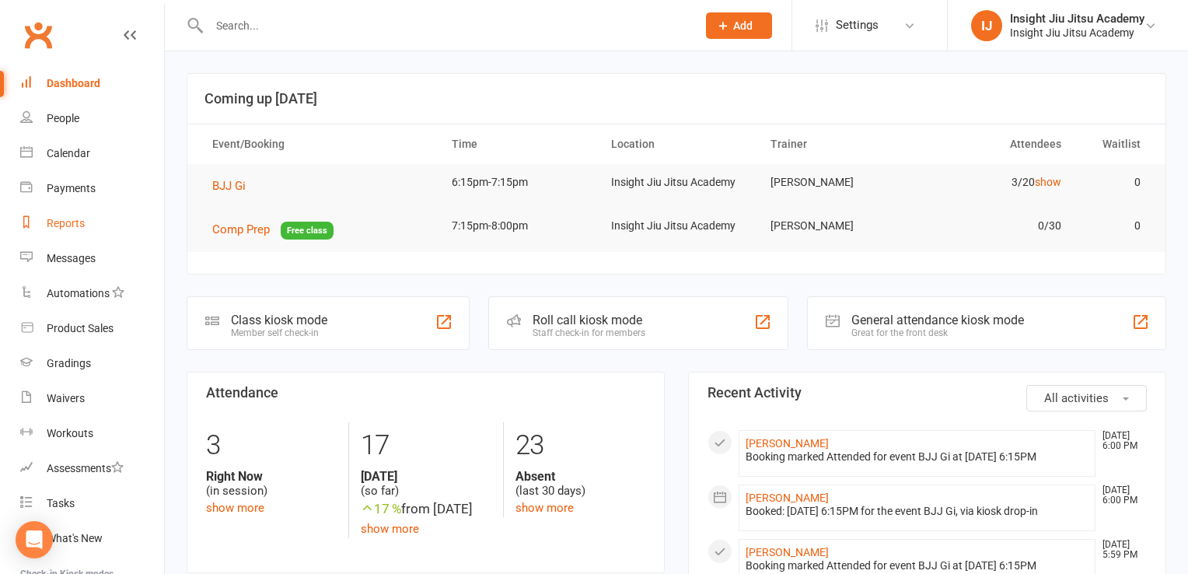
select select "25"
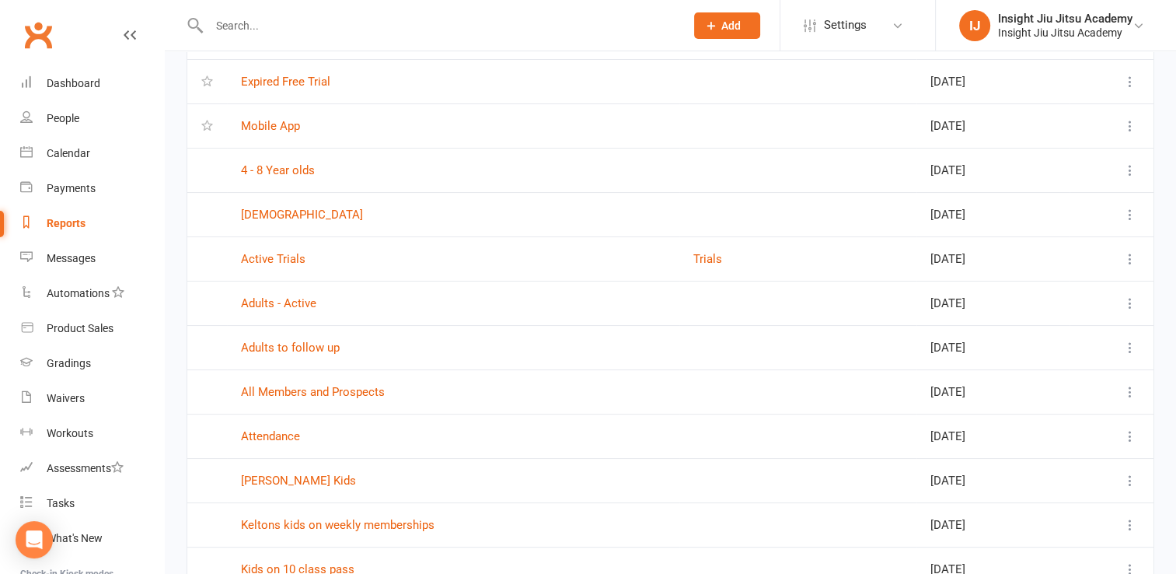
scroll to position [161, 0]
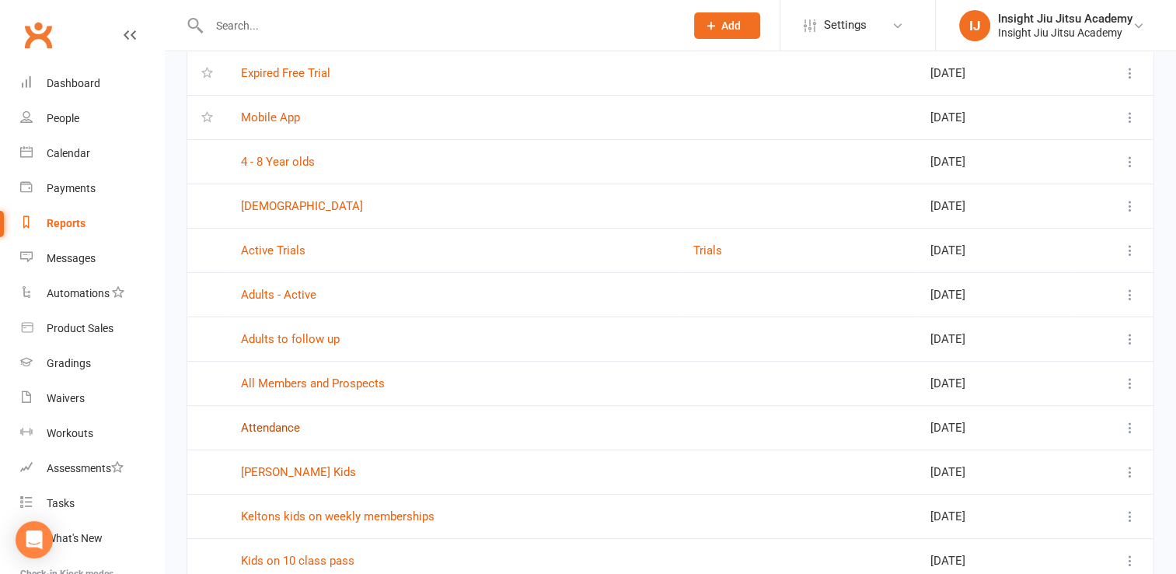
click at [274, 427] on link "Attendance" at bounding box center [270, 427] width 59 height 14
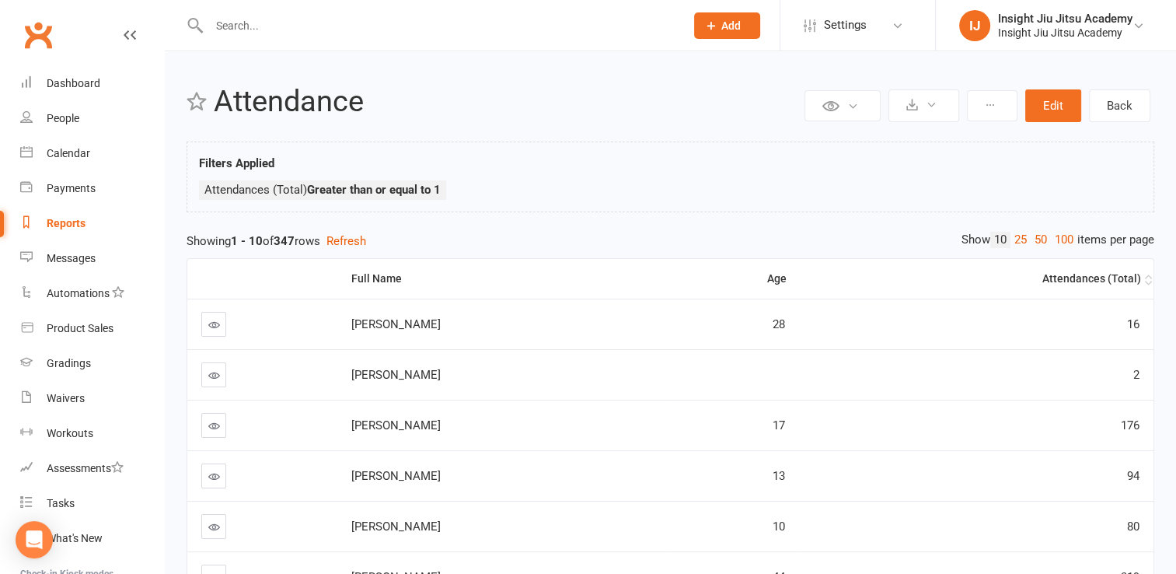
click at [1076, 290] on th "Attendances (Total)" at bounding box center [976, 279] width 354 height 40
click at [1089, 283] on div "Attendances (Total)" at bounding box center [977, 279] width 328 height 12
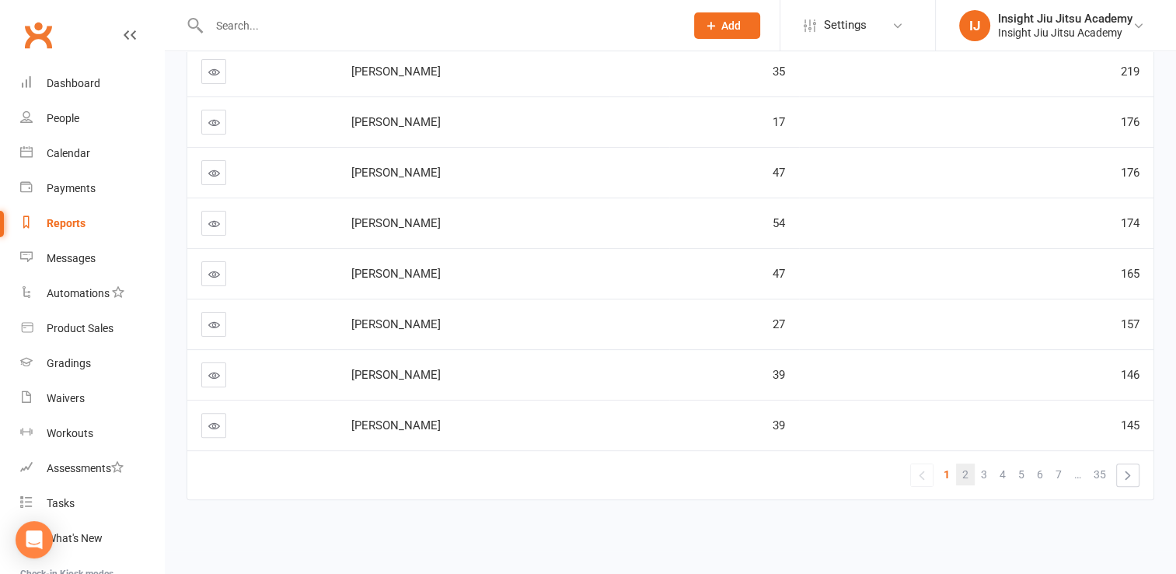
click at [970, 463] on link "2" at bounding box center [965, 474] width 19 height 22
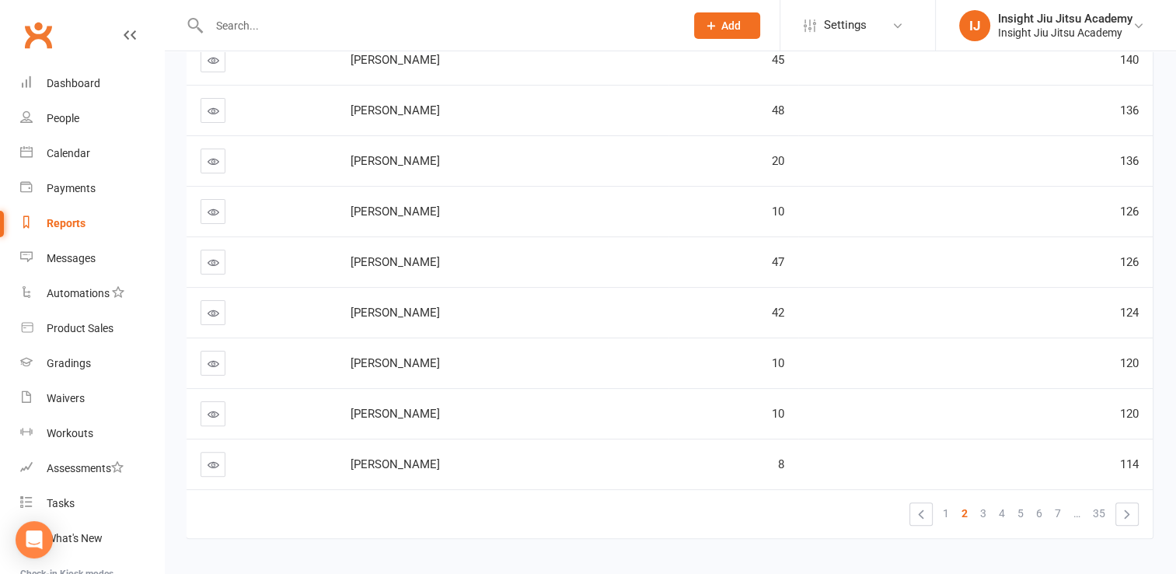
scroll to position [314, 0]
click at [980, 515] on span "3" at bounding box center [983, 514] width 6 height 22
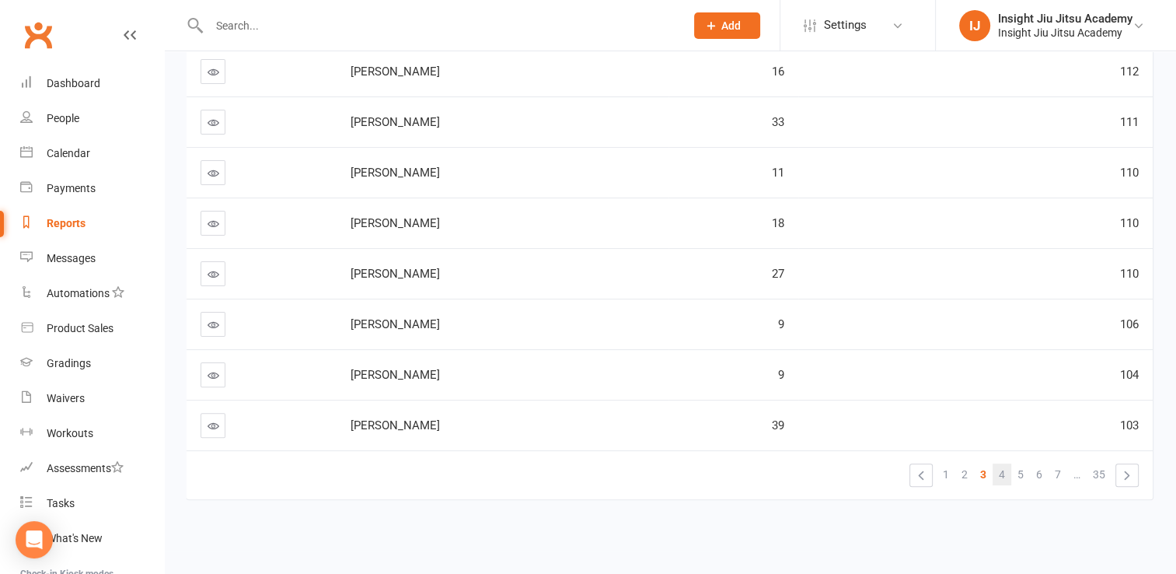
click at [999, 468] on span "4" at bounding box center [1002, 474] width 6 height 22
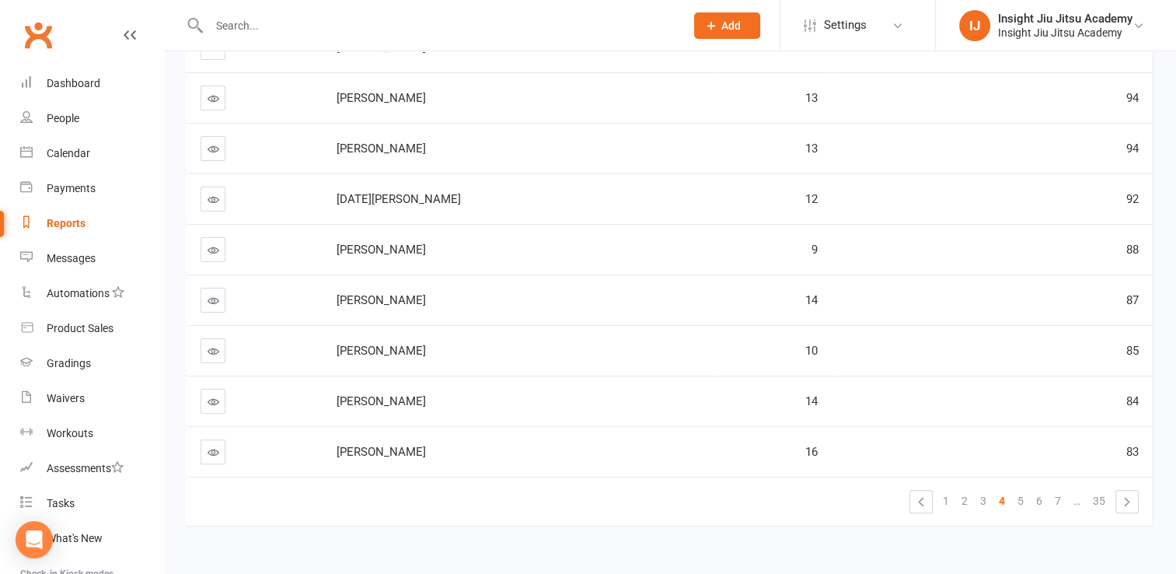
scroll to position [339, 0]
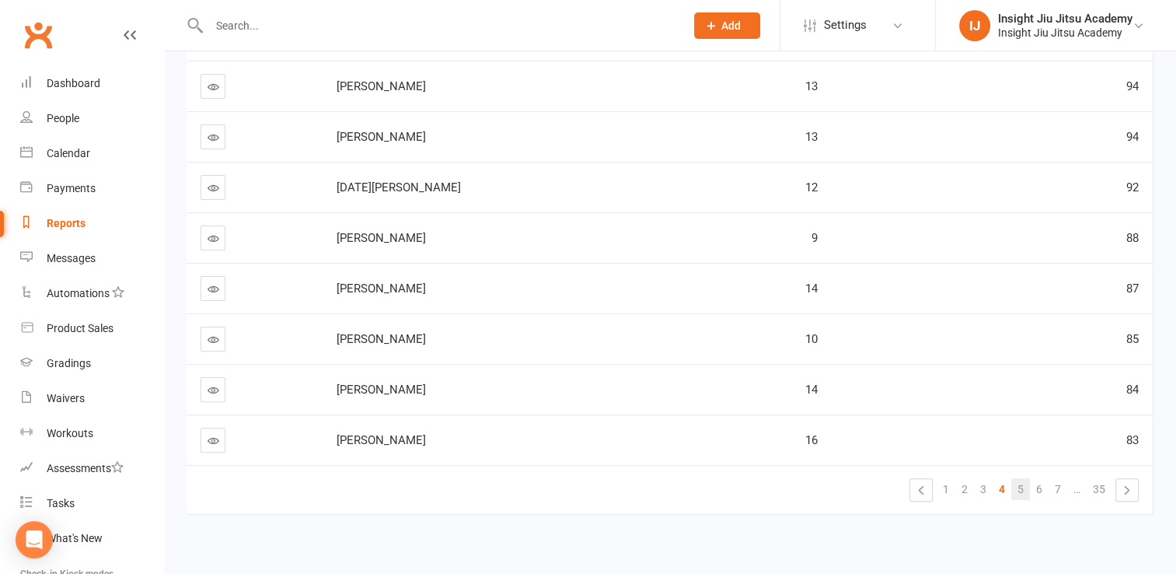
click at [1015, 483] on link "5" at bounding box center [1020, 489] width 19 height 22
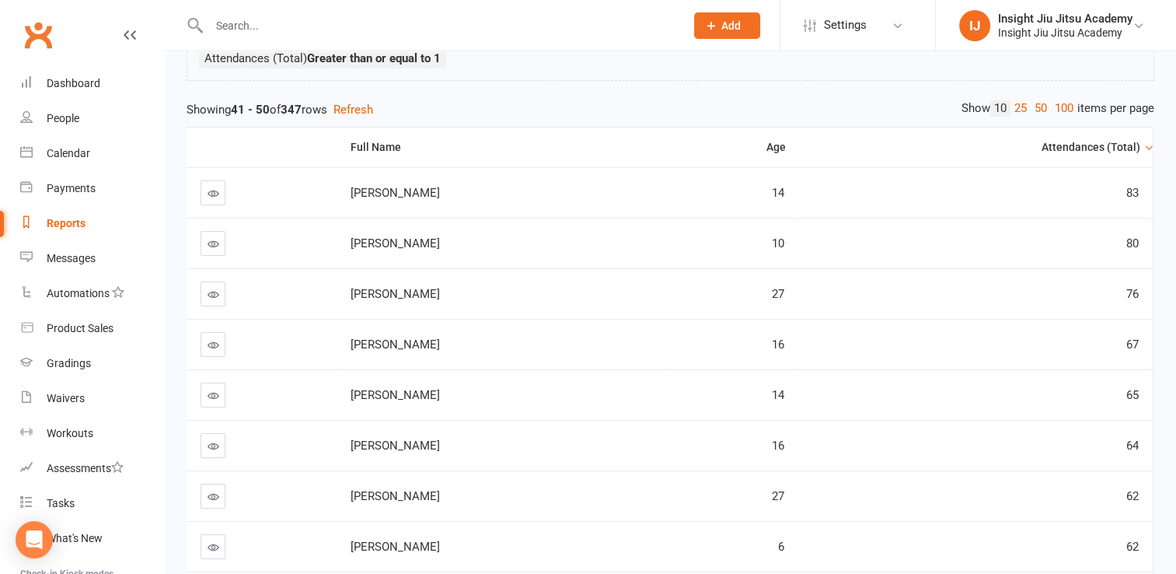
scroll to position [127, 0]
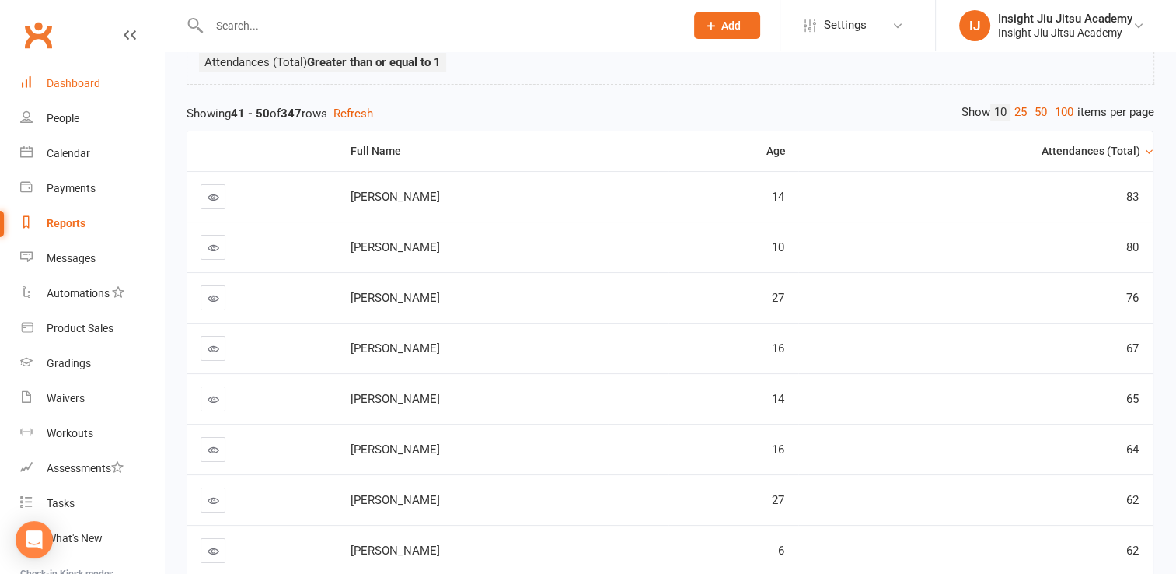
click at [50, 92] on link "Dashboard" at bounding box center [92, 83] width 144 height 35
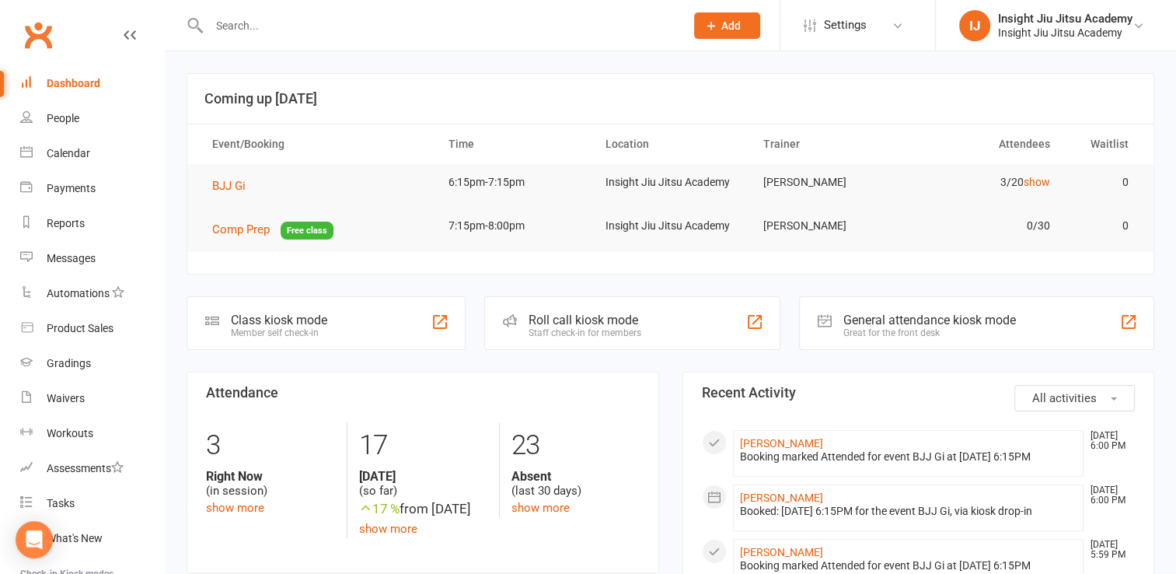
drag, startPoint x: 50, startPoint y: 92, endPoint x: 43, endPoint y: 73, distance: 19.9
click at [43, 73] on link "Dashboard" at bounding box center [92, 83] width 144 height 35
